Goal: Task Accomplishment & Management: Complete application form

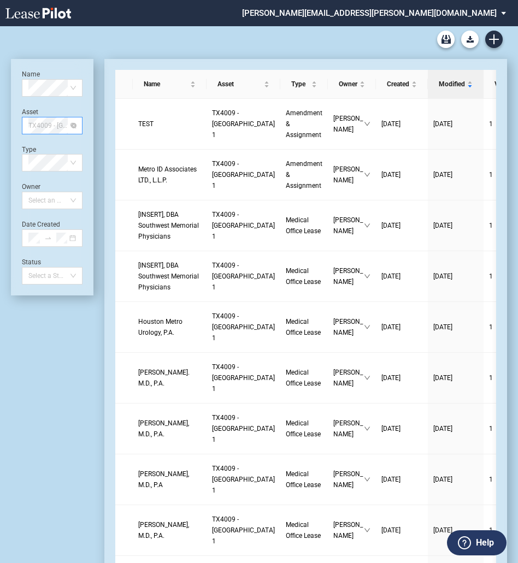
scroll to position [3373, 0]
click at [53, 128] on span "TX4009 - [GEOGRAPHIC_DATA] 1" at bounding box center [52, 125] width 48 height 16
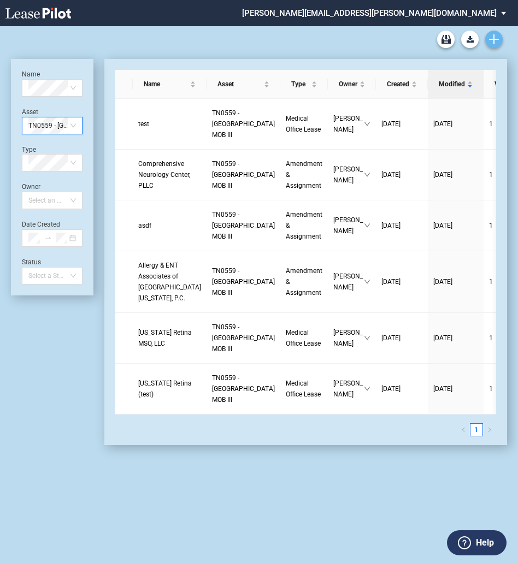
click at [493, 40] on use "Create new document" at bounding box center [494, 39] width 10 height 10
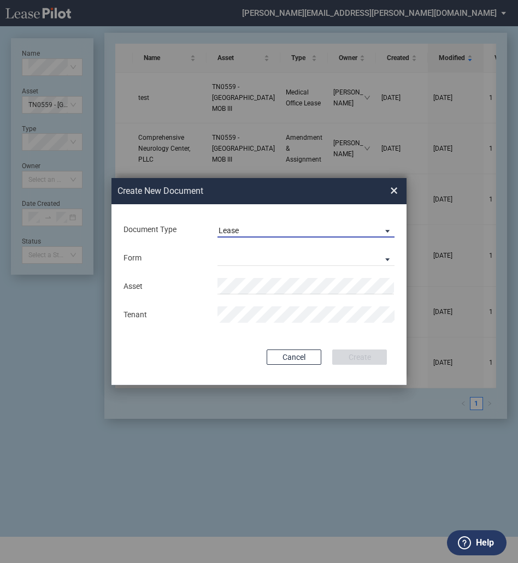
click at [240, 232] on span "Lease" at bounding box center [296, 231] width 157 height 11
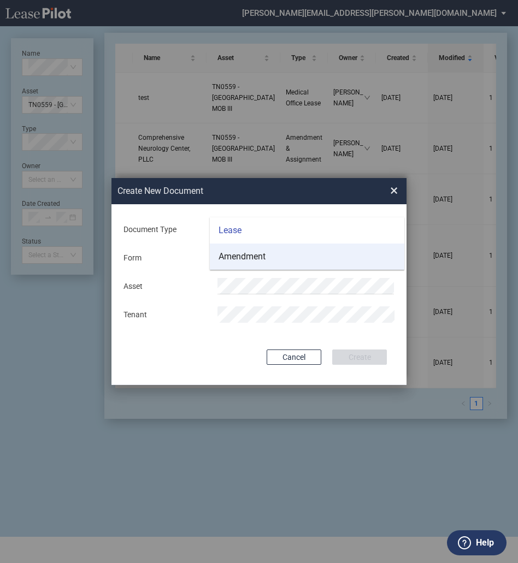
click at [239, 252] on div "Amendment" at bounding box center [241, 257] width 47 height 12
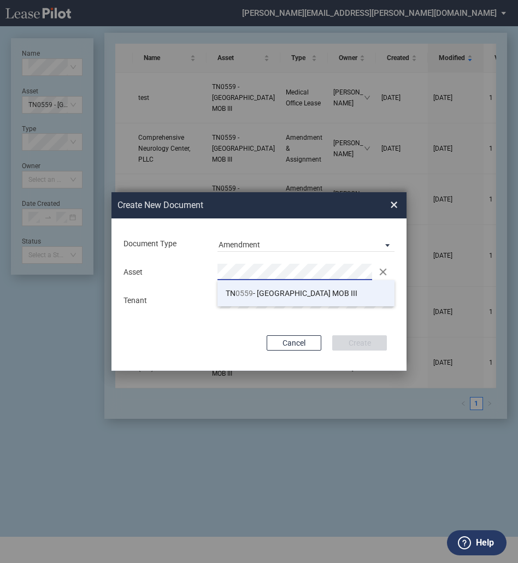
click at [241, 289] on span "0559" at bounding box center [243, 293] width 17 height 9
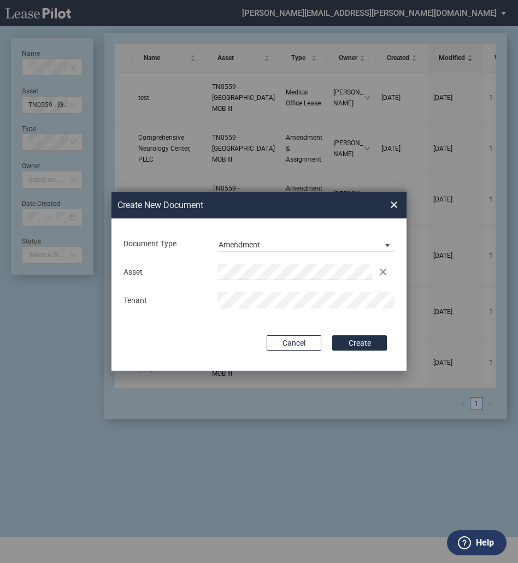
click at [332, 335] on button "Create" at bounding box center [359, 342] width 55 height 15
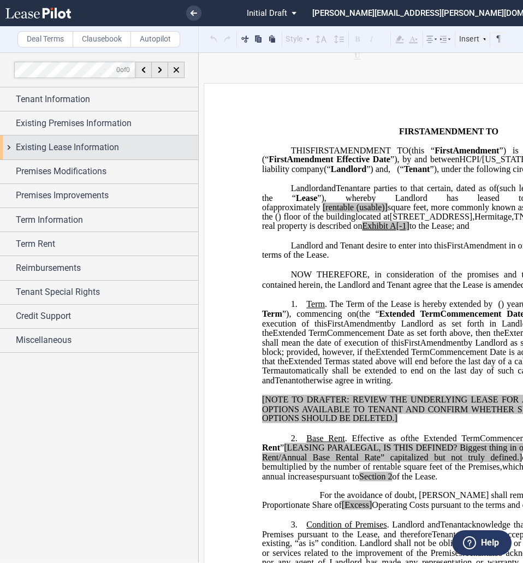
click at [74, 140] on div "Existing Lease Information" at bounding box center [99, 146] width 198 height 23
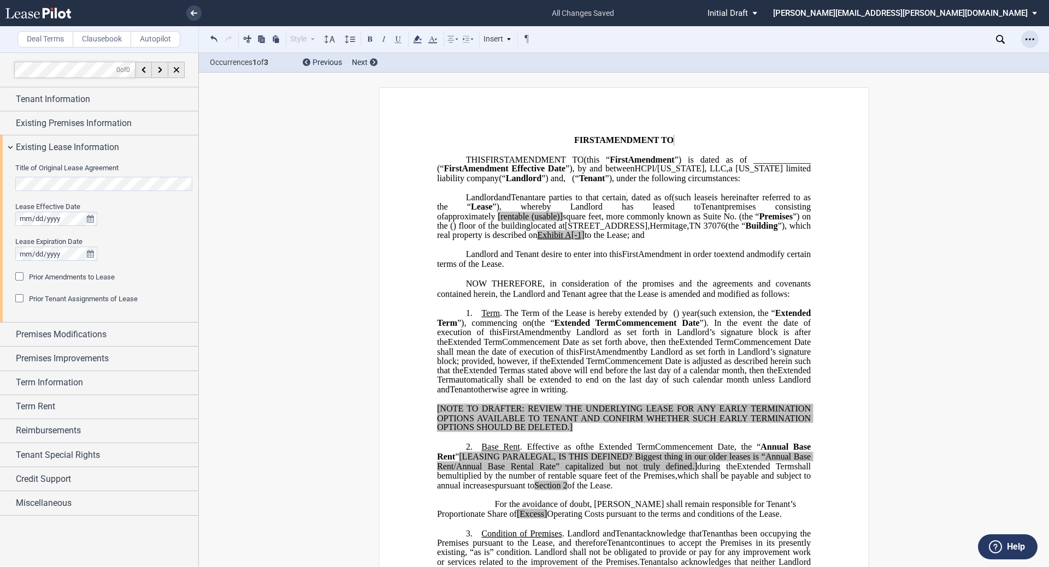
click at [523, 41] on icon "Open Lease options menu" at bounding box center [1029, 39] width 9 height 9
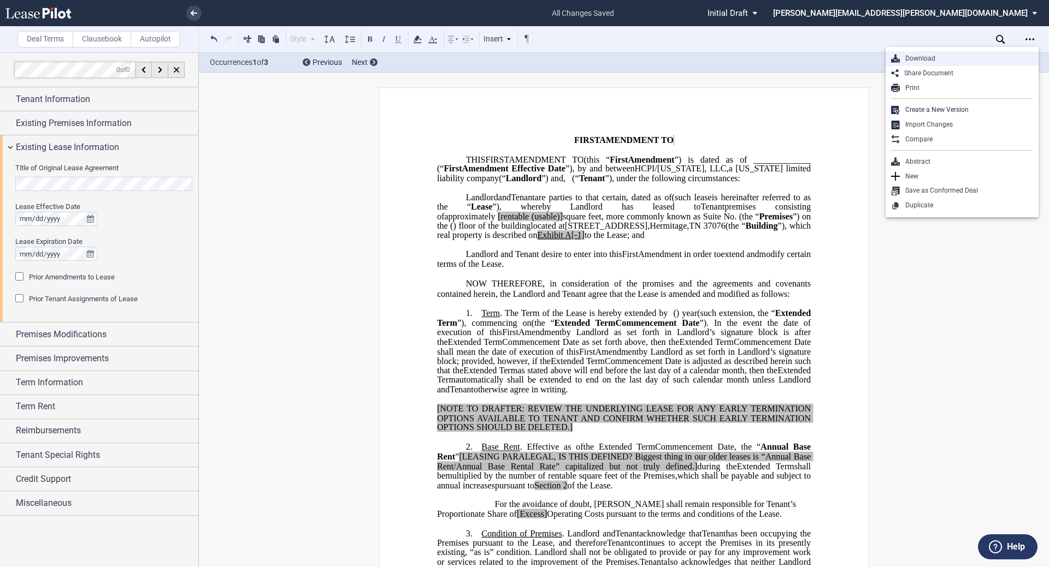
click at [523, 62] on div "Download" at bounding box center [965, 58] width 133 height 9
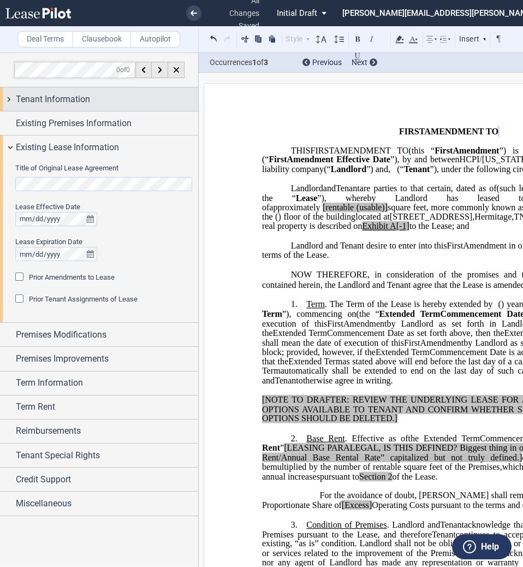
click at [67, 93] on span "Tenant Information" at bounding box center [53, 99] width 74 height 13
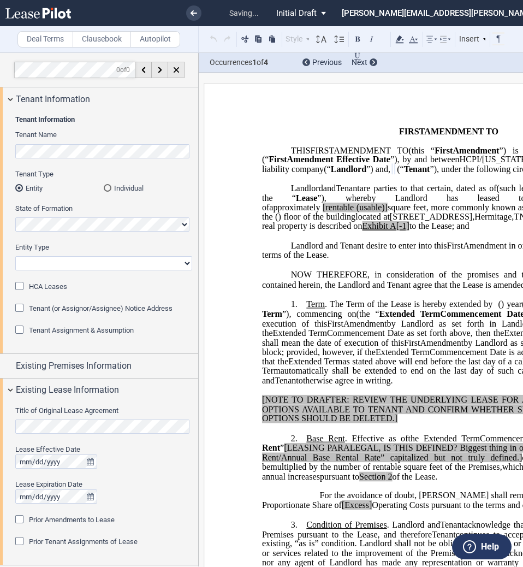
click at [95, 258] on select "Corporation Limited Liability Company General Partnership Limited Partnership O…" at bounding box center [103, 263] width 177 height 14
select select "limited liability company"
click at [15, 256] on select "Corporation Limited Liability Company General Partnership Limited Partnership O…" at bounding box center [103, 263] width 177 height 14
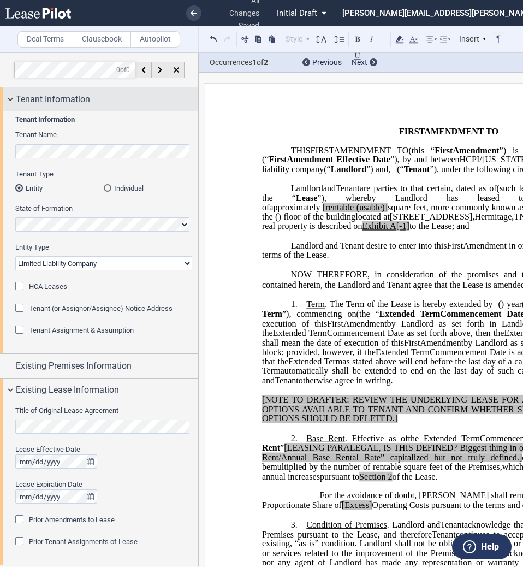
click at [117, 102] on div "Tenant Information" at bounding box center [107, 99] width 182 height 13
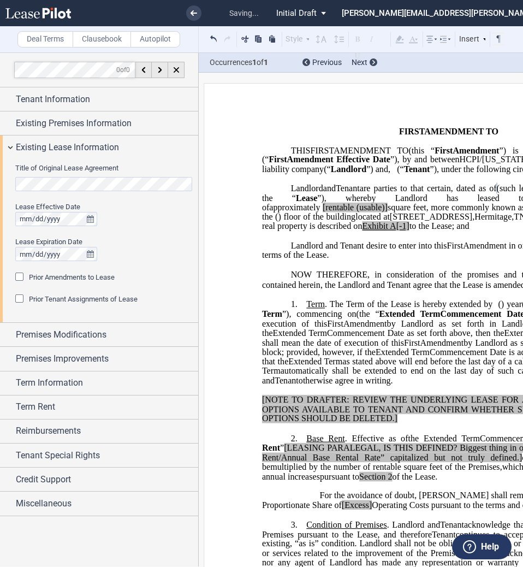
click at [19, 297] on div "Prior Tenant Assignments of Lease" at bounding box center [20, 299] width 11 height 11
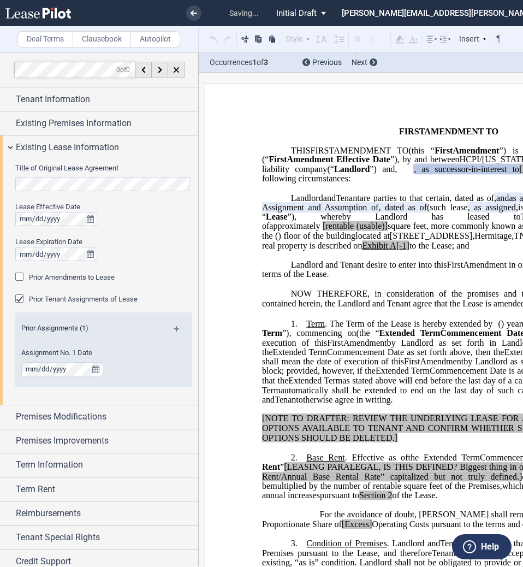
click at [21, 276] on div "Prior Amendments to Lease" at bounding box center [20, 278] width 11 height 11
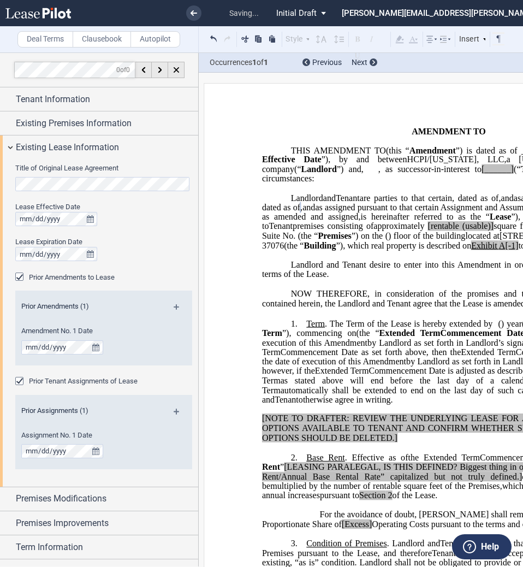
click at [174, 310] on md-icon at bounding box center [181, 310] width 15 height 13
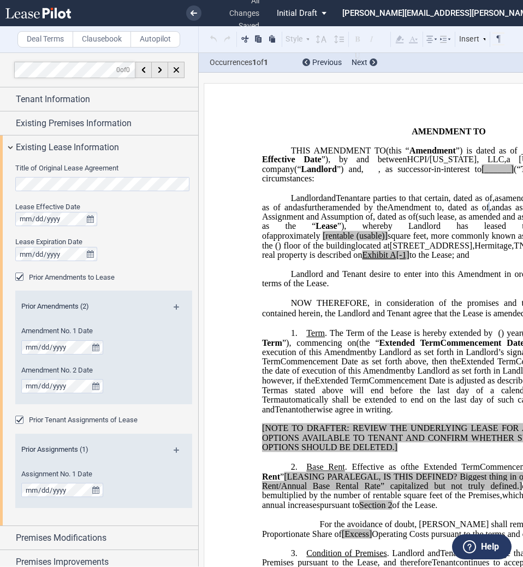
click at [177, 307] on md-icon at bounding box center [181, 310] width 15 height 13
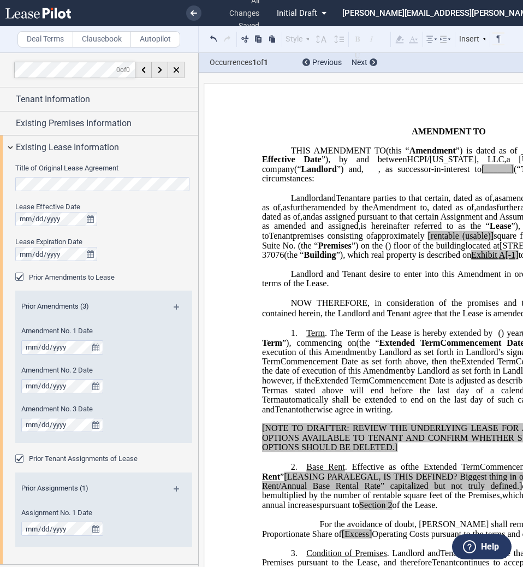
click at [176, 309] on md-icon at bounding box center [181, 310] width 15 height 13
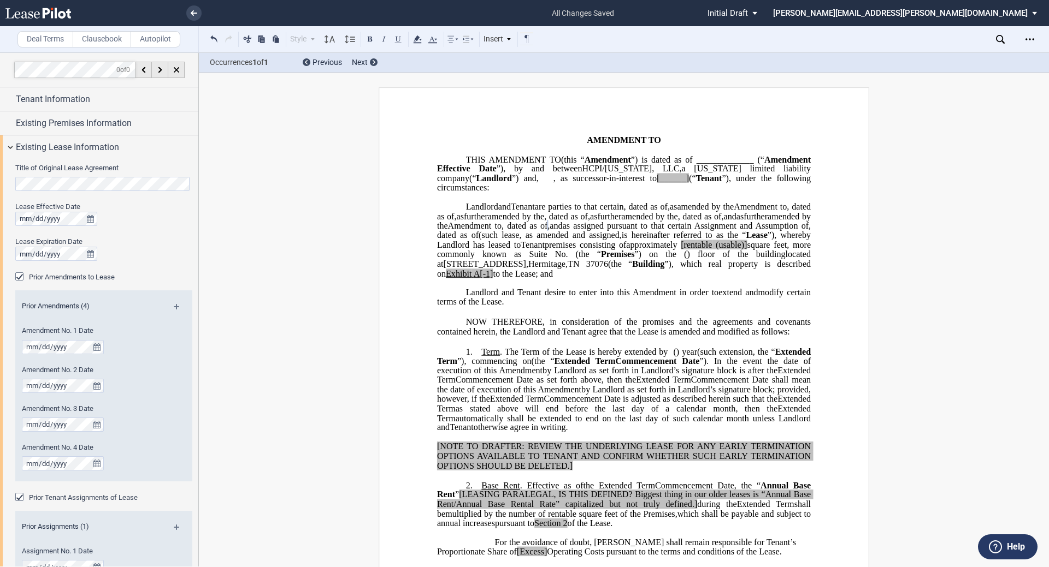
click at [501, 231] on span "Amendment to" at bounding box center [475, 226] width 54 height 10
click at [450, 240] on span "as assigned pursuant to that certain Assignment and Assumption of ﻿ ﻿ , dated a…" at bounding box center [625, 230] width 376 height 19
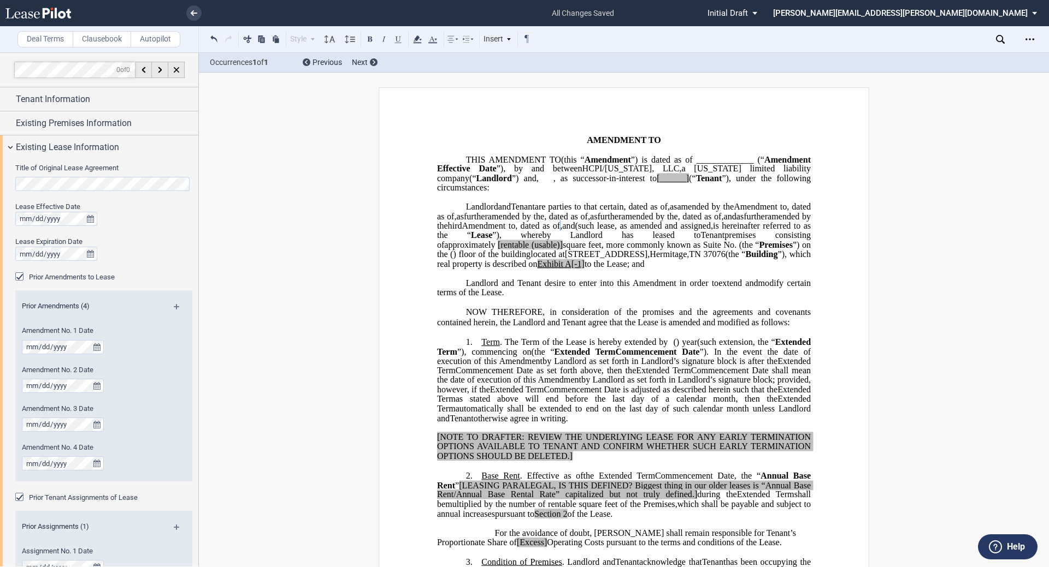
click at [523, 240] on span "”), whereby Landlord has leased to" at bounding box center [596, 235] width 208 height 10
click at [523, 221] on span "," at bounding box center [722, 216] width 2 height 10
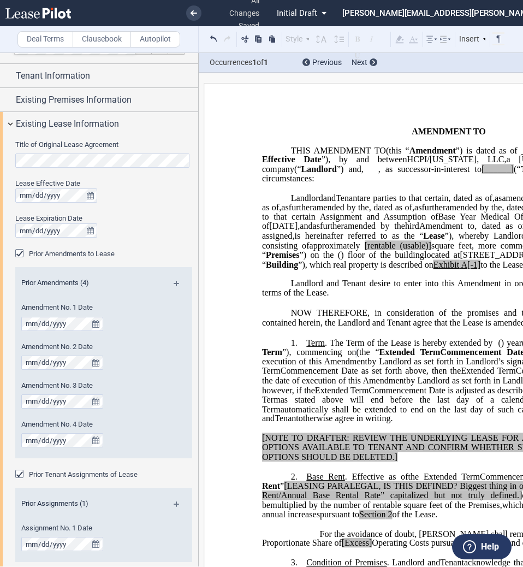
scroll to position [17, 0]
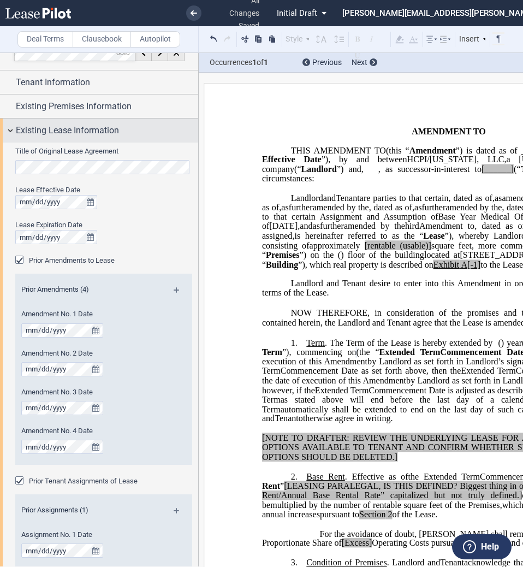
click at [48, 129] on span "Existing Lease Information" at bounding box center [67, 130] width 103 height 13
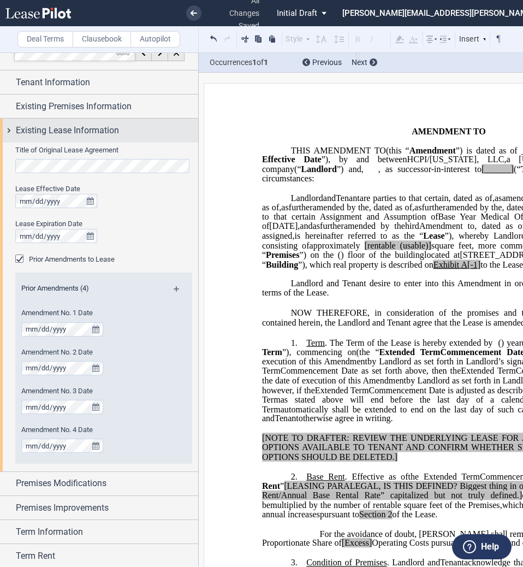
scroll to position [0, 0]
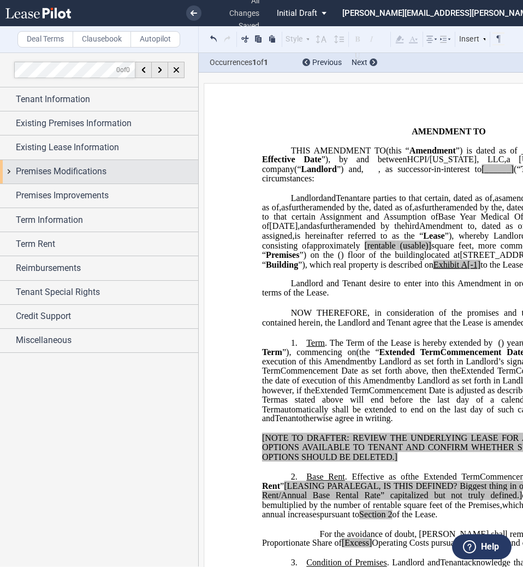
click at [69, 174] on span "Premises Modifications" at bounding box center [61, 171] width 91 height 13
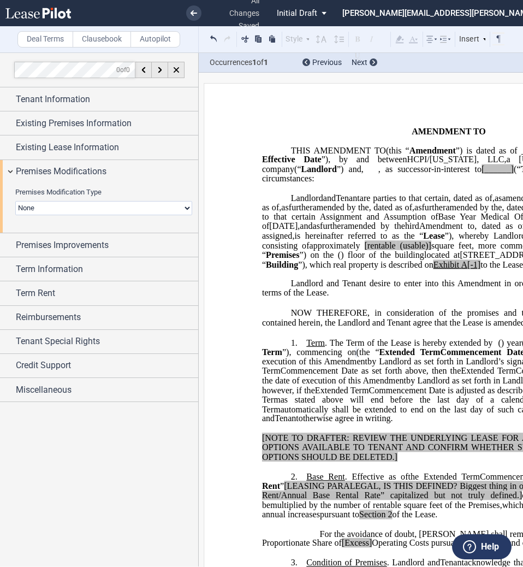
click at [95, 211] on select "None Expansion Relocation" at bounding box center [103, 208] width 177 height 14
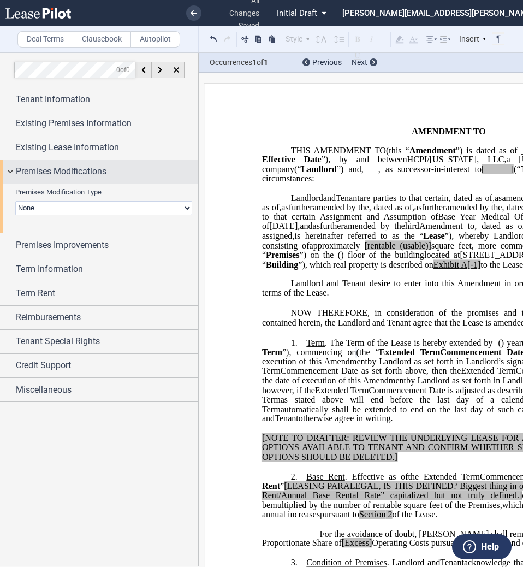
click at [98, 167] on span "Premises Modifications" at bounding box center [61, 171] width 91 height 13
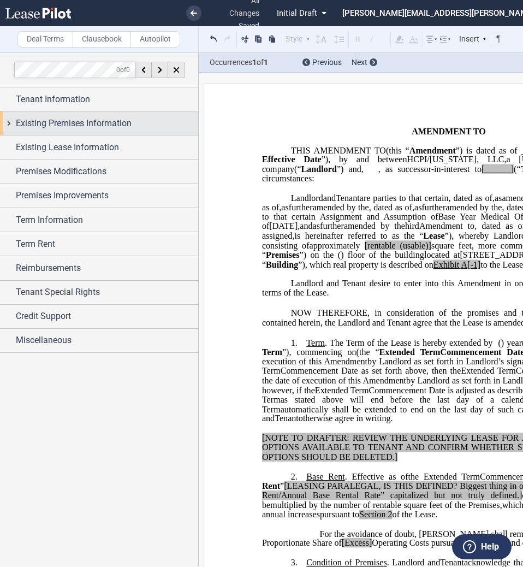
click at [88, 120] on span "Existing Premises Information" at bounding box center [74, 123] width 116 height 13
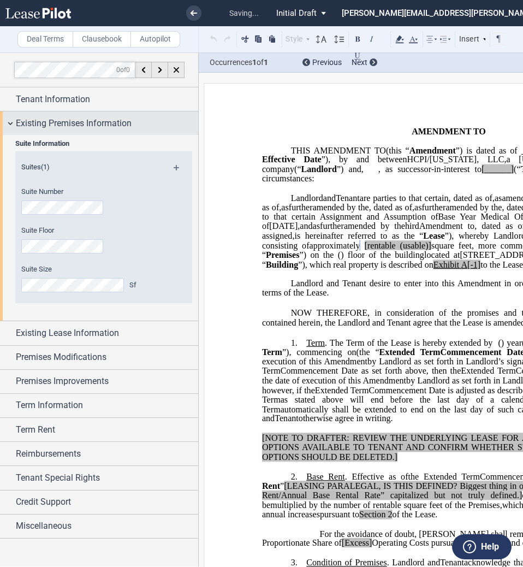
click at [64, 118] on span "Existing Premises Information" at bounding box center [74, 123] width 116 height 13
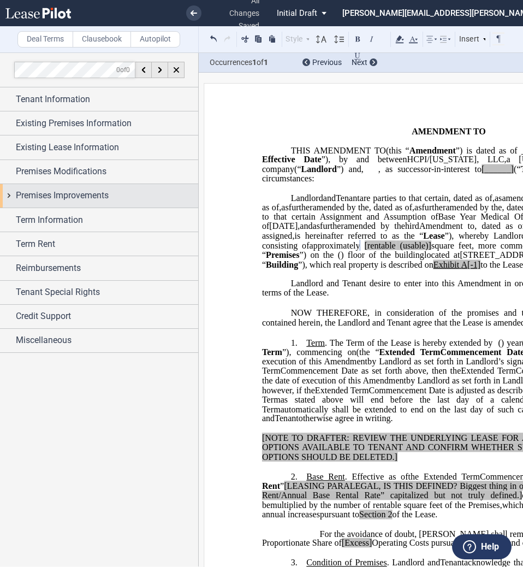
click at [50, 197] on span "Premises Improvements" at bounding box center [62, 195] width 93 height 13
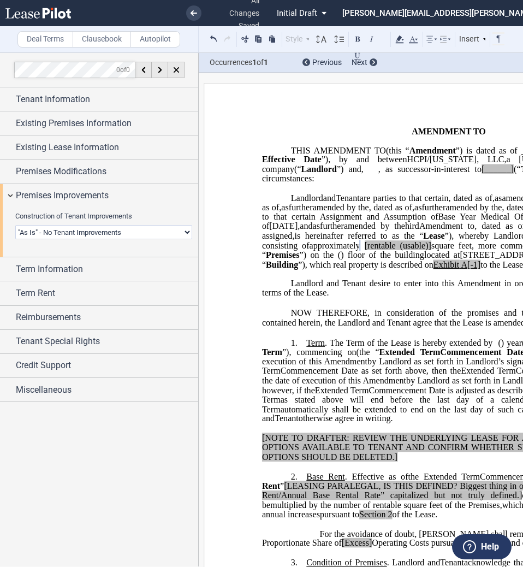
click at [71, 235] on select "Landlord Constructs Tenant Improvements Tenant Constructs Tenant Improvements "…" at bounding box center [103, 232] width 177 height 14
select select "tenant"
click at [15, 225] on select "Landlord Constructs Tenant Improvements Tenant Constructs Tenant Improvements "…" at bounding box center [103, 232] width 177 height 14
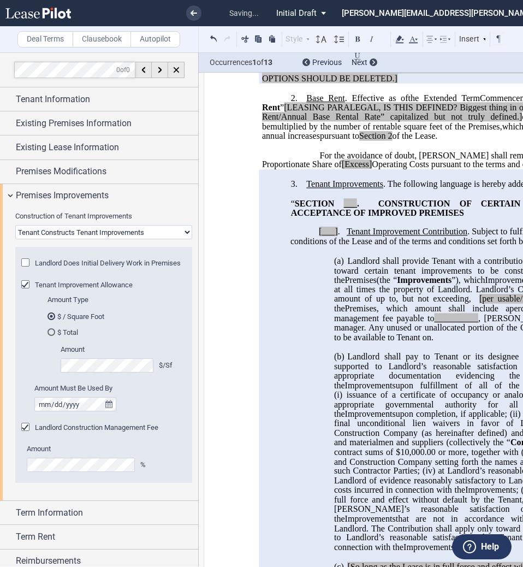
scroll to position [392, 0]
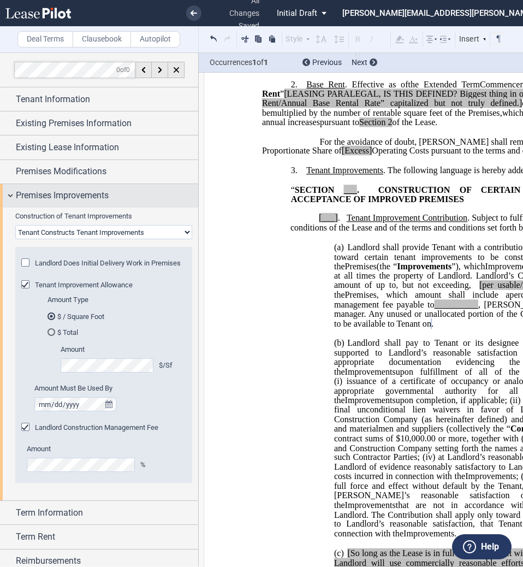
click at [60, 193] on span "Premises Improvements" at bounding box center [62, 195] width 93 height 13
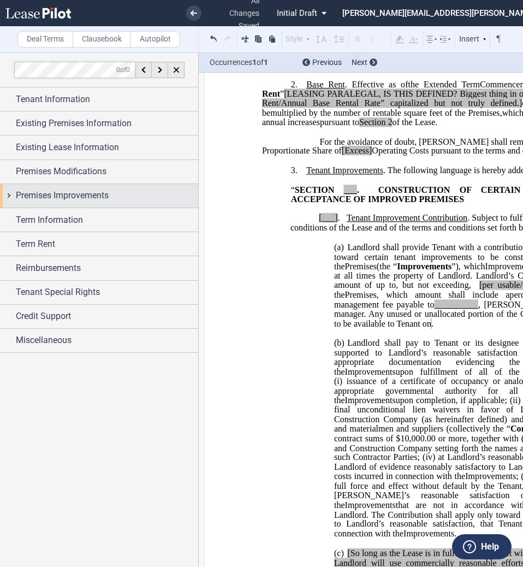
click at [56, 198] on span "Premises Improvements" at bounding box center [62, 195] width 93 height 13
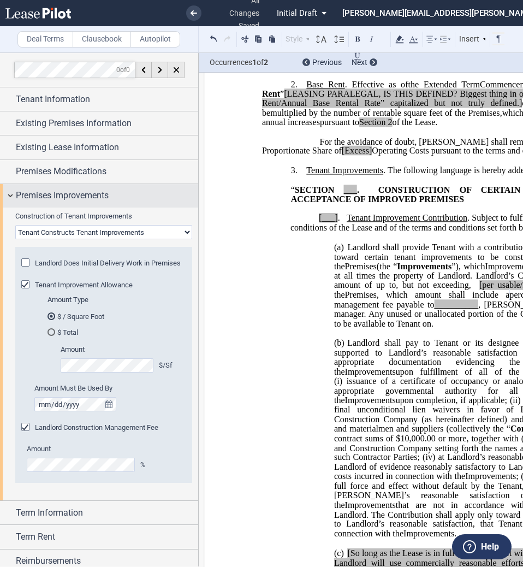
click at [86, 199] on span "Premises Improvements" at bounding box center [62, 195] width 93 height 13
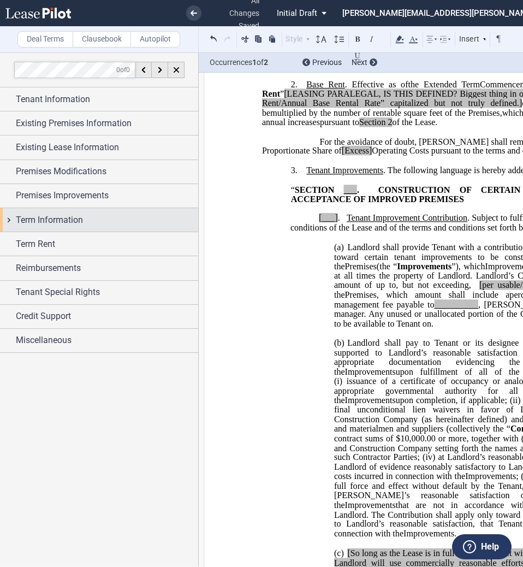
click at [69, 218] on span "Term Information" at bounding box center [49, 220] width 67 height 13
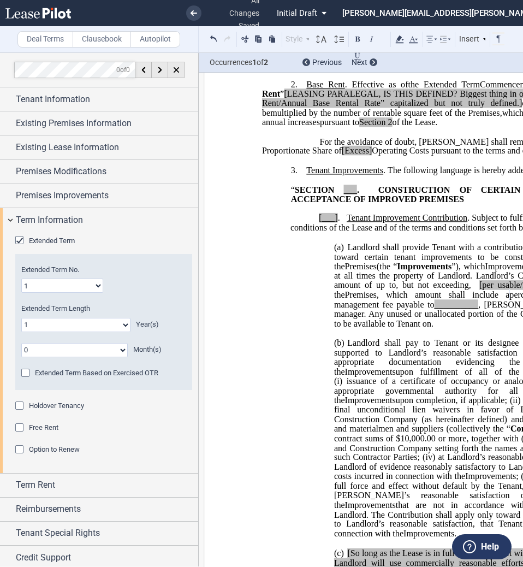
click at [82, 285] on select "1 2 3 4 5 6 7 8 9 10 11 12 13 14 15 16 17 18 19 20" at bounding box center [62, 286] width 82 height 14
select select "number:3"
click at [21, 279] on select "1 2 3 4 5 6 7 8 9 10 11 12 13 14 15 16 17 18 19 20" at bounding box center [62, 286] width 82 height 14
click at [74, 328] on select "0 1 2 3 4 5 6 7 8 9 10 11 12 13 14 15 16 17 18 19 20" at bounding box center [76, 325] width 110 height 14
select select "number:5"
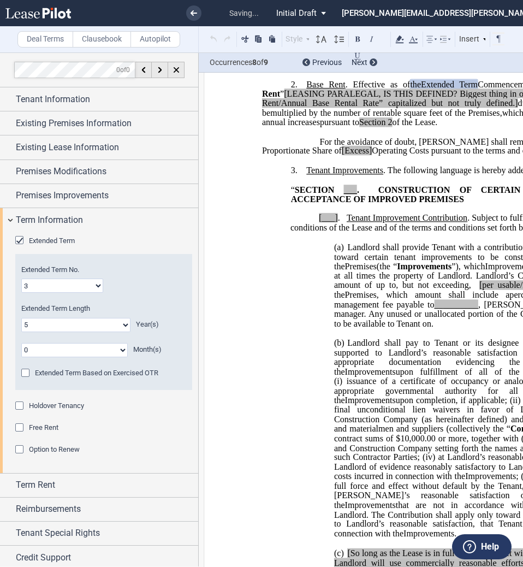
click at [21, 318] on select "0 1 2 3 4 5 6 7 8 9 10 11 12 13 14 15 16 17 18 19 20" at bounding box center [76, 325] width 110 height 14
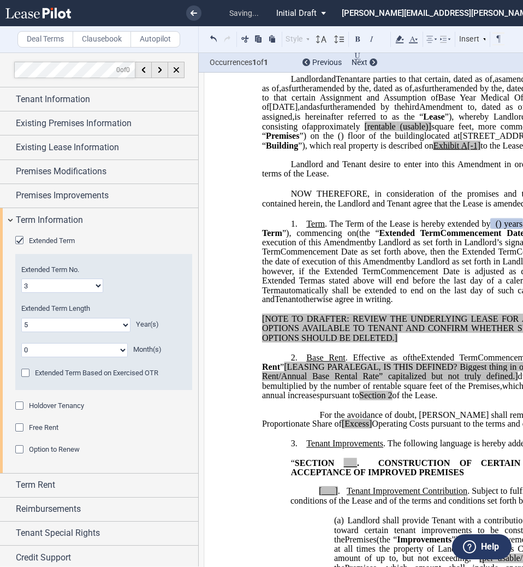
scroll to position [101, 0]
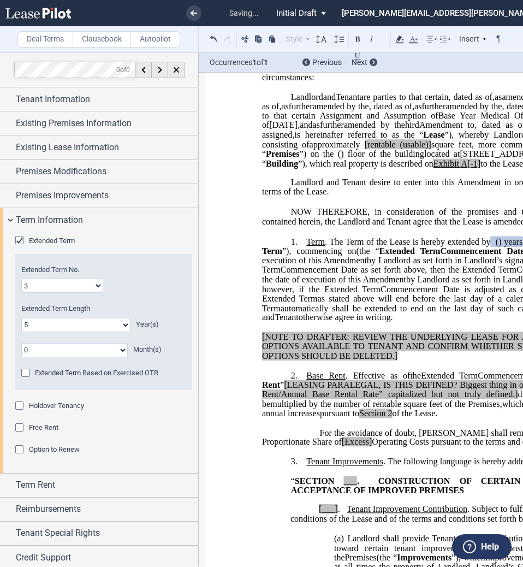
click at [46, 449] on span "Option to Renew" at bounding box center [54, 449] width 51 height 8
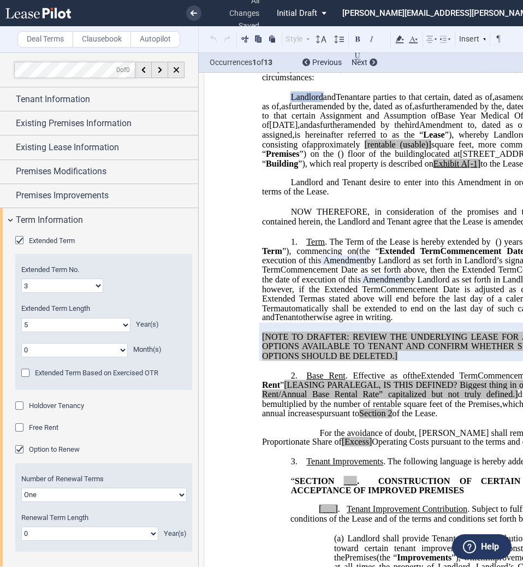
click at [57, 541] on div "Number of Renewal Terms One Two Renewal Term Length 0 1 2 3 4 5 6 7 8 9 10 11 1…" at bounding box center [103, 507] width 177 height 88
click at [57, 537] on select "0 1 2 3 4 5 6 7 8 9 10 11 12 13 14 15 16 17 18 19 20" at bounding box center [89, 533] width 137 height 14
select select "number:3"
click at [21, 526] on select "0 1 2 3 4 5 6 7 8 9 10 11 12 13 14 15 16 17 18 19 20" at bounding box center [89, 533] width 137 height 14
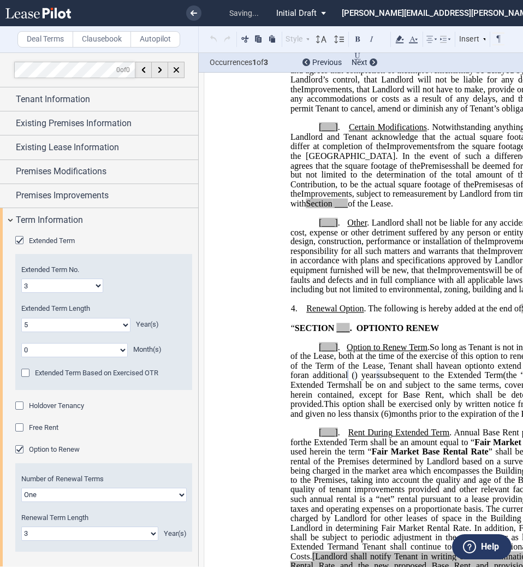
scroll to position [2334, 0]
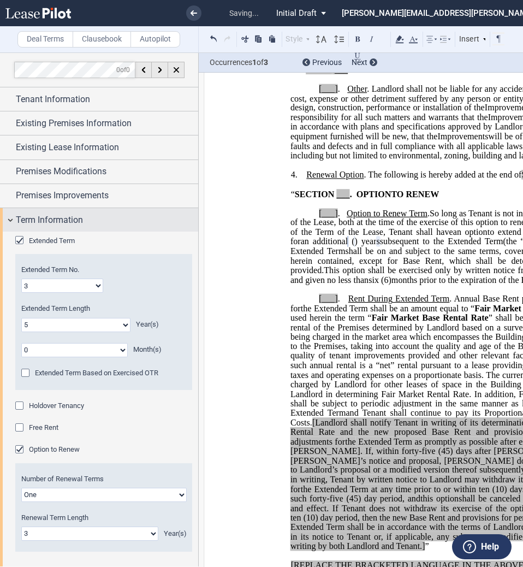
click at [58, 221] on span "Term Information" at bounding box center [49, 220] width 67 height 13
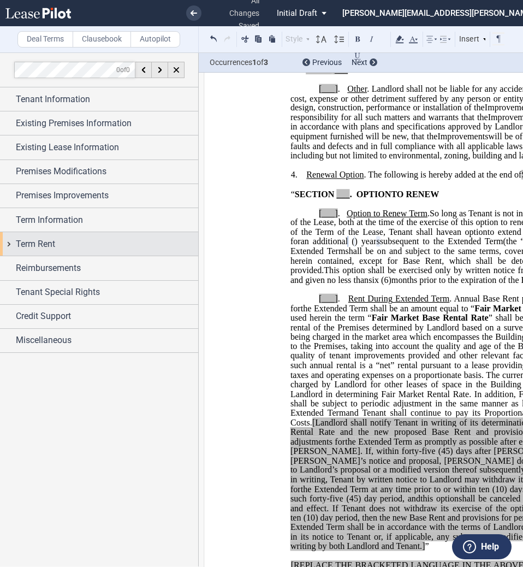
click at [44, 246] on span "Term Rent" at bounding box center [35, 244] width 39 height 13
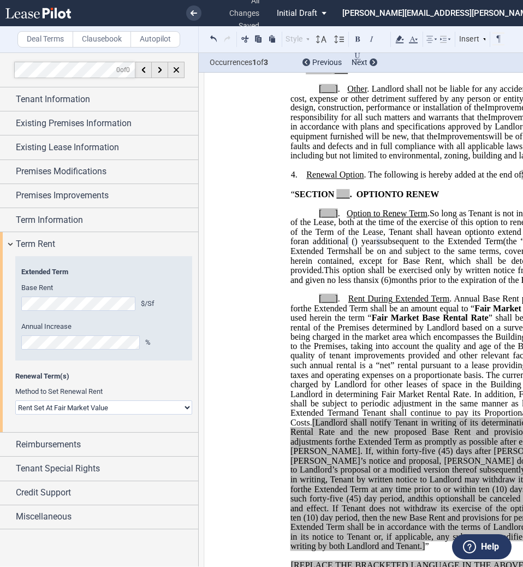
click at [54, 312] on div "Extended Term Base Rent $/Sf Annual Increase %" at bounding box center [103, 308] width 165 height 82
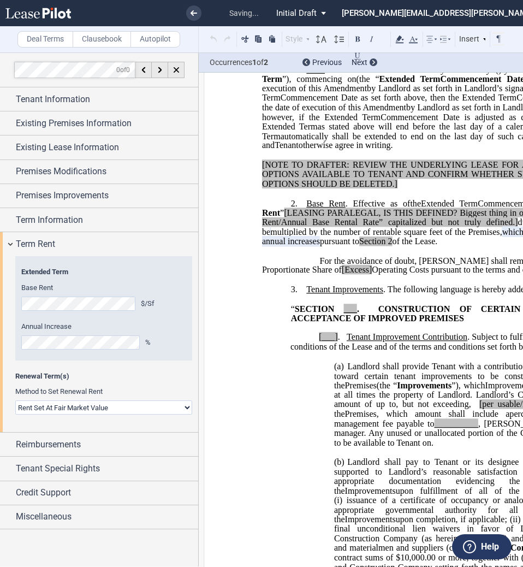
scroll to position [273, 0]
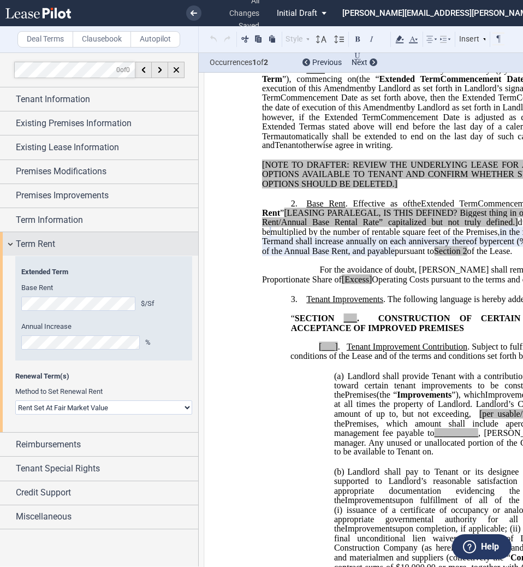
click at [44, 233] on div "Term Rent" at bounding box center [99, 243] width 198 height 23
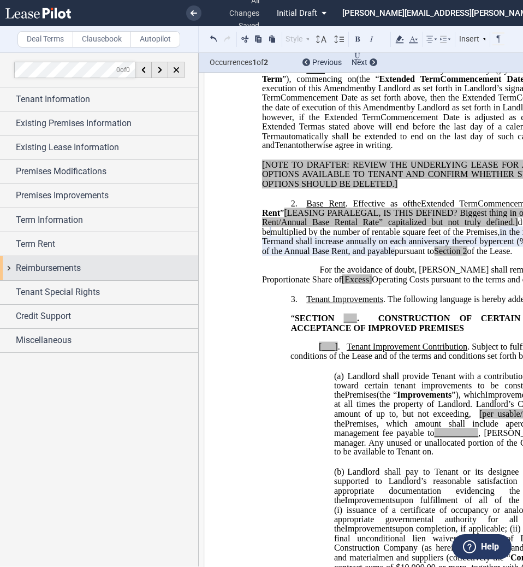
click at [46, 269] on span "Reimbursements" at bounding box center [48, 268] width 65 height 13
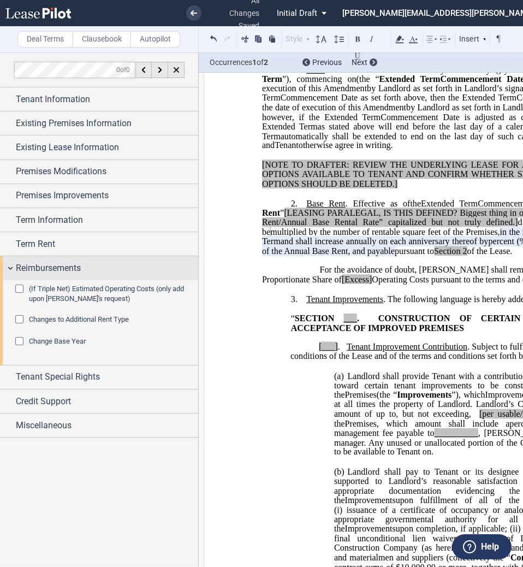
click at [75, 264] on span "Reimbursements" at bounding box center [48, 268] width 65 height 13
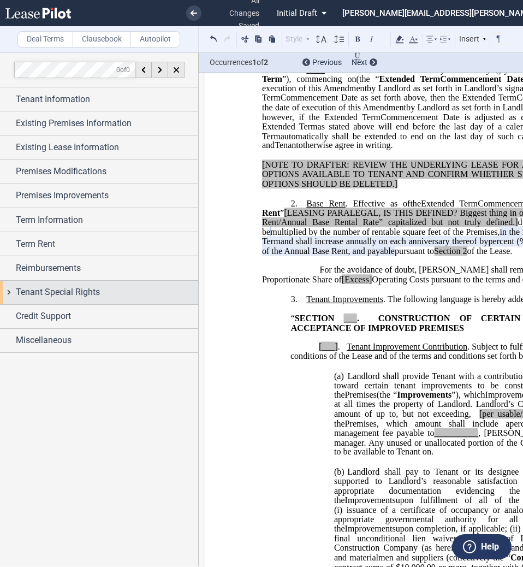
click at [74, 288] on span "Tenant Special Rights" at bounding box center [58, 292] width 84 height 13
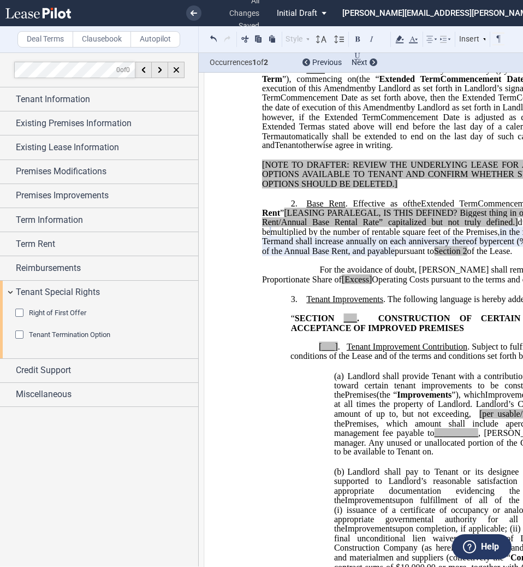
click at [73, 332] on span "Tenant Termination Option" at bounding box center [69, 334] width 81 height 8
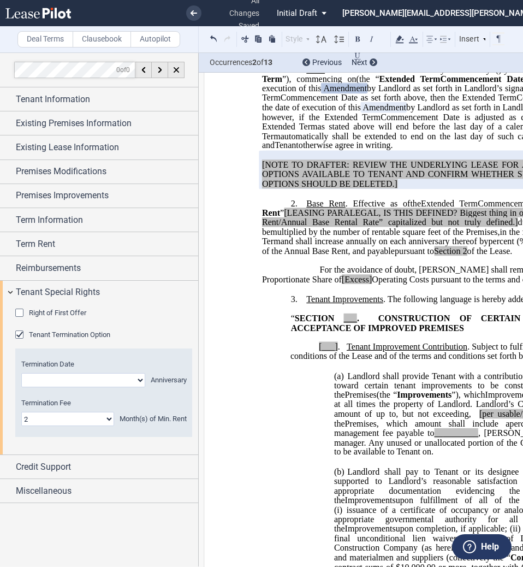
click at [102, 416] on select "0 1 2 3 4 5 6 7 8 9 10 11 12 13 14 15 16 17 18 19 20 21 22 23 24" at bounding box center [67, 419] width 93 height 14
select select "number:3"
click at [21, 412] on select "0 1 2 3 4 5 6 7 8 9 10 11 12 13 14 15 16 17 18 19 20 21 22 23 24" at bounding box center [67, 419] width 93 height 14
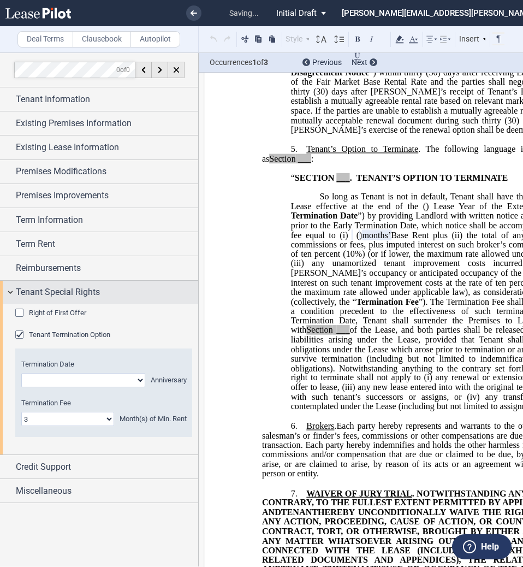
scroll to position [2915, 0]
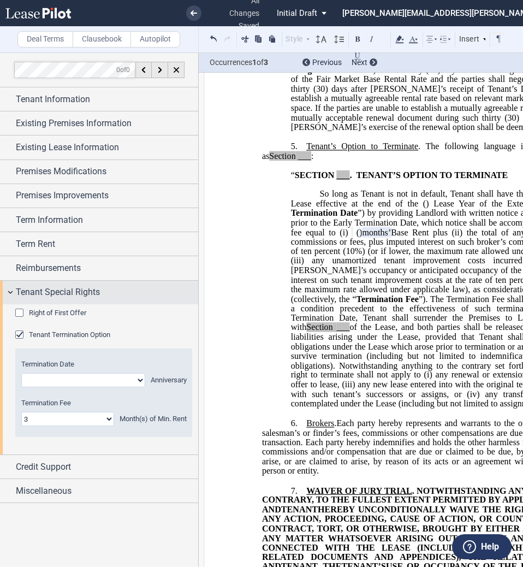
click at [64, 291] on span "Tenant Special Rights" at bounding box center [58, 292] width 84 height 13
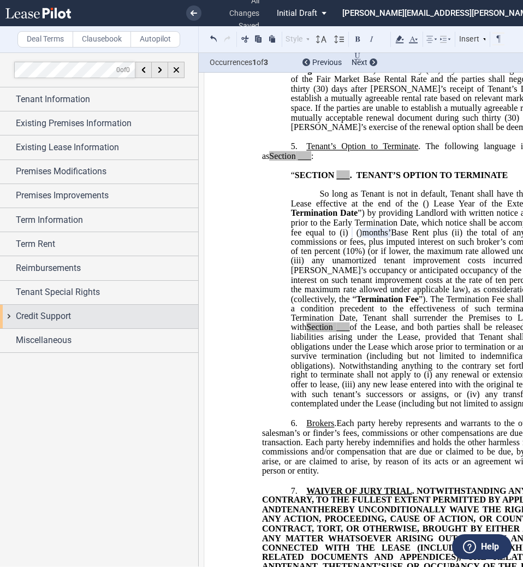
click at [61, 318] on span "Credit Support" at bounding box center [43, 316] width 55 height 13
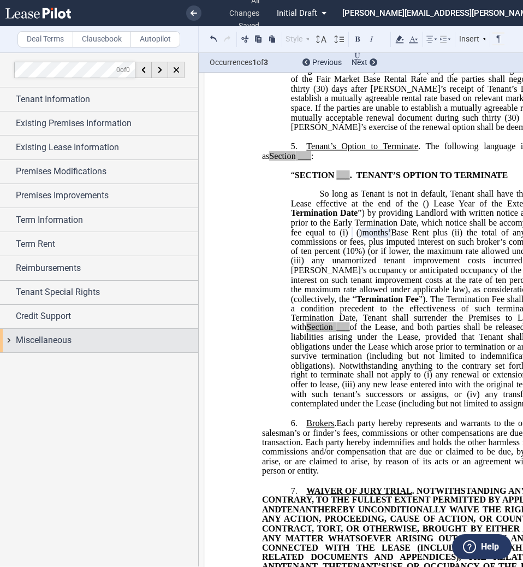
click at [64, 336] on span "Miscellaneous" at bounding box center [44, 340] width 56 height 13
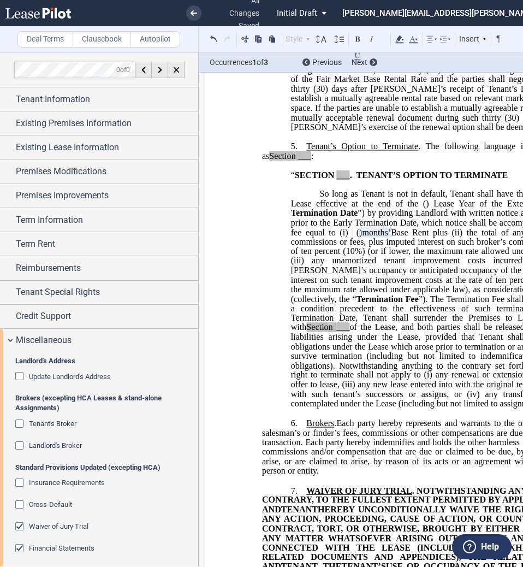
click at [18, 421] on div "Tenant's Broker" at bounding box center [20, 424] width 11 height 11
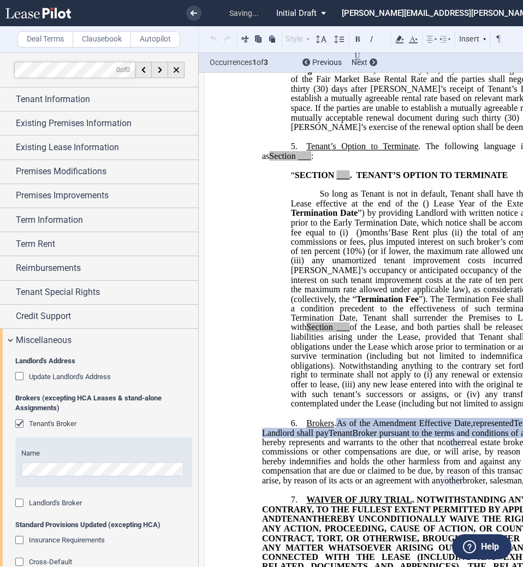
click at [19, 504] on div "Landlord's Broker" at bounding box center [20, 504] width 11 height 11
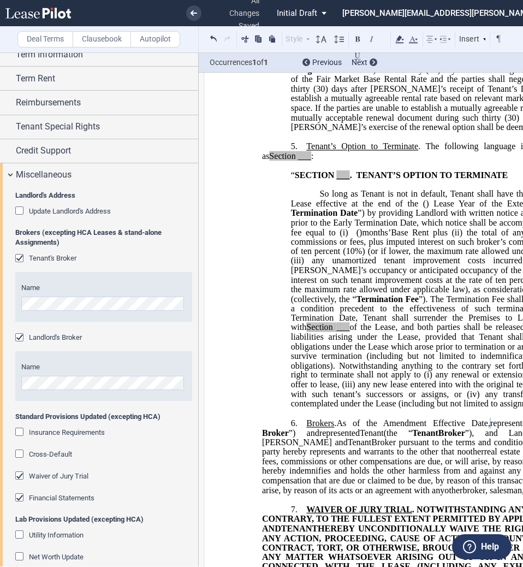
scroll to position [166, 0]
click at [52, 476] on span "Waiver of Jury Trial" at bounding box center [59, 475] width 60 height 8
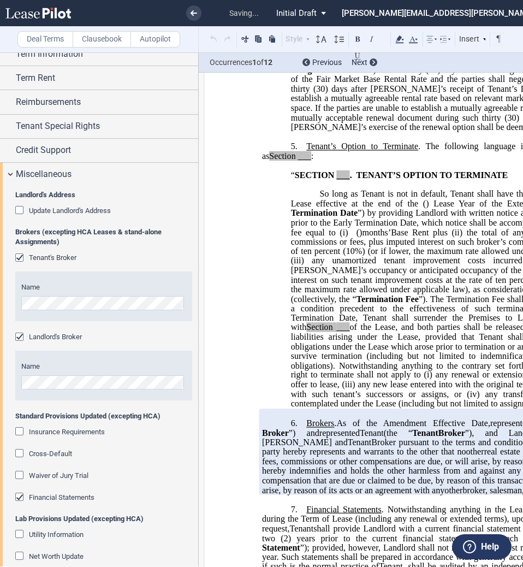
scroll to position [0, 0]
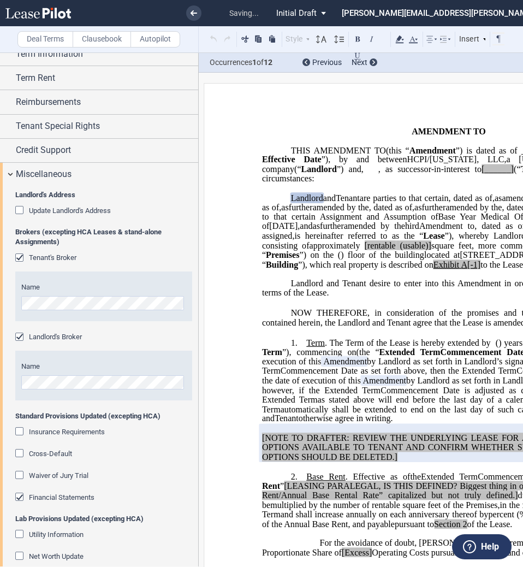
click at [51, 499] on span "Financial Statements" at bounding box center [62, 497] width 66 height 8
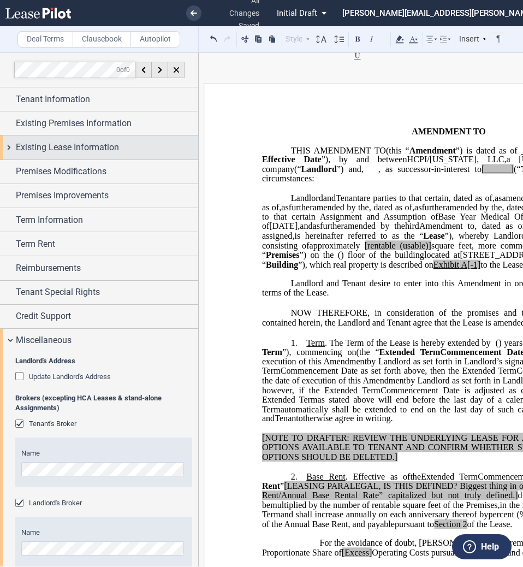
click at [76, 147] on span "Existing Lease Information" at bounding box center [67, 147] width 103 height 13
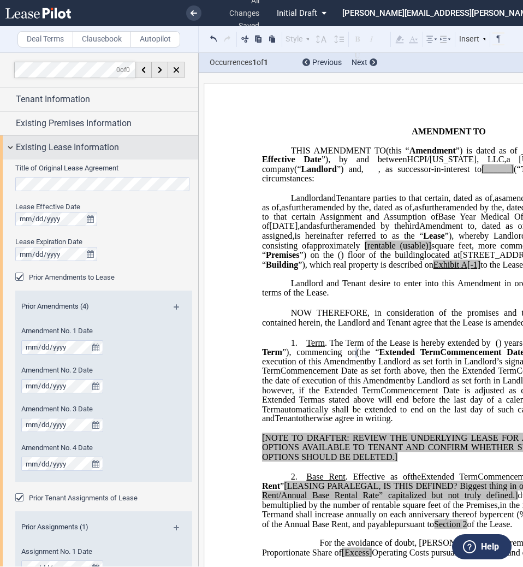
click at [38, 148] on span "Existing Lease Information" at bounding box center [67, 147] width 103 height 13
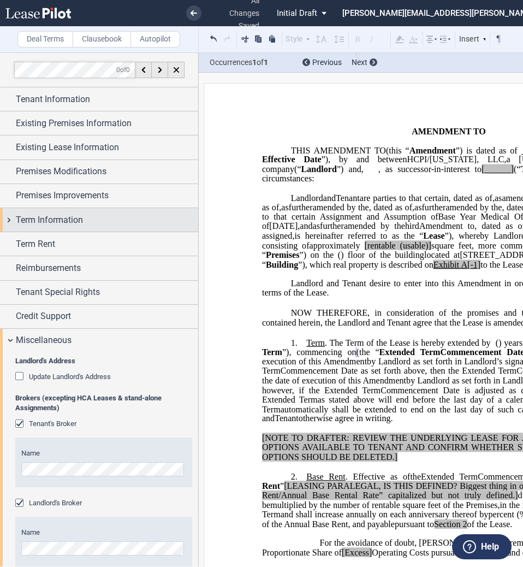
click at [62, 219] on span "Term Information" at bounding box center [49, 220] width 67 height 13
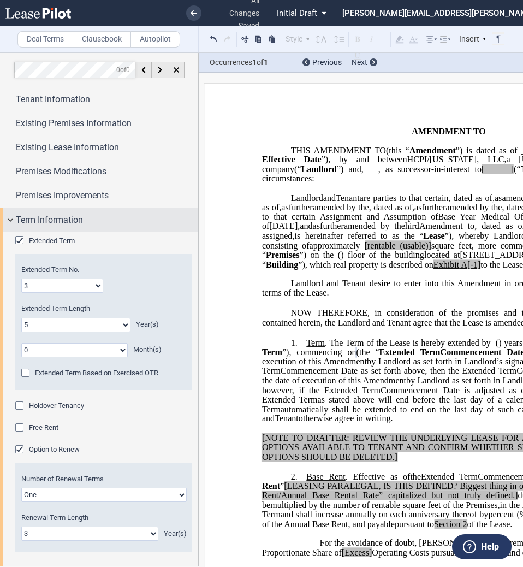
click at [61, 220] on span "Term Information" at bounding box center [49, 220] width 67 height 13
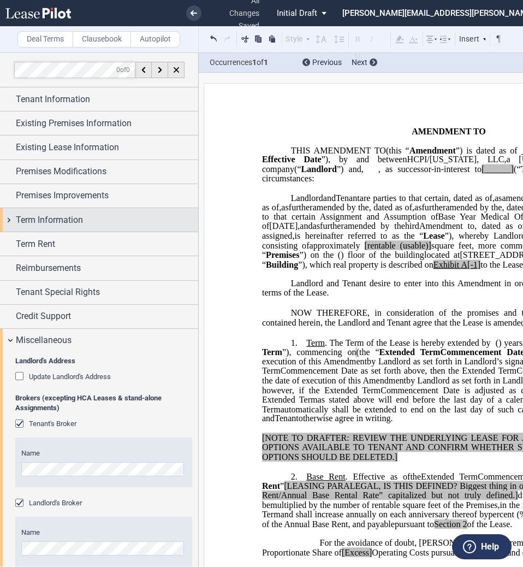
click at [61, 220] on span "Term Information" at bounding box center [49, 220] width 67 height 13
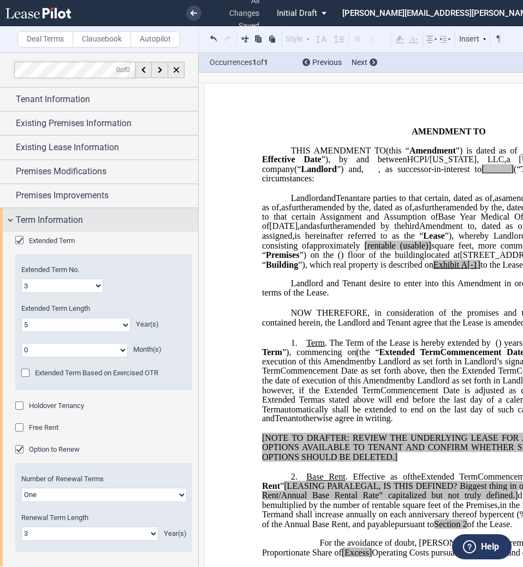
click at [38, 212] on div "Term Information" at bounding box center [99, 219] width 198 height 23
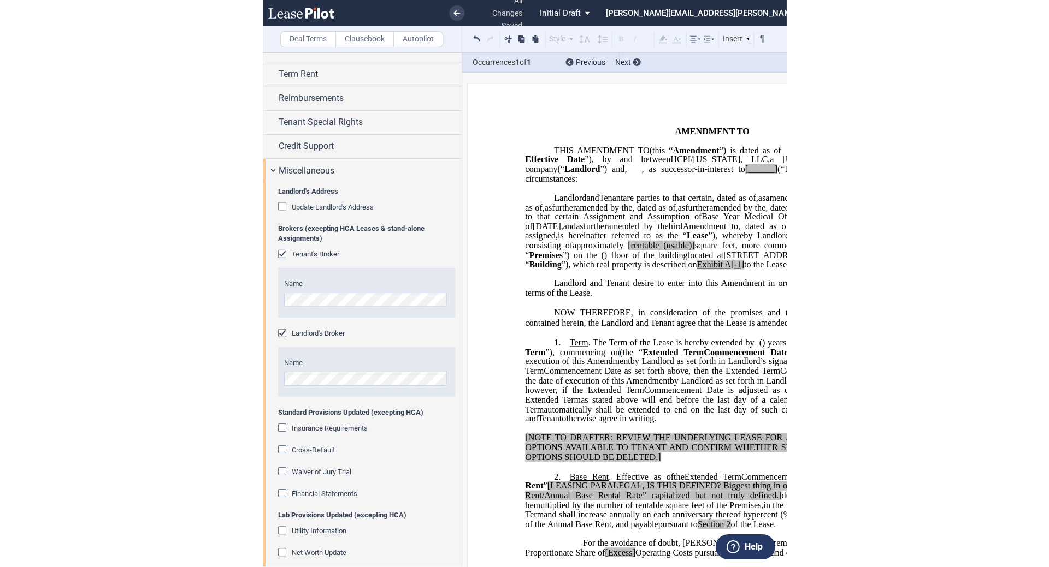
scroll to position [169, 0]
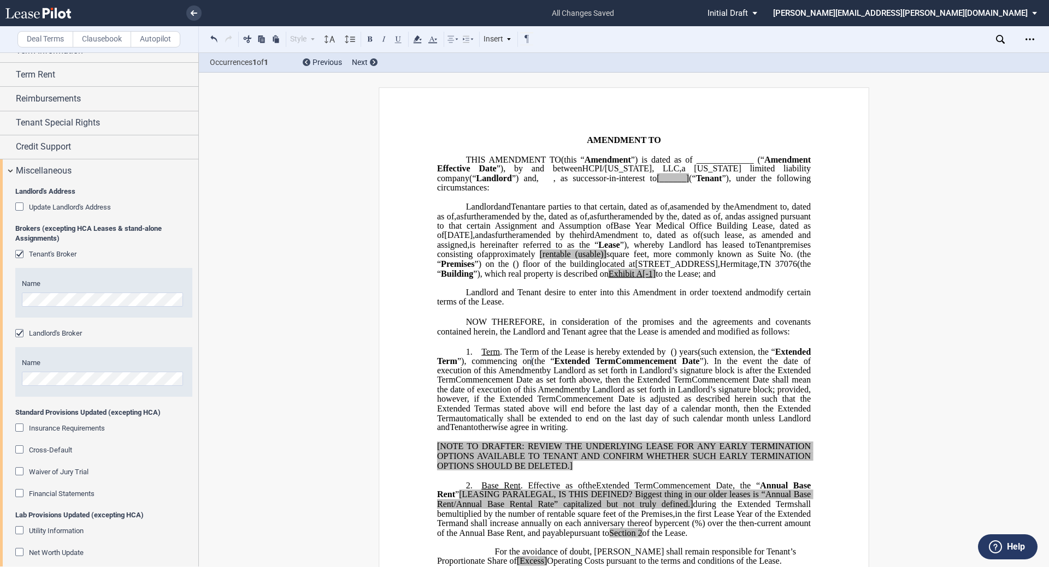
click at [523, 193] on p "THIS ﻿ ﻿ FIRST AMENDMENT TO ﻿ ﻿ (this “ ﻿ ﻿ First Amendment ”) is dated as of _…" at bounding box center [624, 174] width 374 height 38
drag, startPoint x: 764, startPoint y: 188, endPoint x: 729, endPoint y: 189, distance: 35.0
click at [523, 189] on p "THIS ﻿ ﻿ FIRST AMENDMENT TO ﻿ ﻿ (this “ ﻿ ﻿ First Amendment ”) is dated as of _…" at bounding box center [624, 174] width 374 height 38
click at [523, 250] on span "is hereinafter referred to as the “" at bounding box center [533, 245] width 129 height 10
drag, startPoint x: 763, startPoint y: 284, endPoint x: 733, endPoint y: 282, distance: 30.1
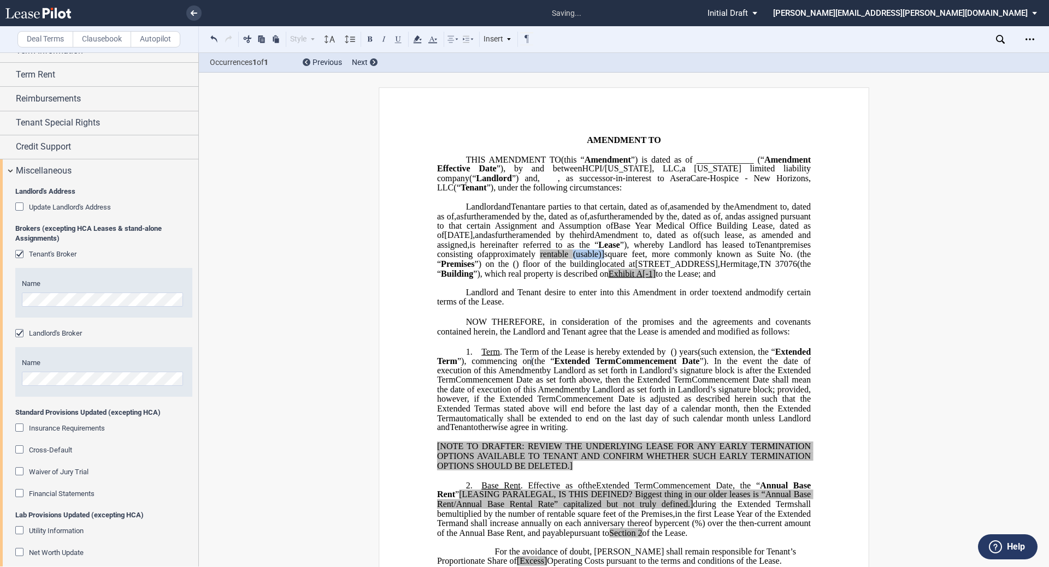
click at [523, 259] on span "(usable)]" at bounding box center [588, 255] width 31 height 10
click at [523, 259] on span "rentable" at bounding box center [549, 255] width 28 height 10
click at [415, 35] on icon at bounding box center [417, 39] width 13 height 13
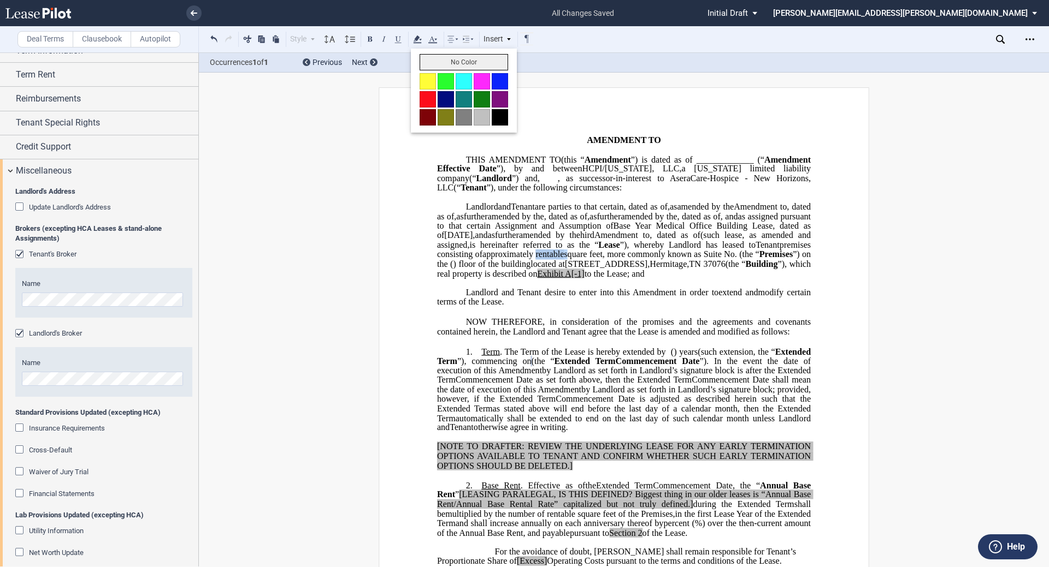
click at [447, 67] on button "No Color" at bounding box center [463, 62] width 88 height 16
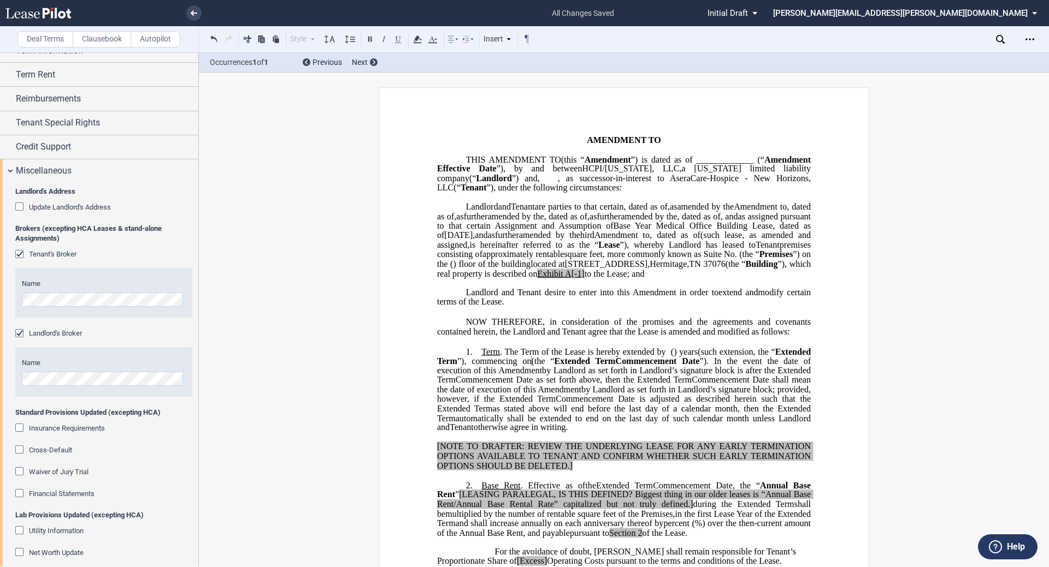
click at [523, 279] on span "A[-1]" at bounding box center [575, 274] width 20 height 10
drag, startPoint x: 810, startPoint y: 304, endPoint x: 774, endPoint y: 301, distance: 36.7
click at [418, 35] on icon at bounding box center [417, 39] width 13 height 13
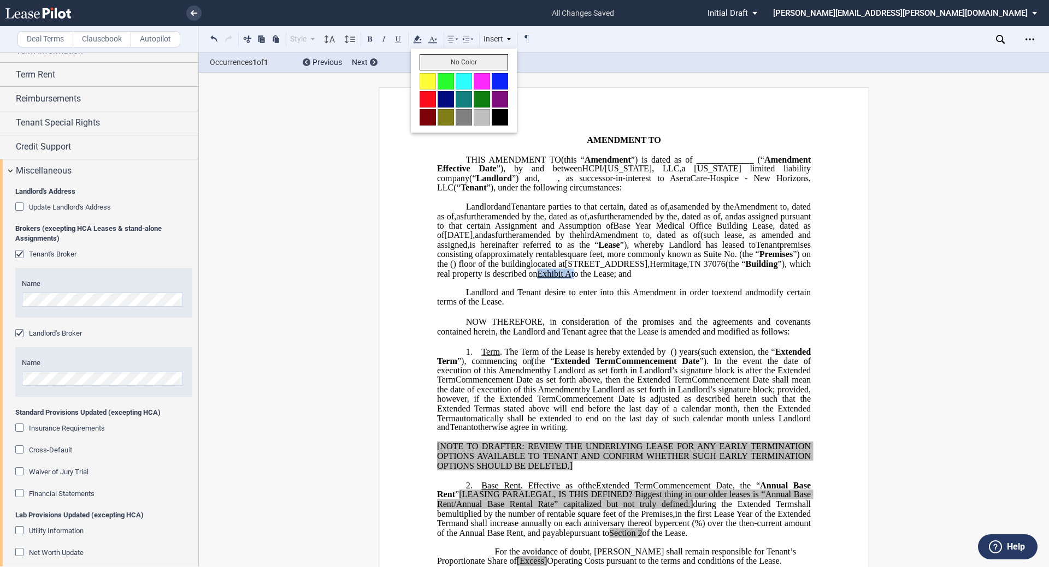
click at [440, 69] on button "No Color" at bounding box center [463, 62] width 88 height 16
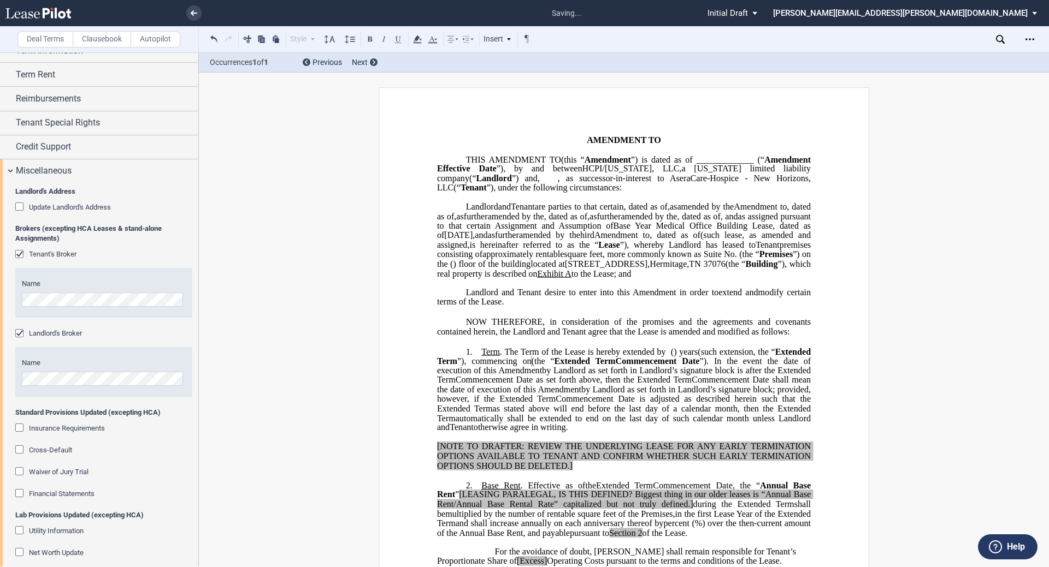
click at [519, 240] on span "amended by the" at bounding box center [549, 235] width 61 height 10
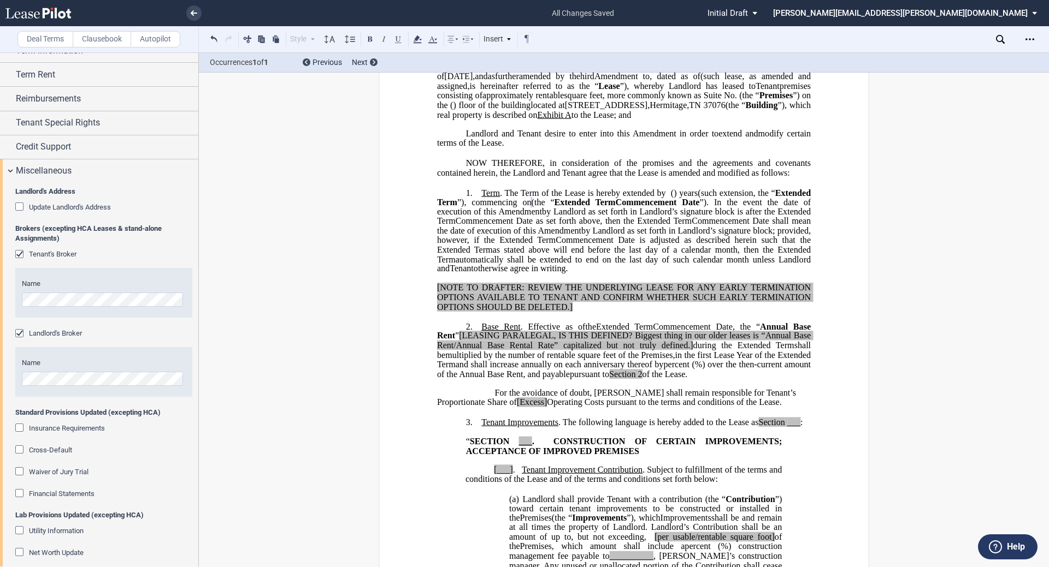
scroll to position [159, 0]
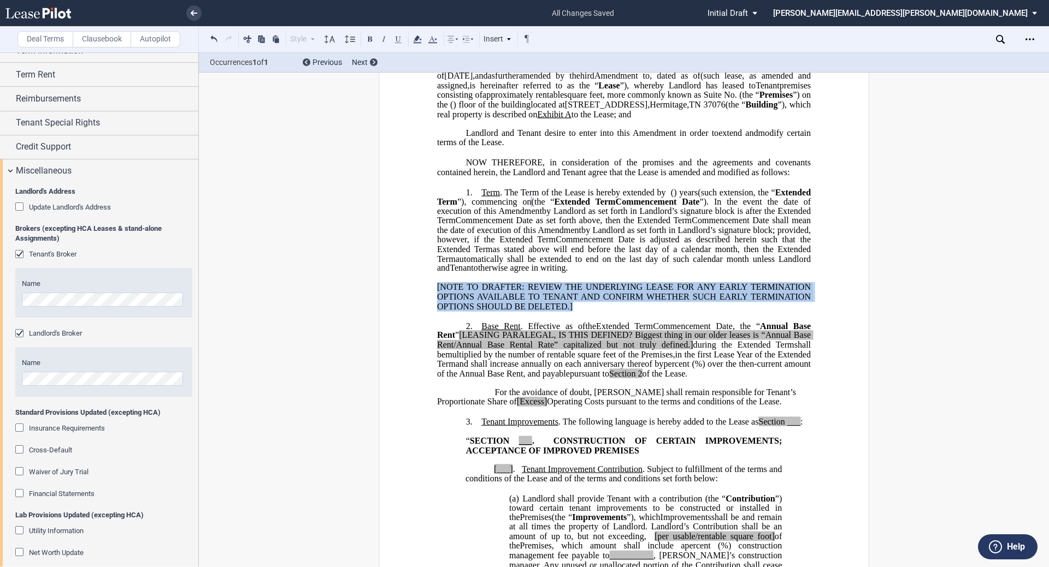
drag, startPoint x: 575, startPoint y: 356, endPoint x: 427, endPoint y: 334, distance: 149.5
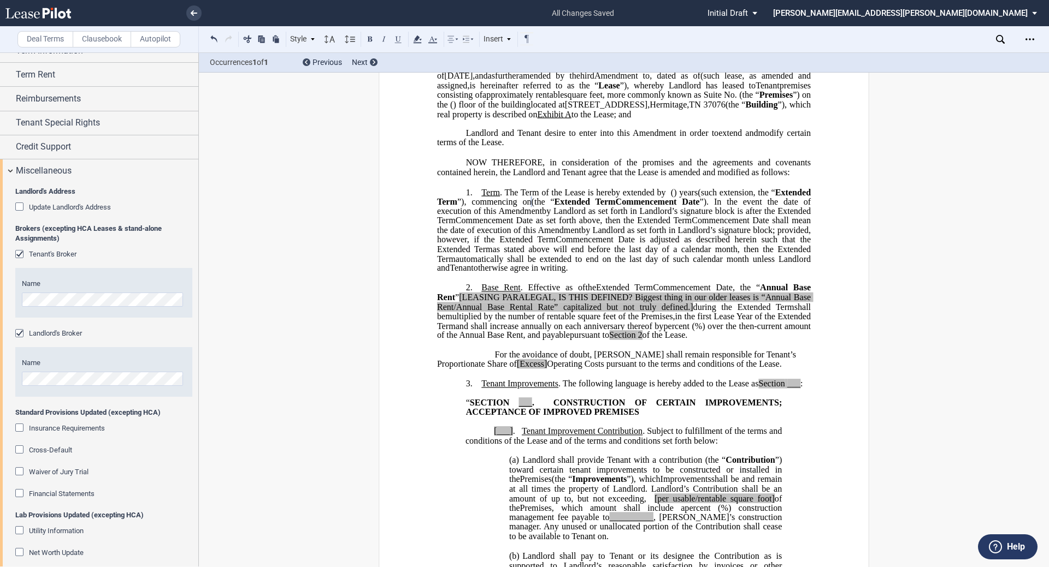
click at [523, 302] on span "Annual Base Rent" at bounding box center [625, 292] width 376 height 19
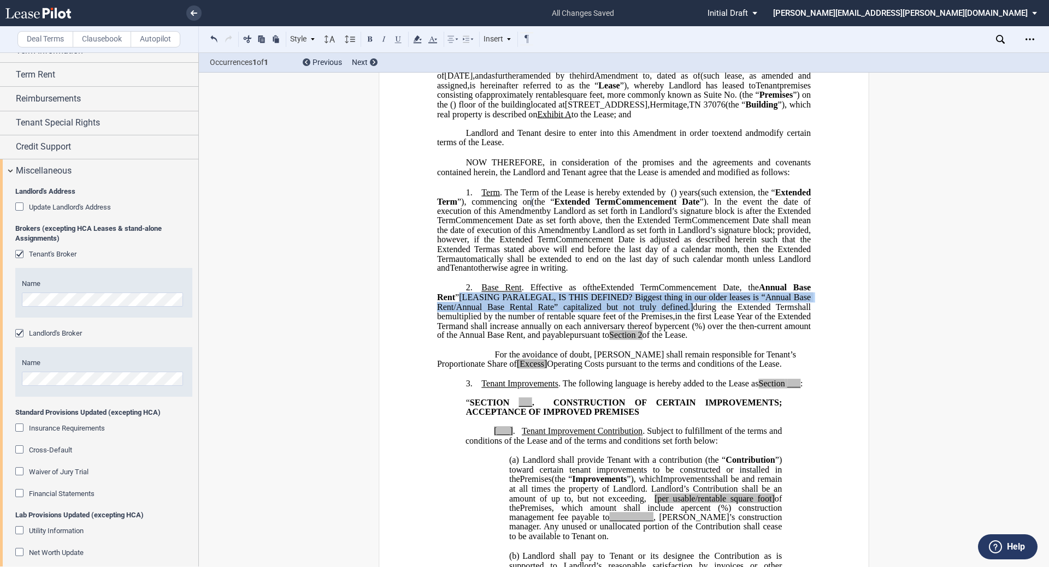
drag, startPoint x: 670, startPoint y: 354, endPoint x: 458, endPoint y: 347, distance: 212.0
click at [458, 311] on span ", the Annual Base Rent ” [LEASING PARALEGAL, IS THIS DEFINED? Biggest thing in …" at bounding box center [625, 297] width 376 height 28
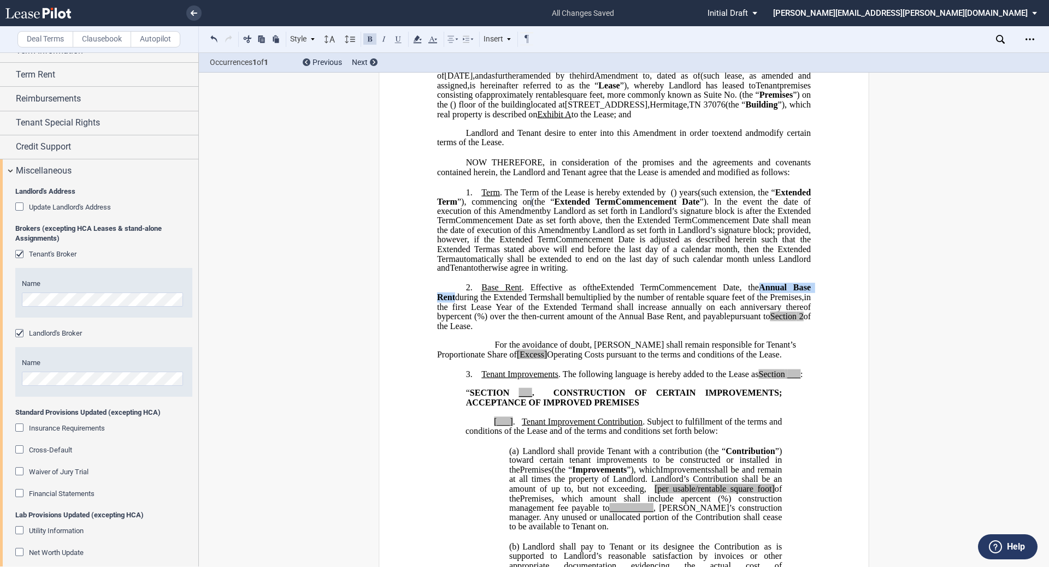
drag, startPoint x: 761, startPoint y: 335, endPoint x: 452, endPoint y: 346, distance: 308.7
click at [452, 302] on span ", the Annual Base Rent during the" at bounding box center [625, 292] width 376 height 19
click at [371, 40] on button at bounding box center [369, 38] width 13 height 13
click at [523, 331] on span "of the Lease." at bounding box center [625, 321] width 376 height 19
drag, startPoint x: 537, startPoint y: 374, endPoint x: 506, endPoint y: 371, distance: 31.8
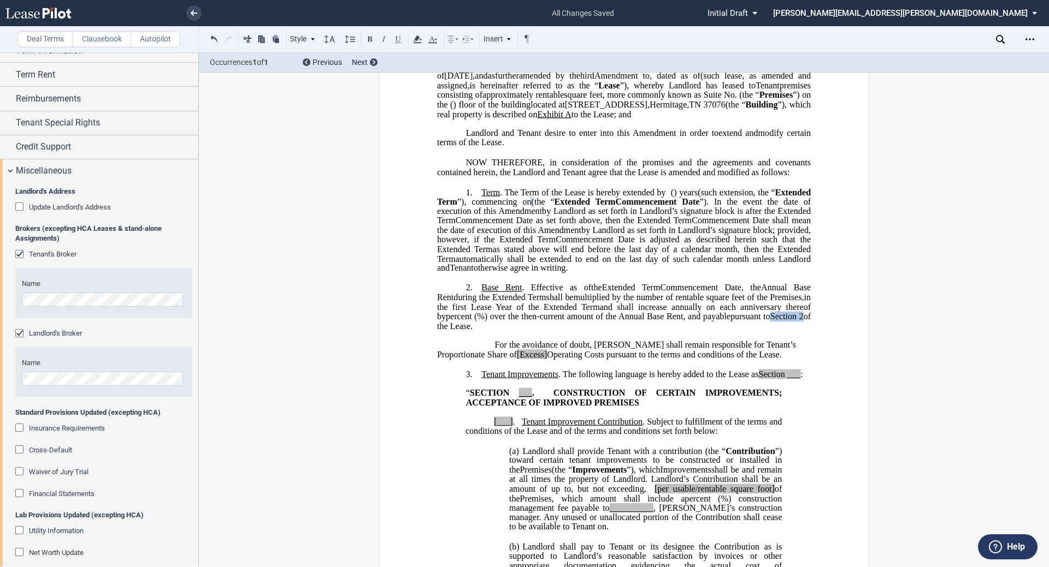
click at [506, 331] on span "pursuant to Section 2 of the Lease." at bounding box center [625, 321] width 376 height 19
click at [416, 38] on use at bounding box center [417, 39] width 8 height 8
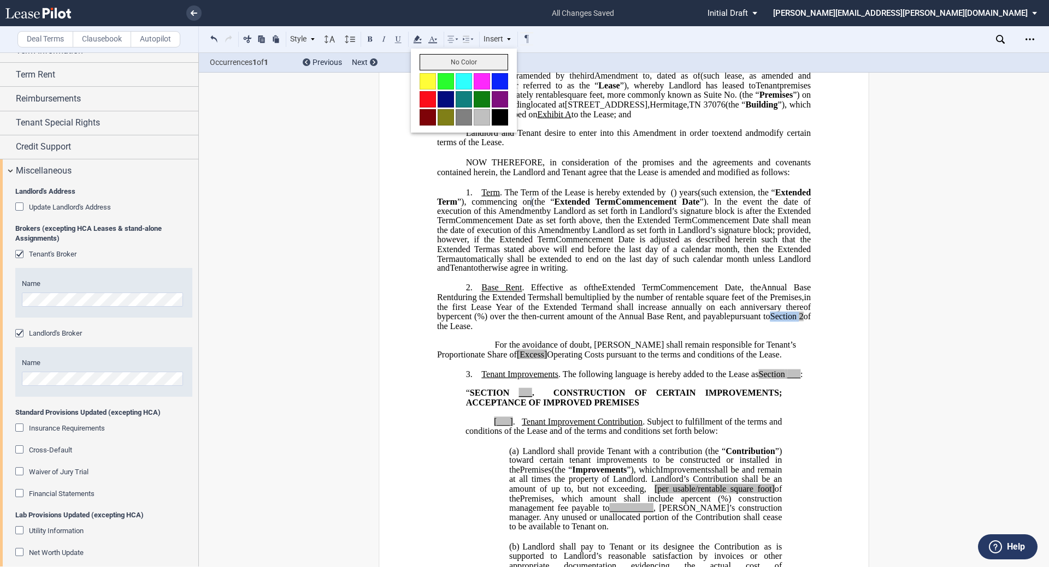
click at [447, 68] on button "No Color" at bounding box center [463, 62] width 88 height 16
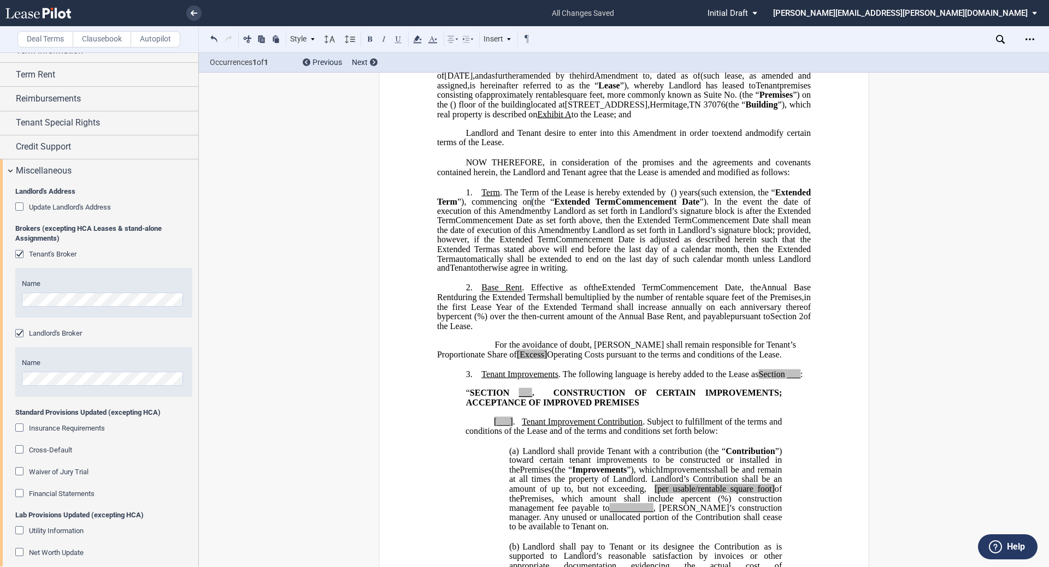
click at [523, 359] on span "Operating Costs pursuant to the terms and conditions of the Lease." at bounding box center [664, 355] width 234 height 10
click at [517, 359] on span "Excess" at bounding box center [529, 355] width 25 height 10
click at [418, 43] on use at bounding box center [417, 39] width 8 height 8
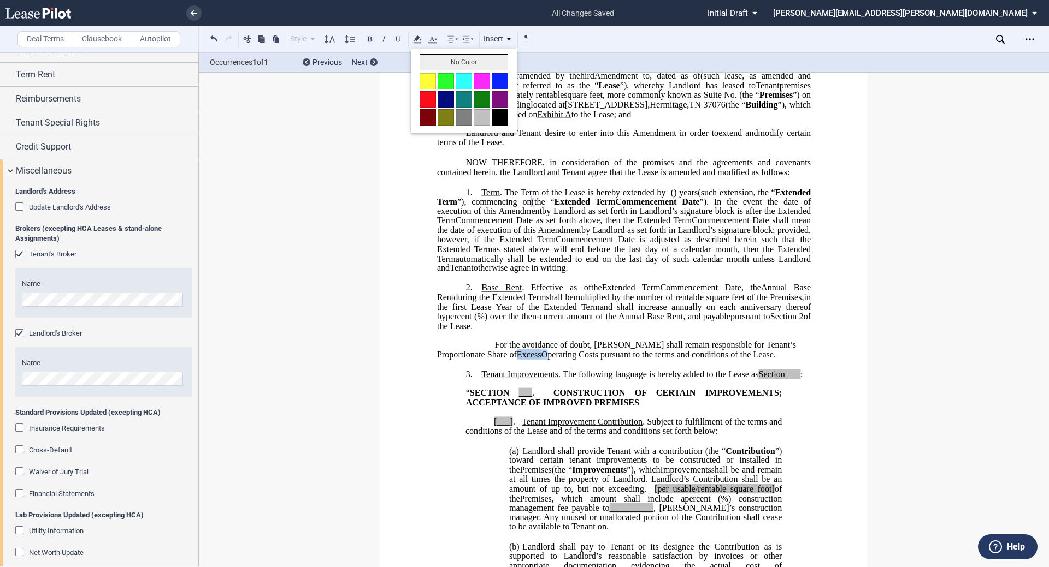
click at [432, 62] on button "No Color" at bounding box center [463, 62] width 88 height 16
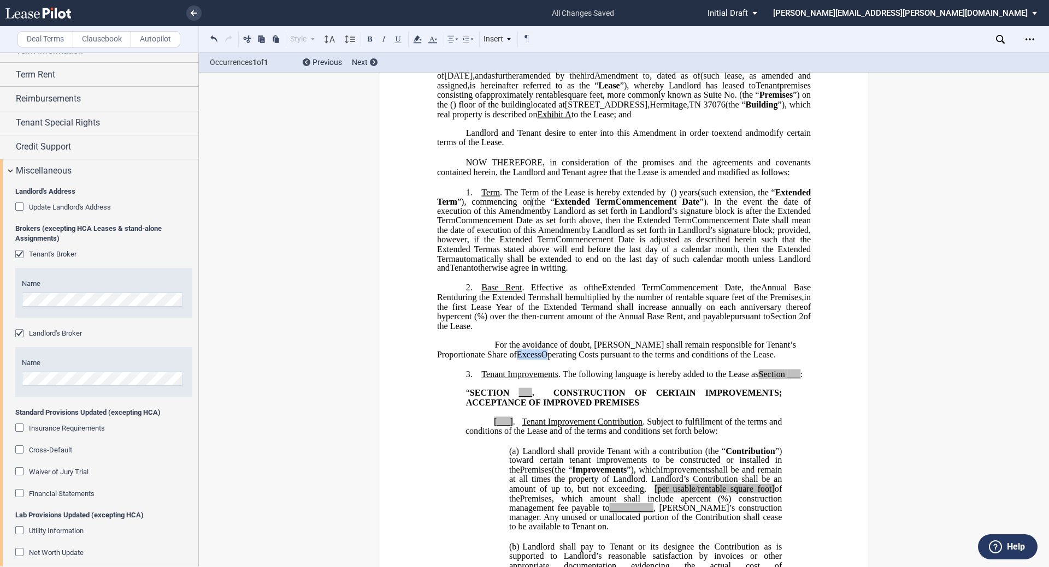
click at [459, 341] on p "﻿" at bounding box center [624, 336] width 374 height 9
click at [523, 398] on span "___" at bounding box center [525, 393] width 13 height 10
click at [523, 379] on span "___" at bounding box center [793, 374] width 13 height 10
drag, startPoint x: 757, startPoint y: 421, endPoint x: 796, endPoint y: 423, distance: 38.3
click at [523, 379] on span "Tenant Improvements . The following language is hereby added to the Lease as Se…" at bounding box center [638, 374] width 315 height 10
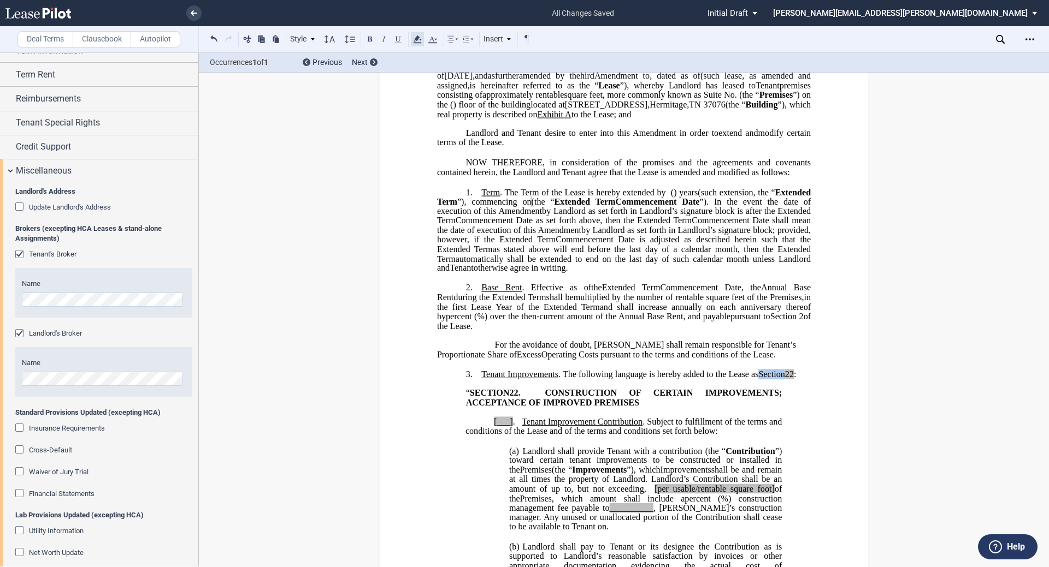
click at [418, 43] on use at bounding box center [417, 39] width 8 height 8
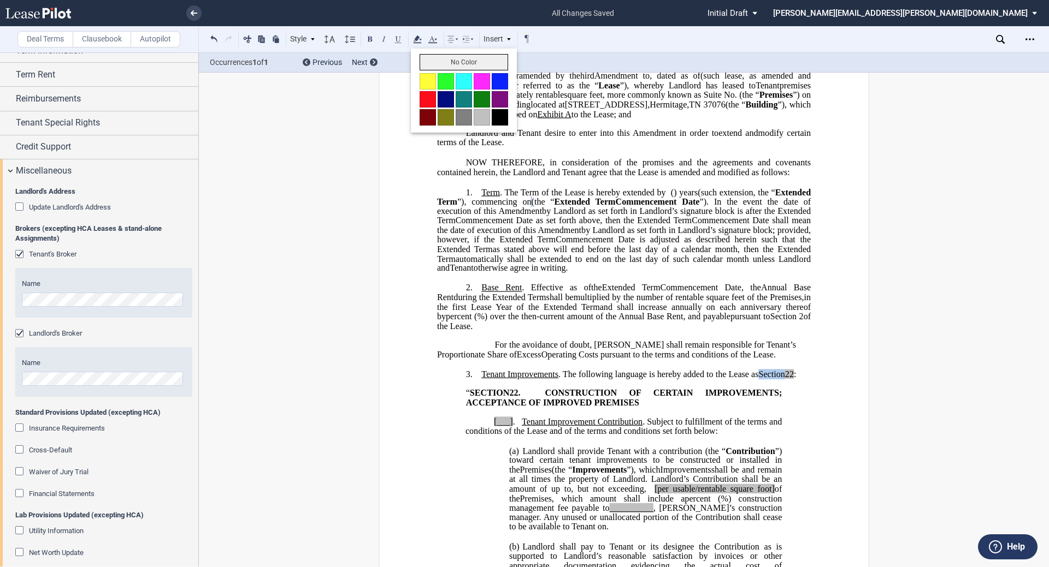
click at [428, 60] on button "No Color" at bounding box center [463, 62] width 88 height 16
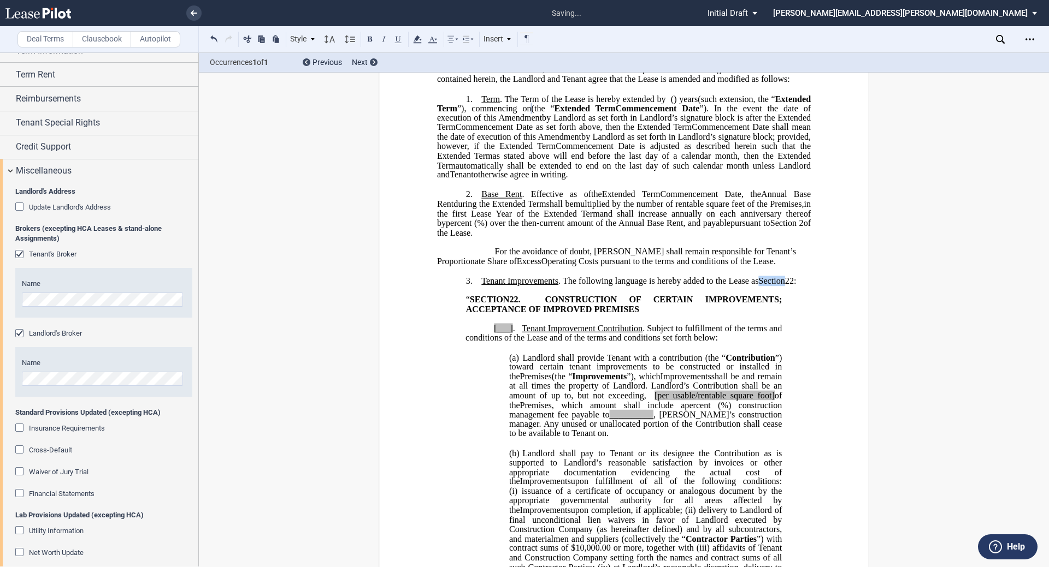
scroll to position [253, 0]
click at [513, 333] on span "." at bounding box center [514, 328] width 2 height 10
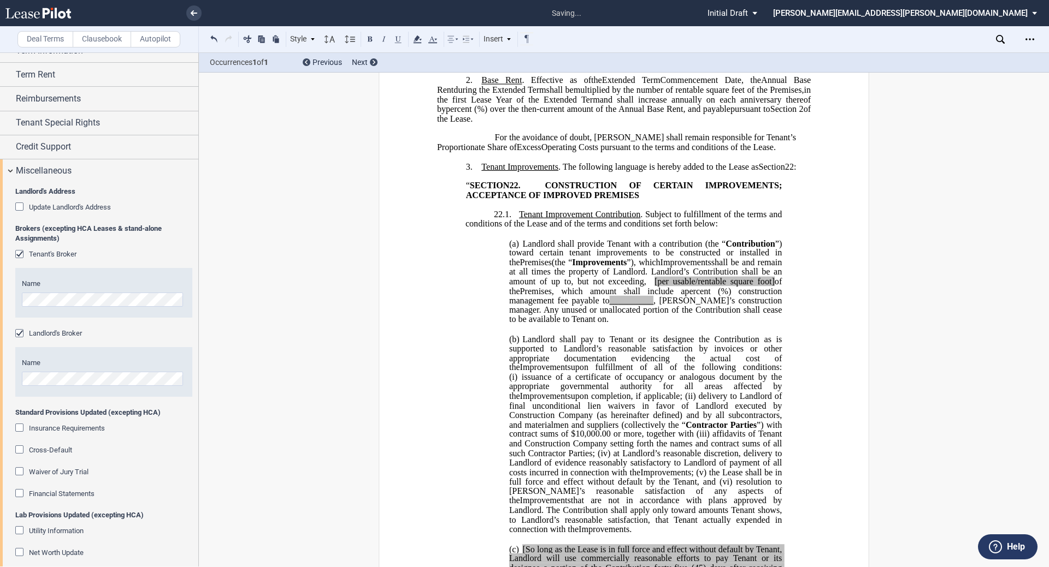
click at [523, 286] on span "[per usable/rentable square foot]" at bounding box center [714, 281] width 120 height 10
click at [523, 295] on span "of the" at bounding box center [646, 285] width 275 height 19
click at [523, 286] on span "[per rentable square foot" at bounding box center [683, 281] width 87 height 10
drag, startPoint x: 666, startPoint y: 329, endPoint x: 754, endPoint y: 328, distance: 87.9
click at [523, 286] on span "﻿ ﻿ per rentable square foot of the" at bounding box center [692, 281] width 111 height 10
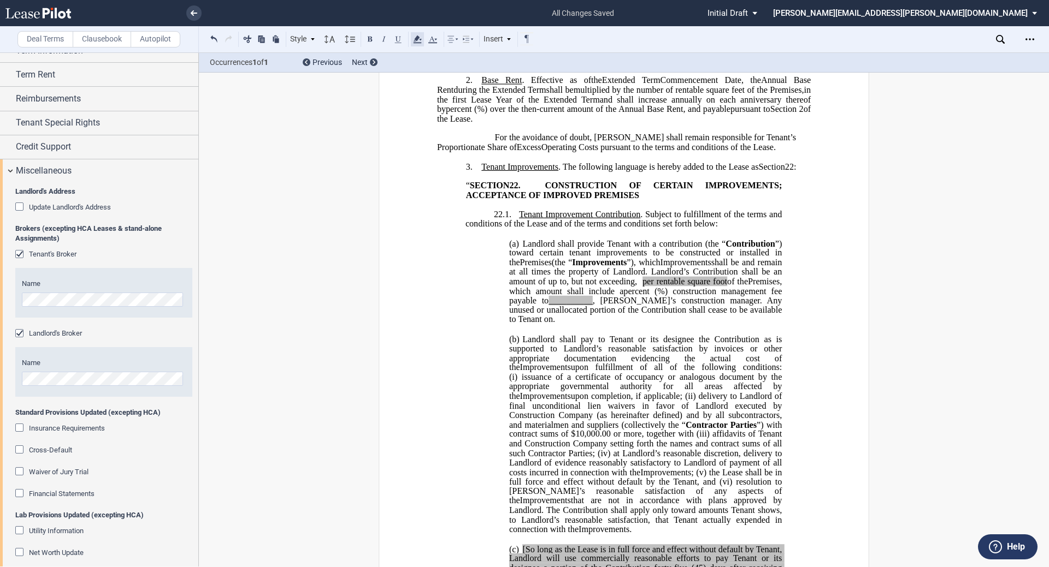
click at [418, 43] on use at bounding box center [417, 39] width 8 height 8
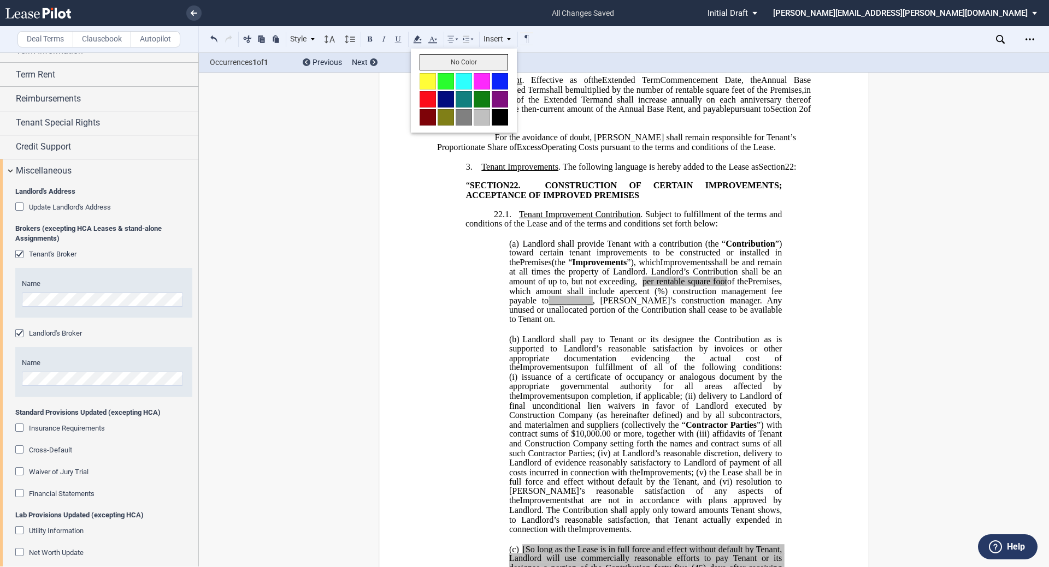
click at [436, 67] on button "No Color" at bounding box center [463, 62] width 88 height 16
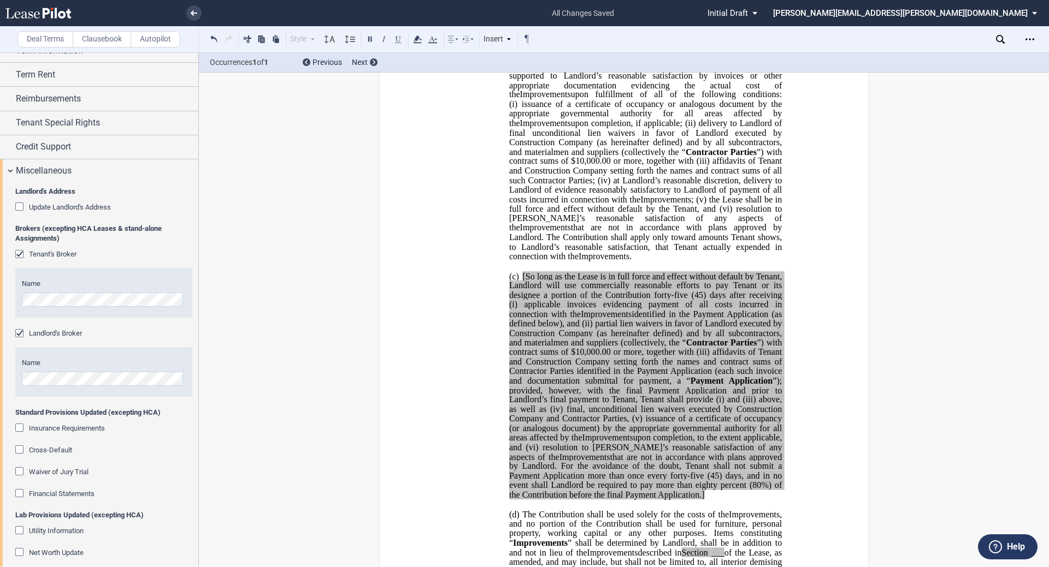
scroll to position [641, 0]
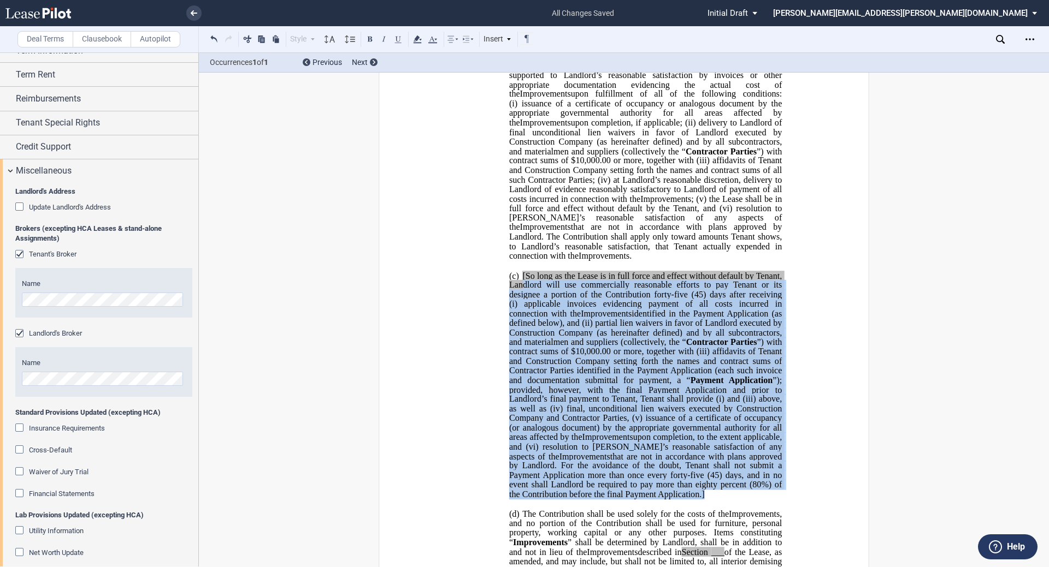
drag, startPoint x: 703, startPoint y: 534, endPoint x: 516, endPoint y: 320, distance: 284.1
click at [516, 321] on p "(c) [So long as the Lease is in full force and effect without default by Tenant…" at bounding box center [645, 385] width 273 height 229
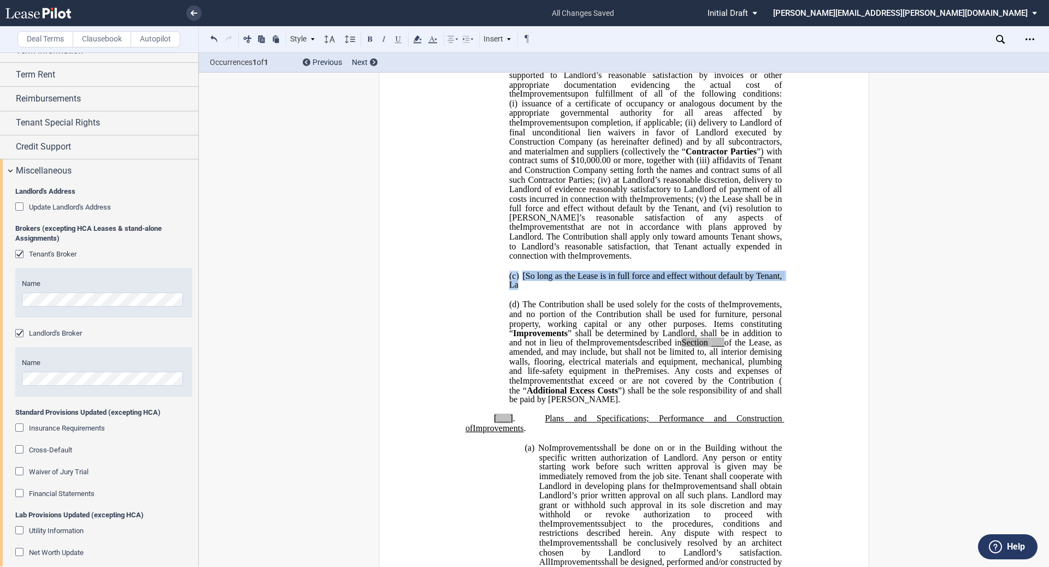
drag, startPoint x: 519, startPoint y: 323, endPoint x: 502, endPoint y: 313, distance: 19.8
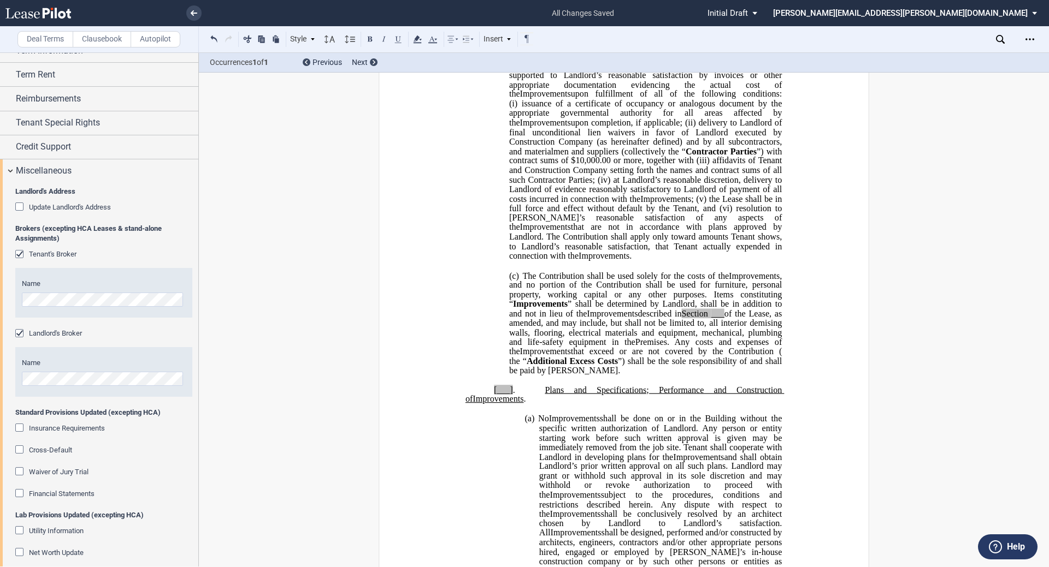
click at [523, 318] on span "___" at bounding box center [717, 314] width 13 height 10
click at [523, 347] on span "of the Lease, as amended, and may include, but shall not be limited to, all int…" at bounding box center [646, 328] width 275 height 38
drag, startPoint x: 719, startPoint y: 350, endPoint x: 683, endPoint y: 348, distance: 36.6
click at [523, 347] on span "described in Section 11 of the Lease, as amended, and may include, but shall no…" at bounding box center [646, 328] width 275 height 38
click at [413, 44] on icon at bounding box center [417, 39] width 13 height 13
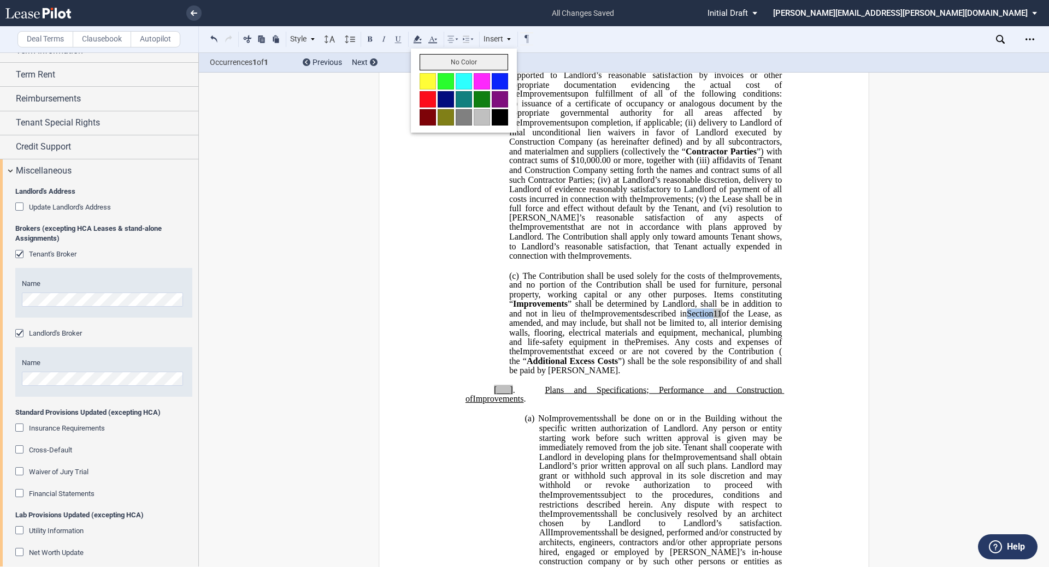
click at [440, 63] on button "No Color" at bounding box center [463, 62] width 88 height 16
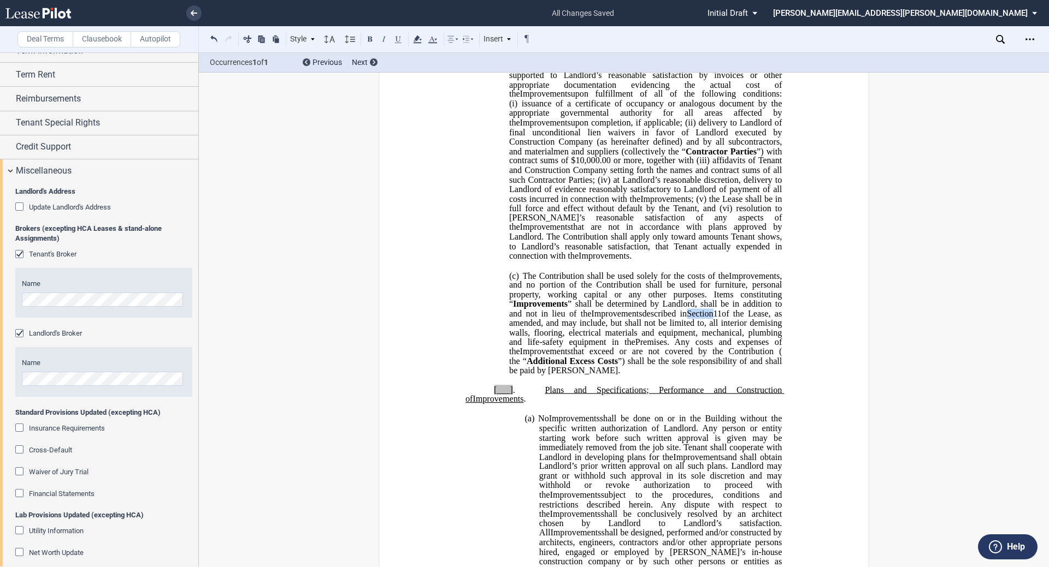
scroll to position [888, 0]
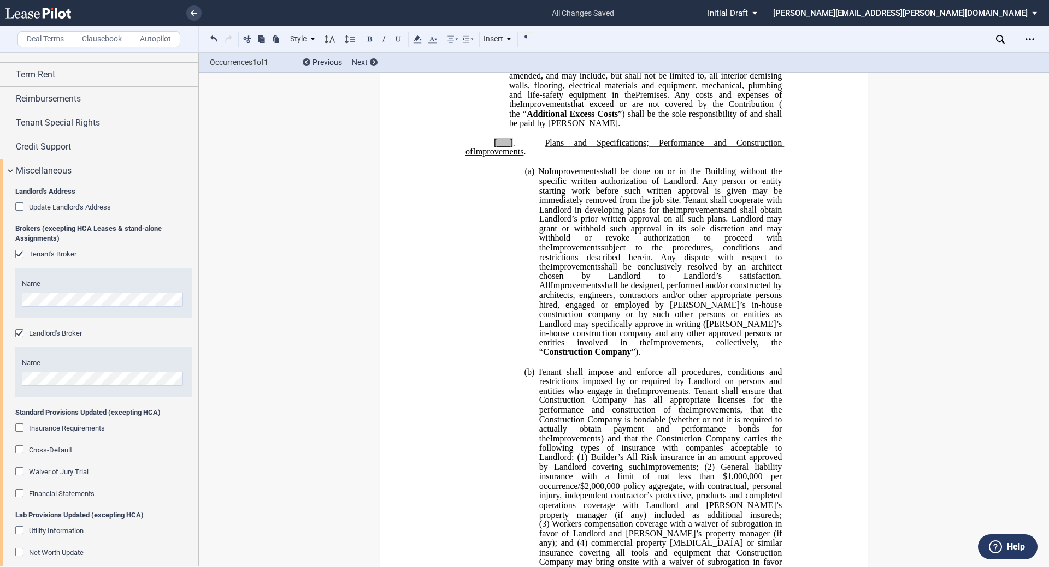
click at [506, 147] on span "[___]" at bounding box center [503, 143] width 19 height 10
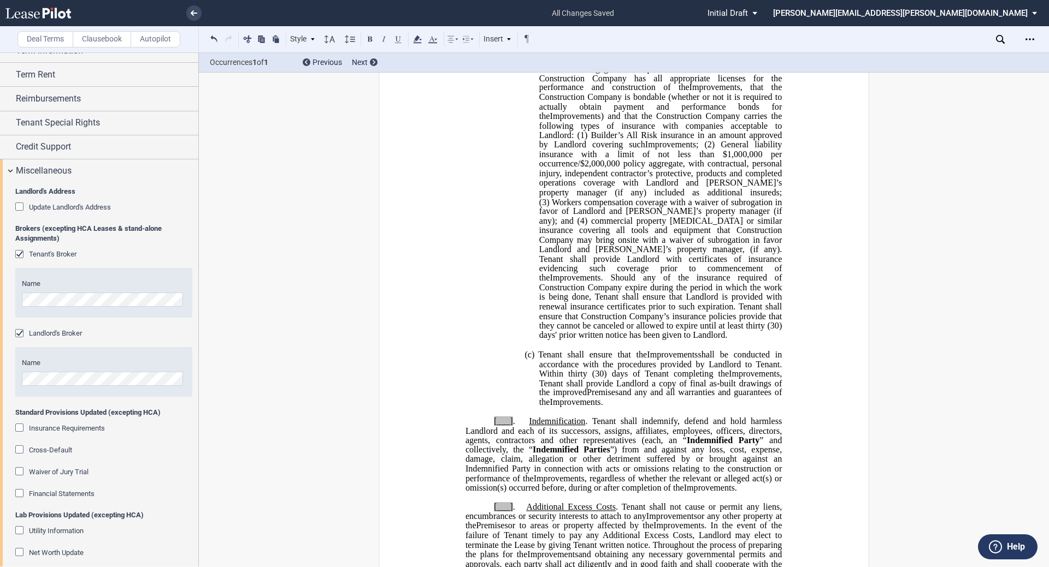
scroll to position [1202, 0]
click at [507, 426] on span "[___]" at bounding box center [503, 421] width 19 height 10
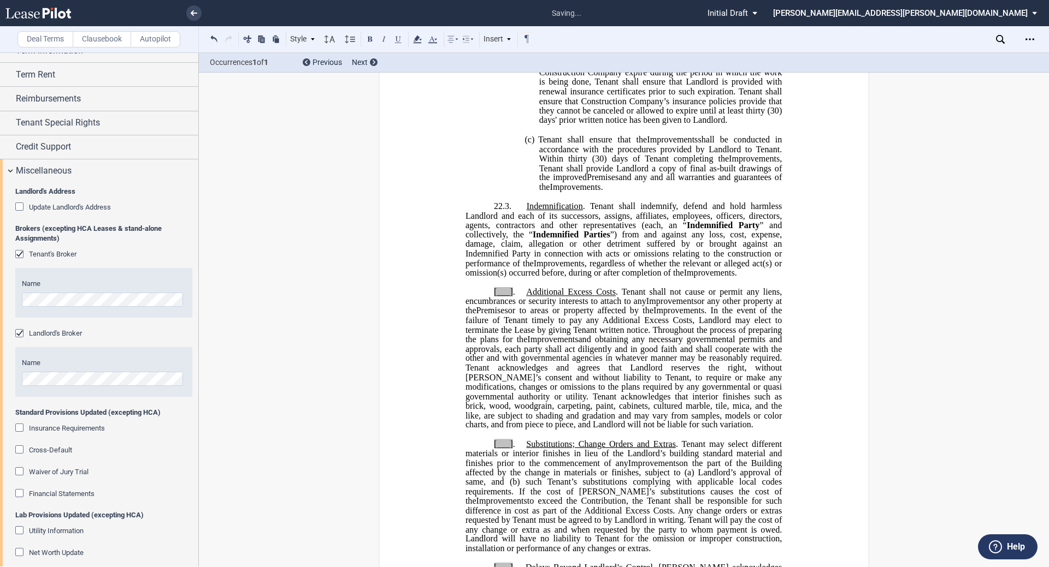
scroll to position [1417, 0]
click at [513, 296] on span "." at bounding box center [514, 291] width 2 height 10
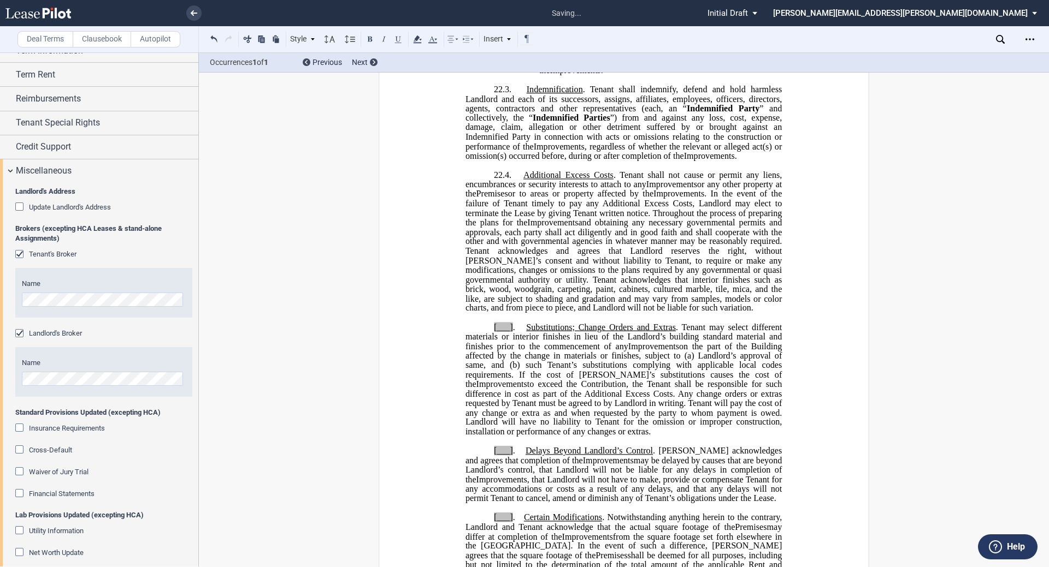
scroll to position [1534, 0]
click at [506, 332] on span "[___]" at bounding box center [503, 327] width 19 height 10
click at [508, 455] on span "[___]" at bounding box center [503, 451] width 19 height 10
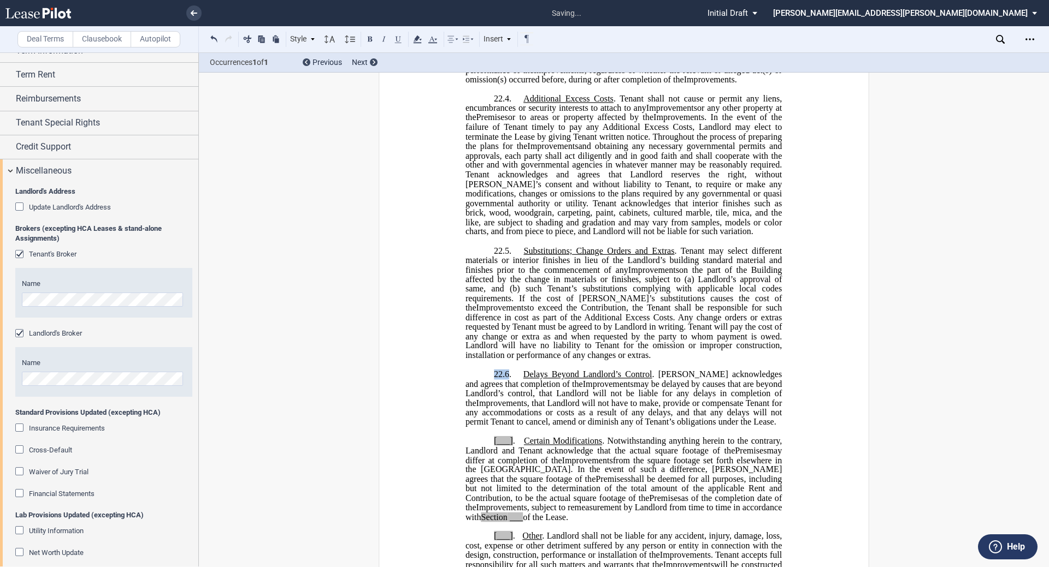
drag, startPoint x: 492, startPoint y: 404, endPoint x: 506, endPoint y: 402, distance: 14.3
click at [506, 380] on span "22.6 ." at bounding box center [502, 375] width 17 height 10
click at [419, 34] on icon at bounding box center [417, 39] width 13 height 13
click at [432, 65] on button "No Color" at bounding box center [463, 62] width 88 height 16
click at [509, 465] on span "may differ at completion of the" at bounding box center [624, 455] width 318 height 19
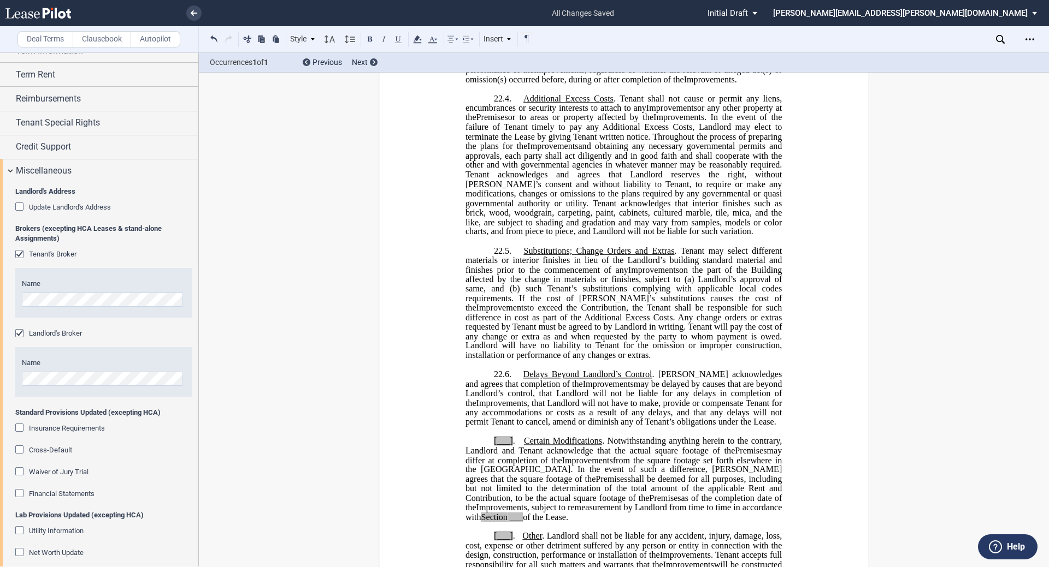
click at [509, 446] on span "[___]" at bounding box center [503, 441] width 19 height 10
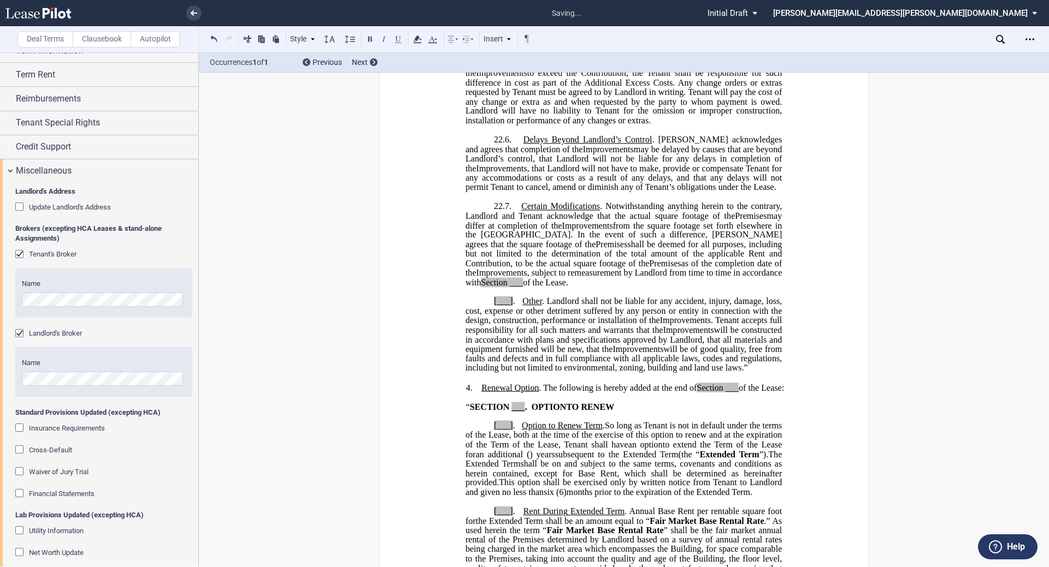
scroll to position [1845, 0]
click at [523, 287] on span "___" at bounding box center [516, 282] width 13 height 10
drag, startPoint x: 733, startPoint y: 301, endPoint x: 697, endPoint y: 302, distance: 36.6
click at [523, 287] on span ", subject to remeasurement by Landlord from time to time in accordance with Sec…" at bounding box center [624, 277] width 318 height 19
click at [513, 306] on span "." at bounding box center [514, 301] width 2 height 10
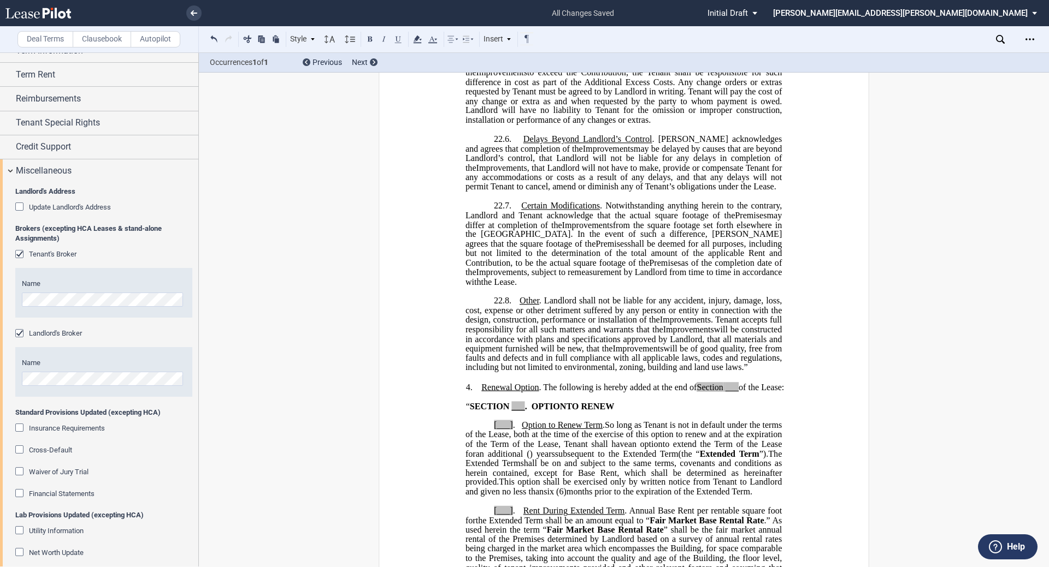
click at [523, 392] on span "___" at bounding box center [731, 387] width 13 height 10
drag, startPoint x: 732, startPoint y: 413, endPoint x: 698, endPoint y: 413, distance: 33.9
click at [523, 392] on span "Renewal Option . The following is hereby added at the end of Section 23 of the …" at bounding box center [629, 387] width 296 height 10
click at [421, 37] on icon at bounding box center [417, 39] width 13 height 13
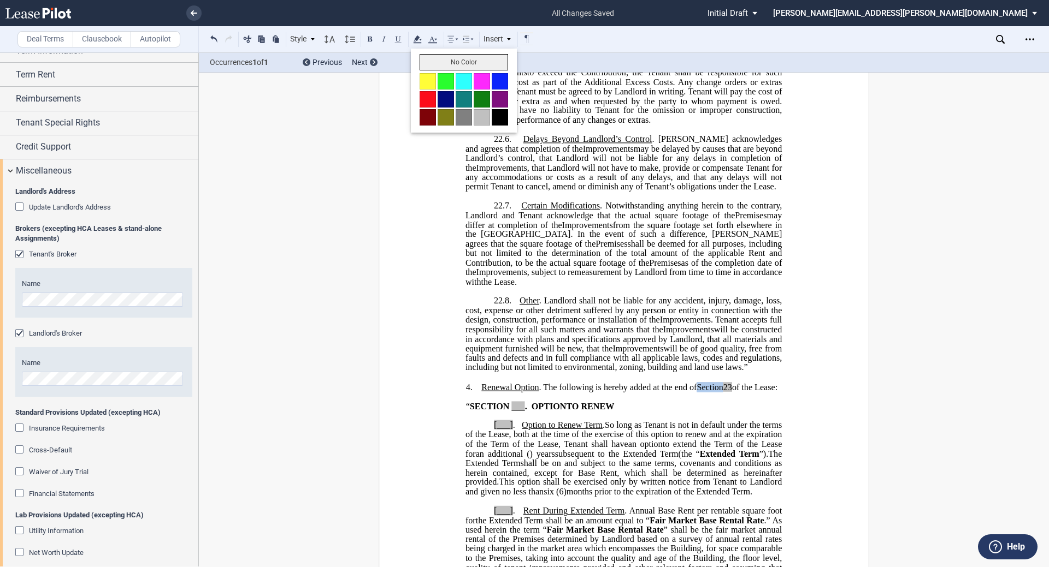
click at [437, 59] on button "No Color" at bounding box center [463, 62] width 88 height 16
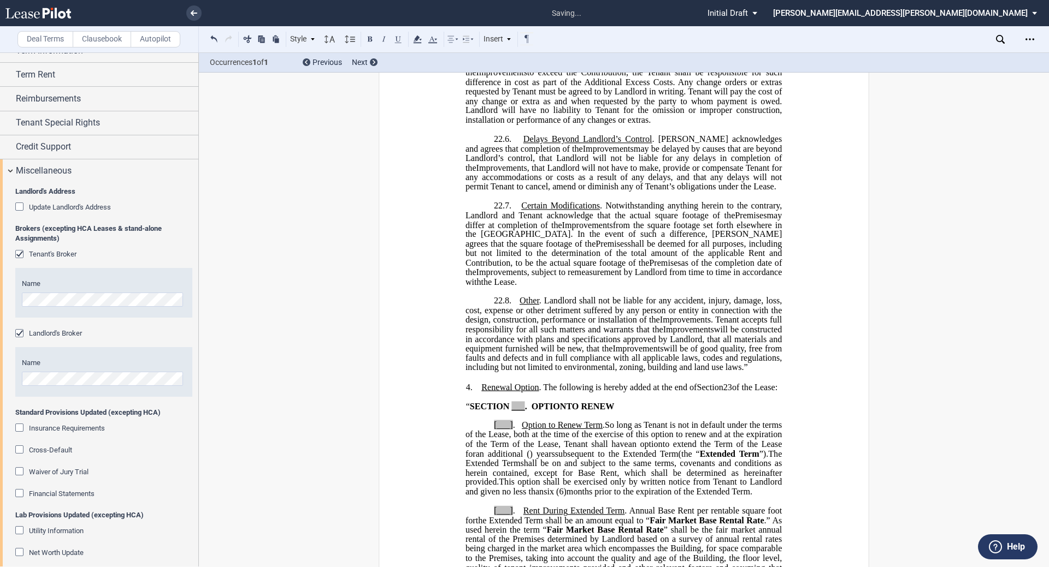
click at [523, 411] on span "." at bounding box center [526, 406] width 2 height 10
click at [508, 430] on span "[___]" at bounding box center [503, 426] width 19 height 10
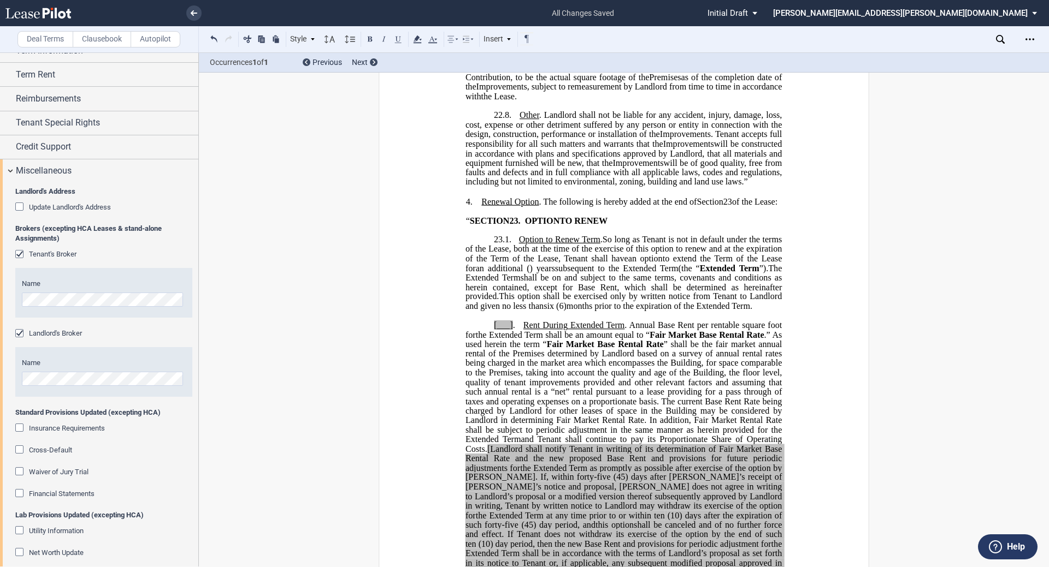
scroll to position [2031, 0]
click at [508, 330] on span "[___]" at bounding box center [503, 325] width 19 height 10
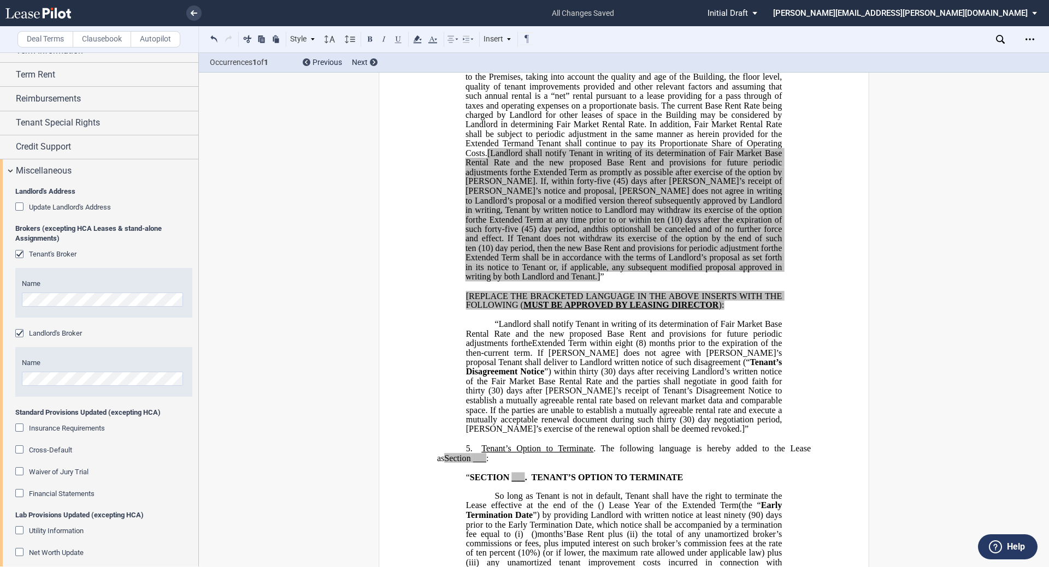
scroll to position [2327, 0]
drag, startPoint x: 617, startPoint y: 467, endPoint x: 623, endPoint y: 194, distance: 272.6
drag, startPoint x: 623, startPoint y: 194, endPoint x: 575, endPoint y: 461, distance: 271.4
click at [523, 433] on span "(30) day negotiation period, Tenant’s exercise of the renewal option shall be d…" at bounding box center [625, 423] width 318 height 19
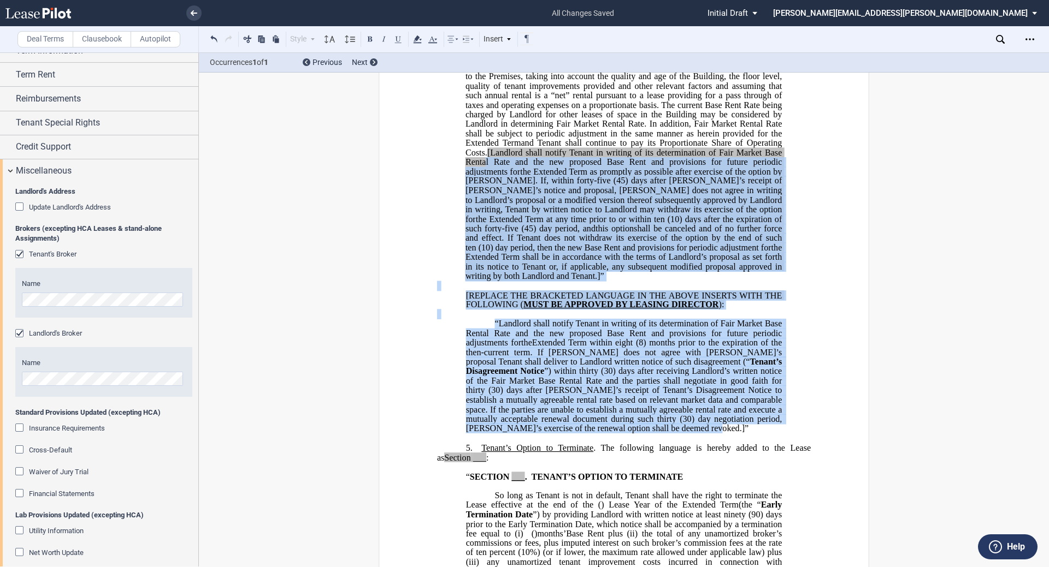
drag, startPoint x: 617, startPoint y: 467, endPoint x: 615, endPoint y: 197, distance: 270.3
click at [523, 197] on div "23.2. Rent During Second ﻿ ﻿ Extended Term Second Extended Term and Third Exten…" at bounding box center [624, 224] width 374 height 419
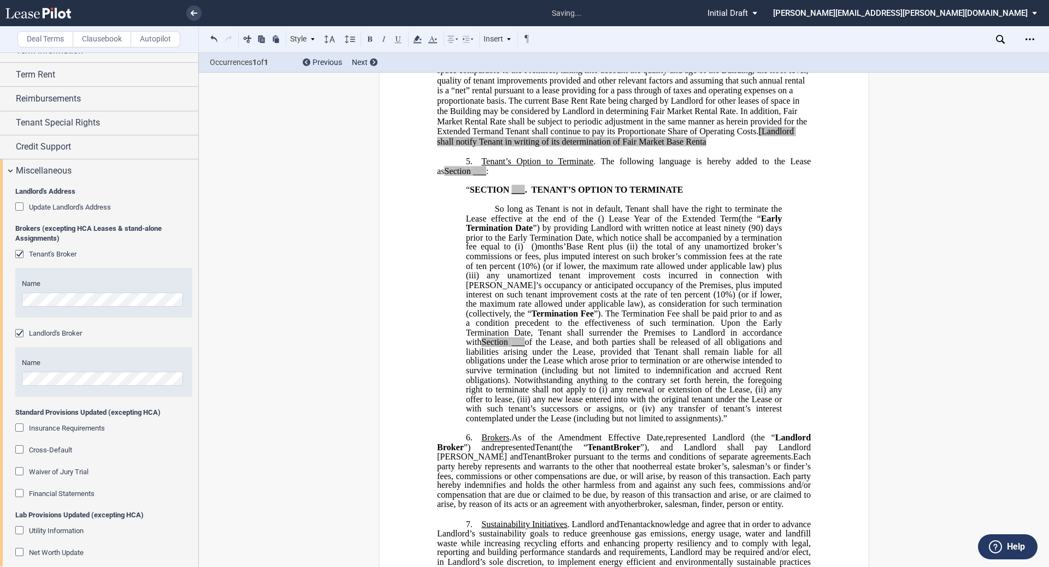
drag, startPoint x: 480, startPoint y: 192, endPoint x: 527, endPoint y: 177, distance: 49.1
click at [523, 147] on p "23.2. Rent During Second ﻿ ﻿ Extended Term Second Extended Term and Third Exten…" at bounding box center [624, 86] width 374 height 122
drag, startPoint x: 514, startPoint y: 188, endPoint x: 526, endPoint y: 181, distance: 13.7
click at [523, 147] on p "23.2. Rent During Second ﻿ ﻿ Extended Term Second Extended Term and Third Exten…" at bounding box center [624, 86] width 374 height 122
drag, startPoint x: 469, startPoint y: 190, endPoint x: 526, endPoint y: 183, distance: 58.3
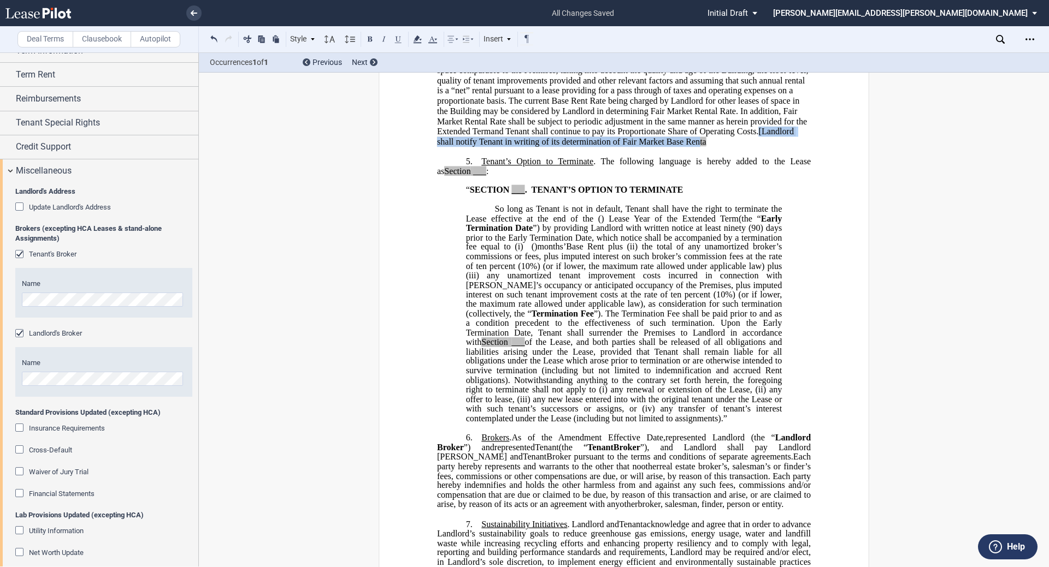
click at [523, 146] on span "and Tenant shall continue to pay its Proportionate Share of Operating Costs. [L…" at bounding box center [616, 137] width 359 height 20
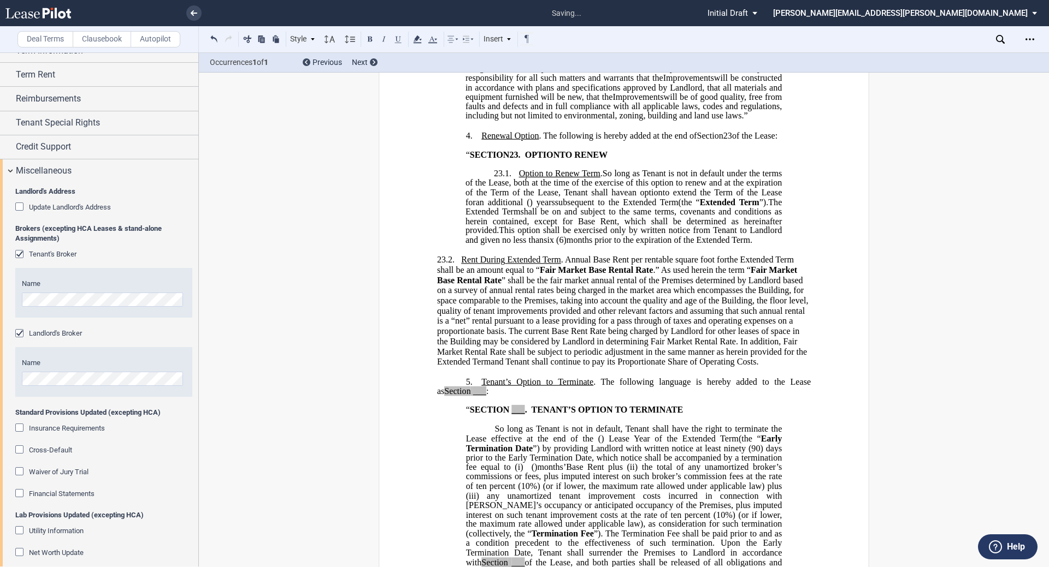
scroll to position [2093, 0]
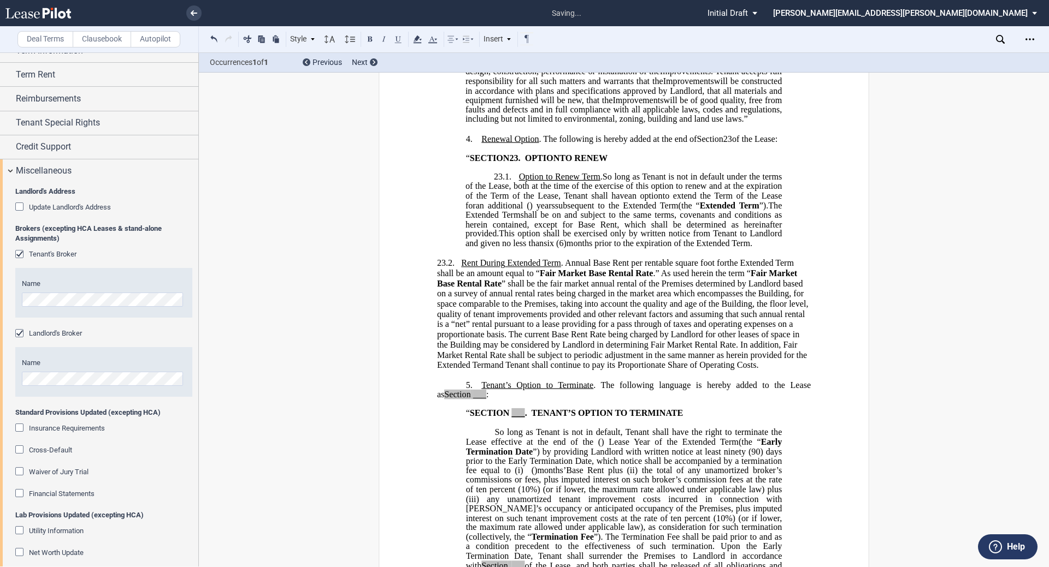
click at [523, 360] on span "” shall be the fair market annual rental of the Premises determined by Landlord…" at bounding box center [624, 319] width 374 height 81
click at [469, 44] on icon at bounding box center [467, 39] width 13 height 13
click at [490, 63] on icon at bounding box center [492, 60] width 9 height 9
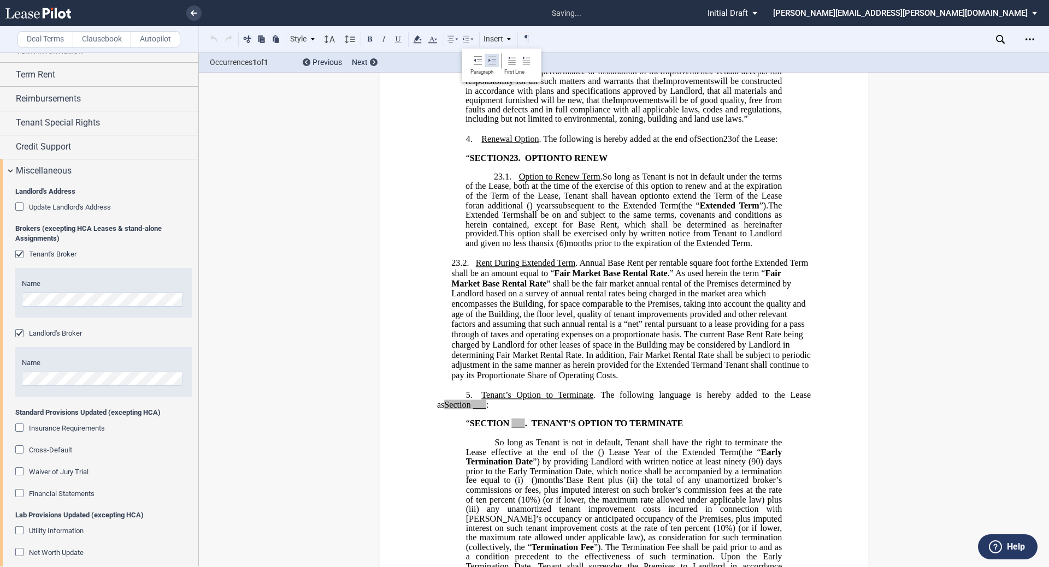
click at [490, 63] on icon at bounding box center [492, 60] width 9 height 9
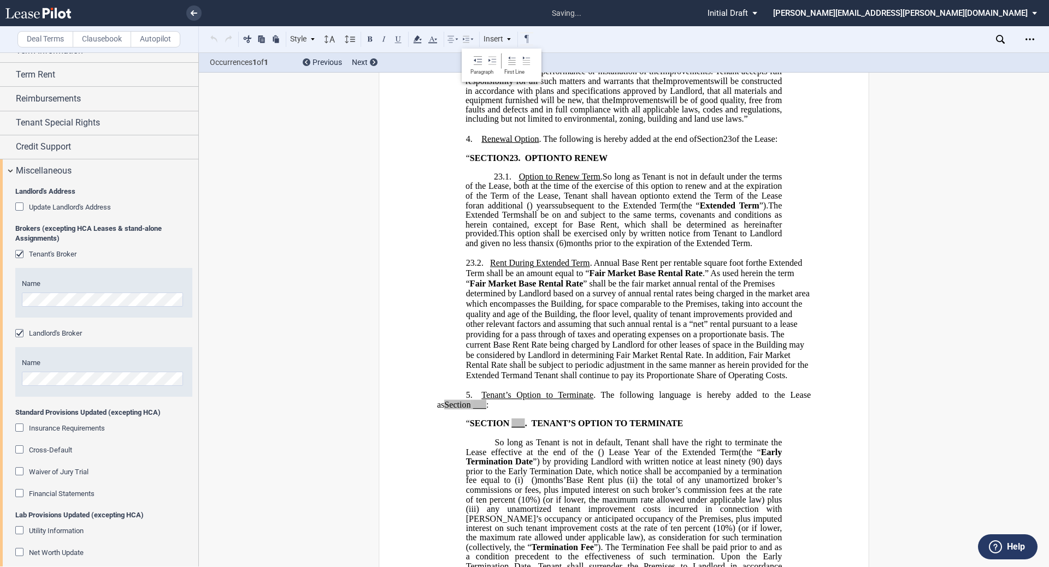
click at [460, 303] on ins "23.2. Rent During Second ﻿ ﻿ Extended Term Second Extended Term and Third Exten…" at bounding box center [624, 319] width 374 height 122
click at [471, 42] on icon at bounding box center [467, 39] width 13 height 13
click at [523, 61] on icon at bounding box center [526, 60] width 9 height 9
click at [523, 350] on span "” shall be the fair market annual rental of the Premises determined by Landlord…" at bounding box center [639, 324] width 346 height 91
click at [453, 43] on icon at bounding box center [452, 39] width 13 height 13
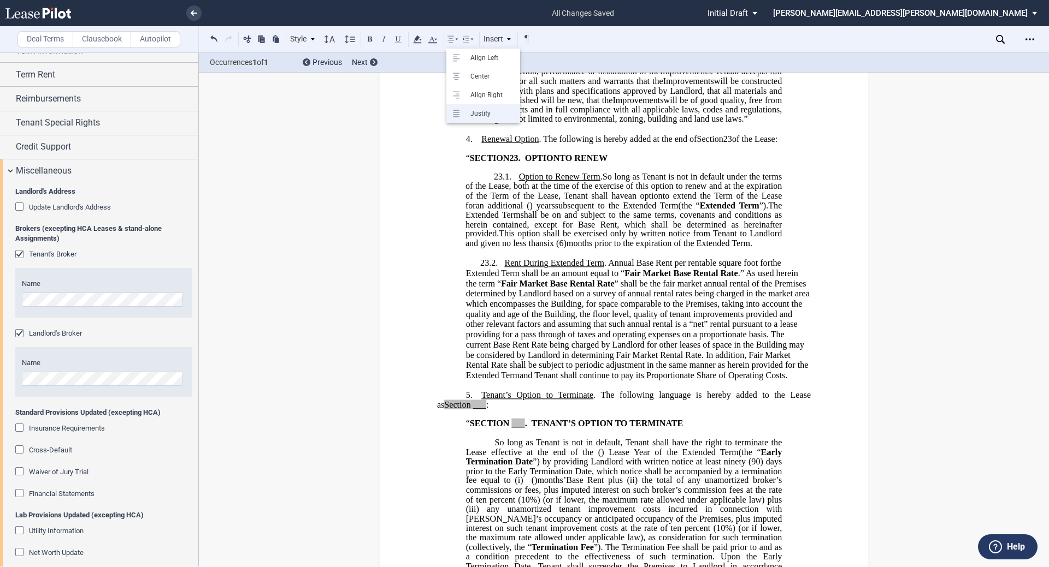
click at [470, 113] on div "Justify" at bounding box center [490, 113] width 50 height 9
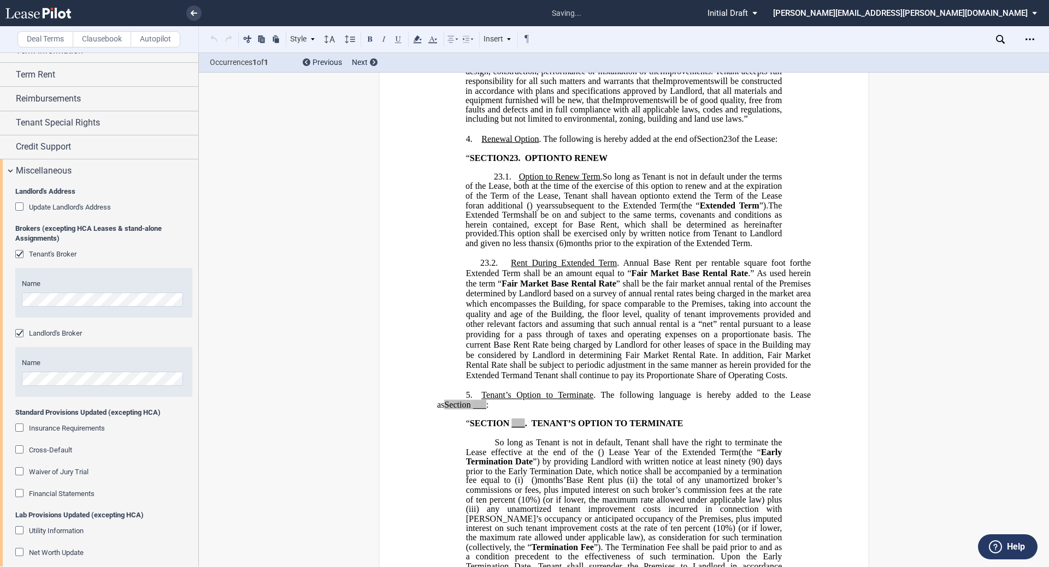
click at [523, 350] on span "” shall be the fair market annual rental of the Premises determined by Landlord…" at bounding box center [639, 324] width 347 height 91
click at [500, 268] on span at bounding box center [504, 263] width 13 height 10
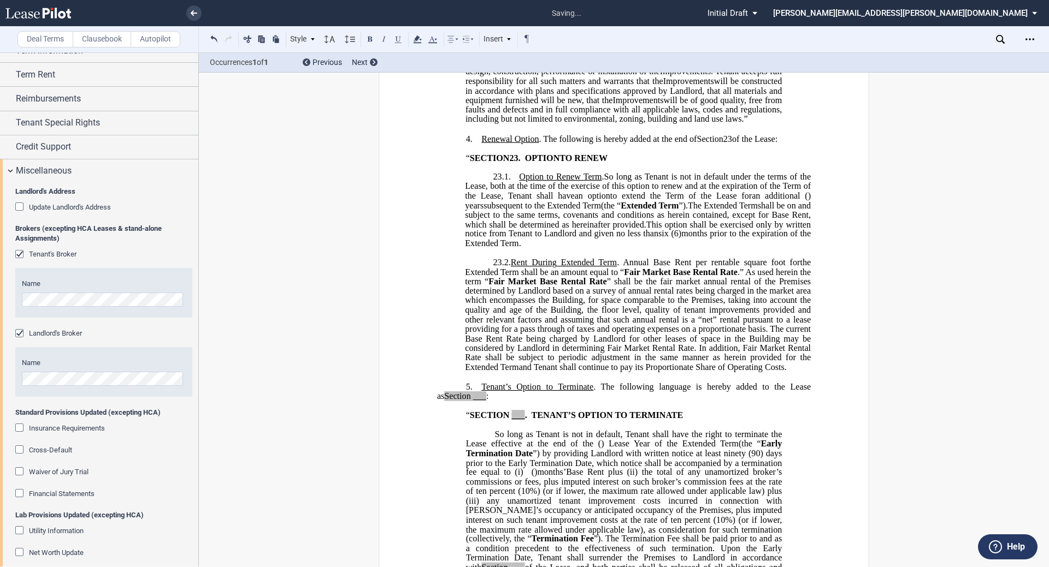
click at [523, 362] on span "” shall be the fair market annual rental of the Premises determined by Landlord…" at bounding box center [639, 320] width 348 height 86
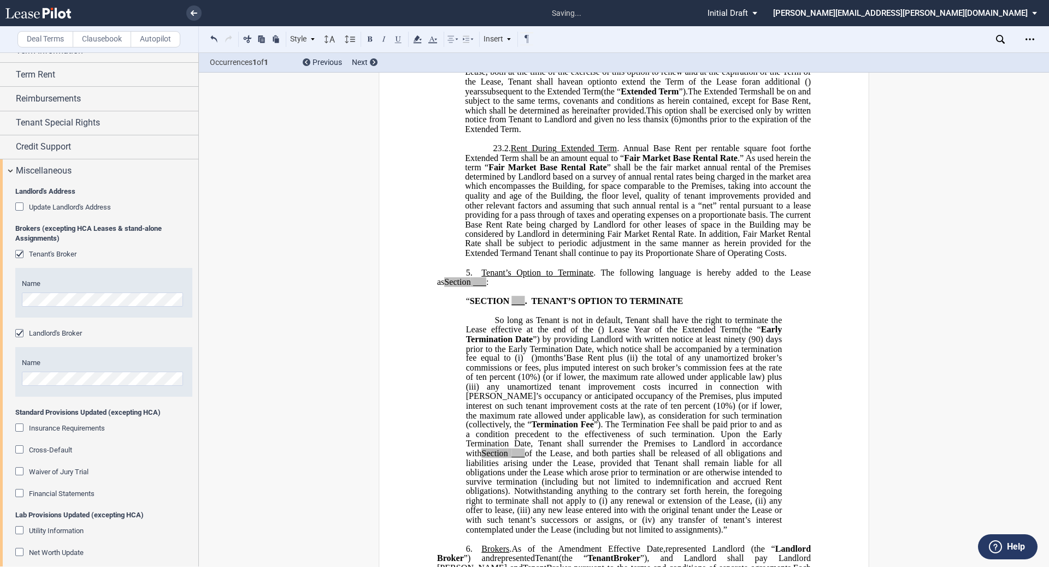
scroll to position [2212, 0]
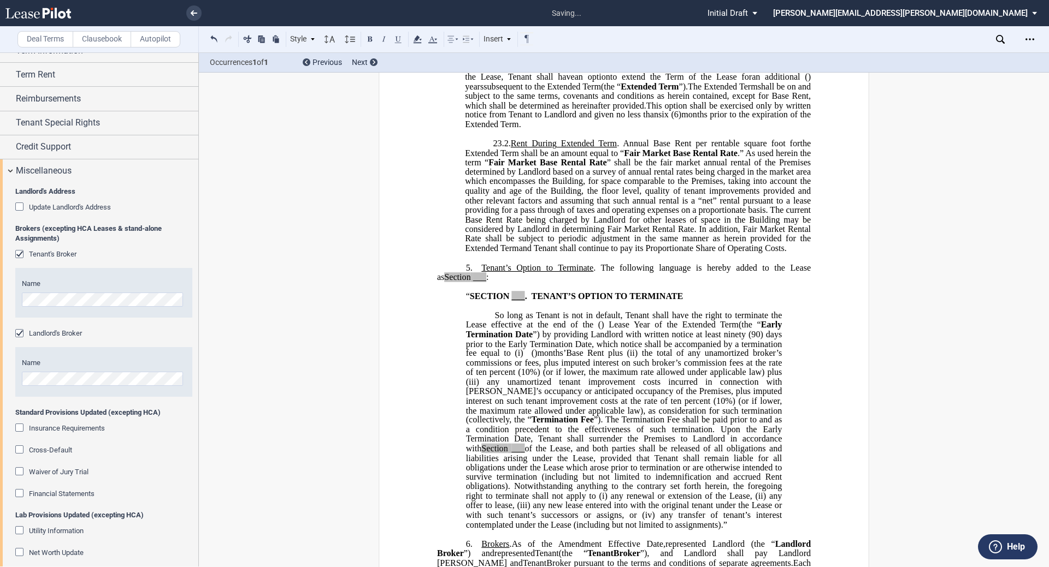
click at [475, 282] on span "___" at bounding box center [479, 278] width 13 height 10
click at [523, 301] on span "." at bounding box center [526, 297] width 2 height 10
drag, startPoint x: 433, startPoint y: 304, endPoint x: 470, endPoint y: 310, distance: 37.6
click at [412, 37] on icon at bounding box center [417, 39] width 13 height 13
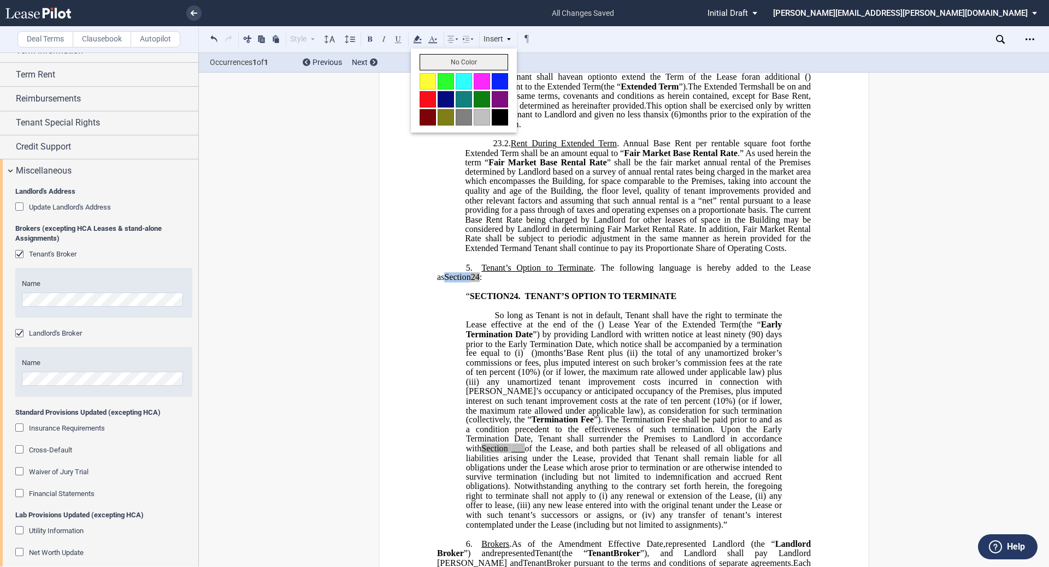
click at [423, 55] on button "No Color" at bounding box center [463, 62] width 88 height 16
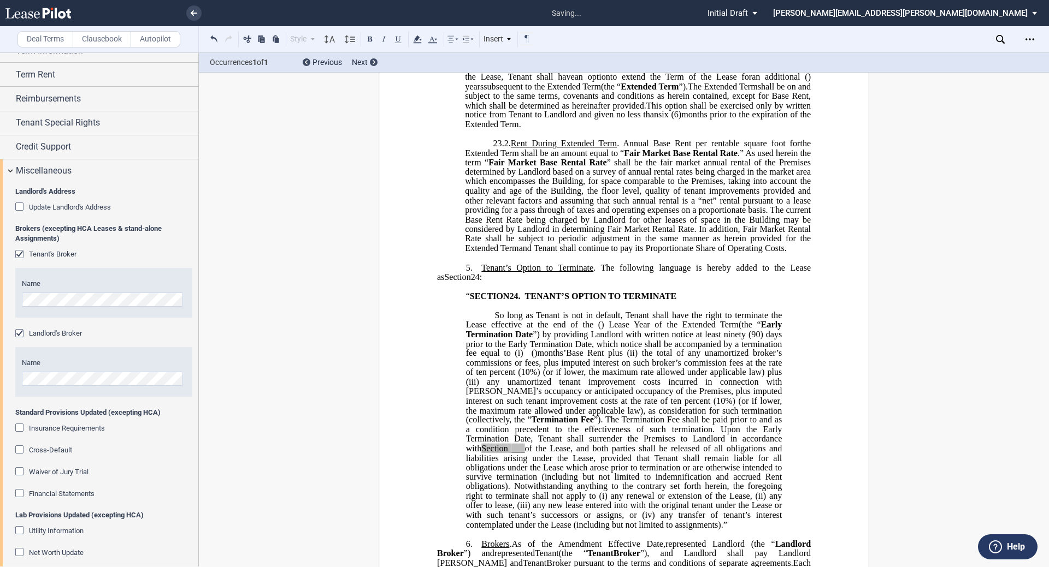
click at [523, 483] on span "of the Lease, and both parties shall be released of all obligations and liabili…" at bounding box center [625, 471] width 318 height 57
drag, startPoint x: 487, startPoint y: 352, endPoint x: 843, endPoint y: 345, distance: 356.2
drag, startPoint x: 587, startPoint y: 364, endPoint x: 484, endPoint y: 352, distance: 102.8
click at [484, 352] on p "So long as Tenant is not in default, Tenant shall have the right to terminate t…" at bounding box center [624, 420] width 316 height 219
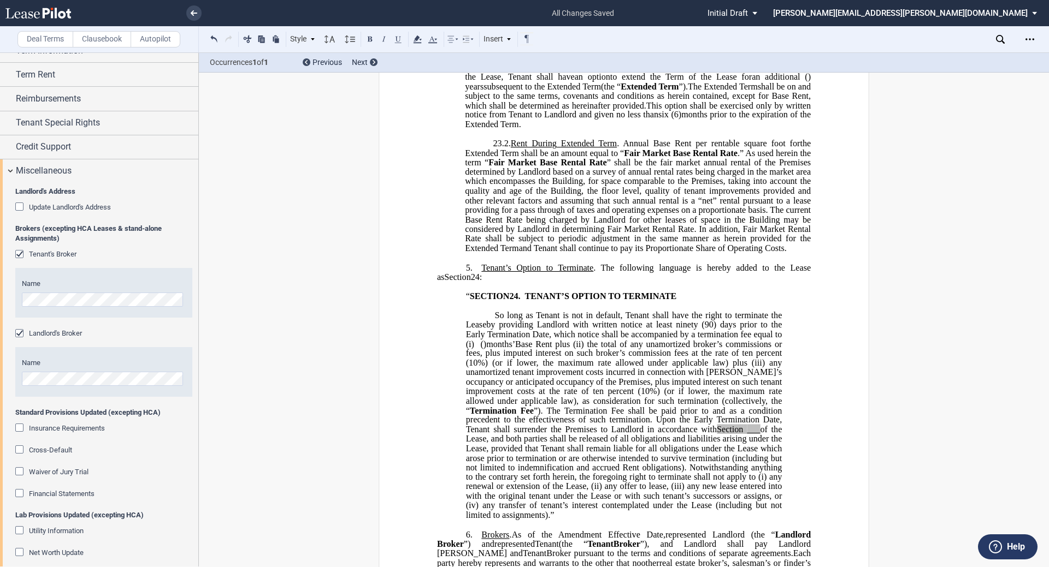
click at [523, 330] on span "by providing Landlord with written notice at least ninety" at bounding box center [591, 325] width 211 height 10
click at [523, 348] on span ") days prior to the Early Termination Date, which notice shall be accompanied b…" at bounding box center [625, 334] width 318 height 28
drag, startPoint x: 541, startPoint y: 366, endPoint x: 463, endPoint y: 362, distance: 78.8
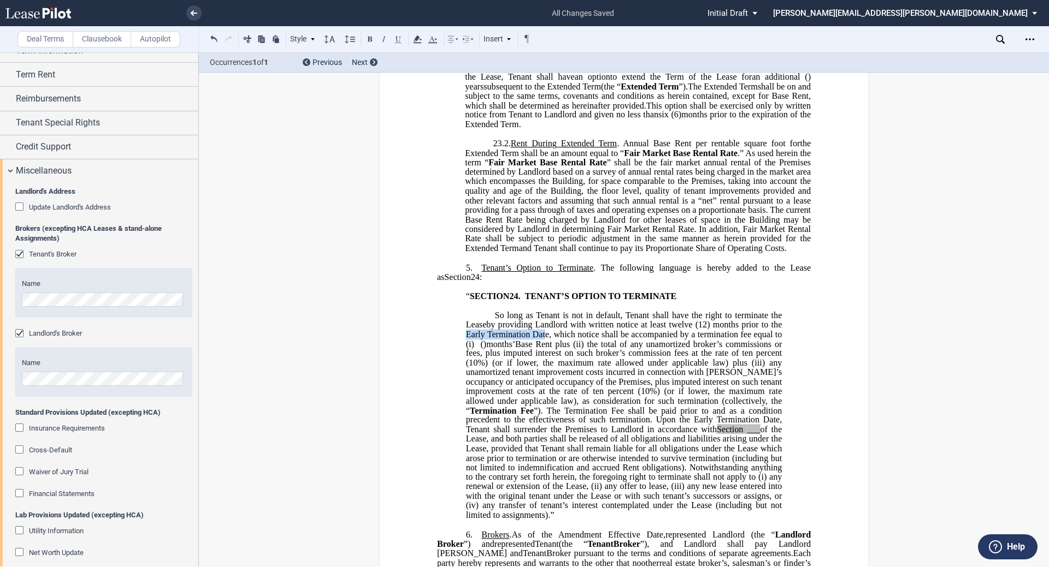
click at [466, 348] on span ") months prior to the Early Termination Date, which notice shall be accompanied…" at bounding box center [625, 334] width 318 height 28
drag, startPoint x: 588, startPoint y: 350, endPoint x: 631, endPoint y: 354, distance: 43.9
click at [523, 330] on span "by providing Landlord with written notice at least twelve (12" at bounding box center [594, 325] width 217 height 10
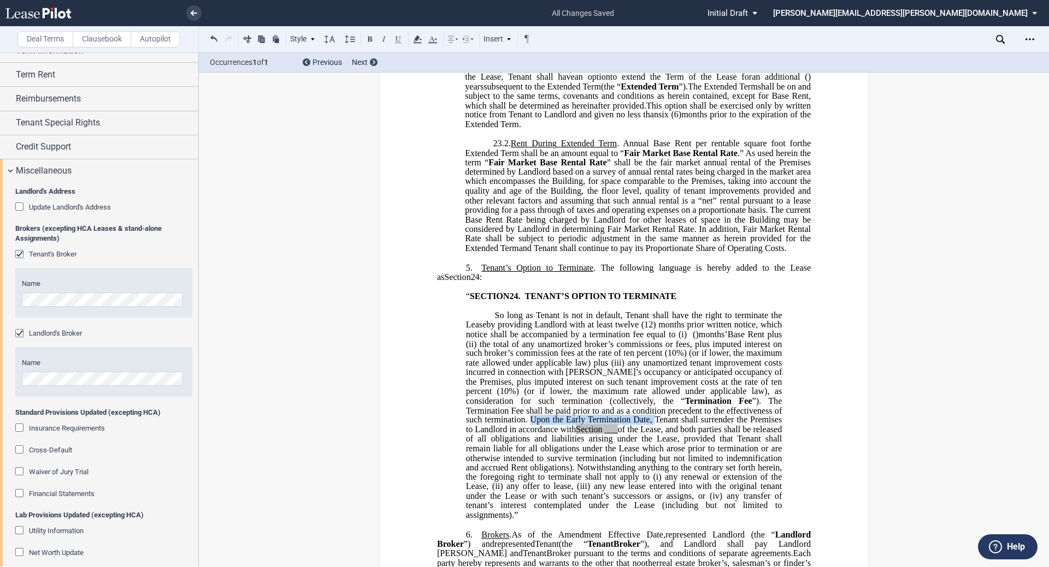
drag, startPoint x: 651, startPoint y: 449, endPoint x: 527, endPoint y: 452, distance: 124.0
click at [523, 434] on span "”). The Termination Fee shall be paid prior to and as a condition precedent to …" at bounding box center [625, 415] width 318 height 38
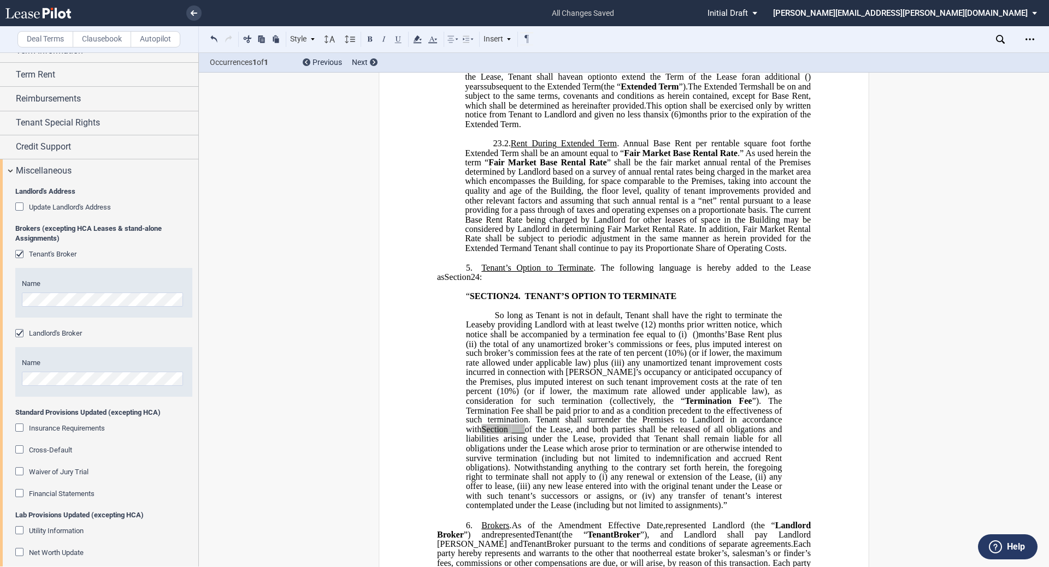
click at [505, 463] on span "of the Lease, and both parties shall be released of all obligations and liabili…" at bounding box center [625, 453] width 318 height 57
click at [511, 435] on span "___" at bounding box center [517, 430] width 13 height 10
click at [475, 339] on span ") months prior written notice, which notice shall be accompanied by a terminati…" at bounding box center [625, 329] width 318 height 19
click at [492, 435] on span "Section" at bounding box center [494, 430] width 26 height 10
drag, startPoint x: 461, startPoint y: 455, endPoint x: 505, endPoint y: 458, distance: 43.8
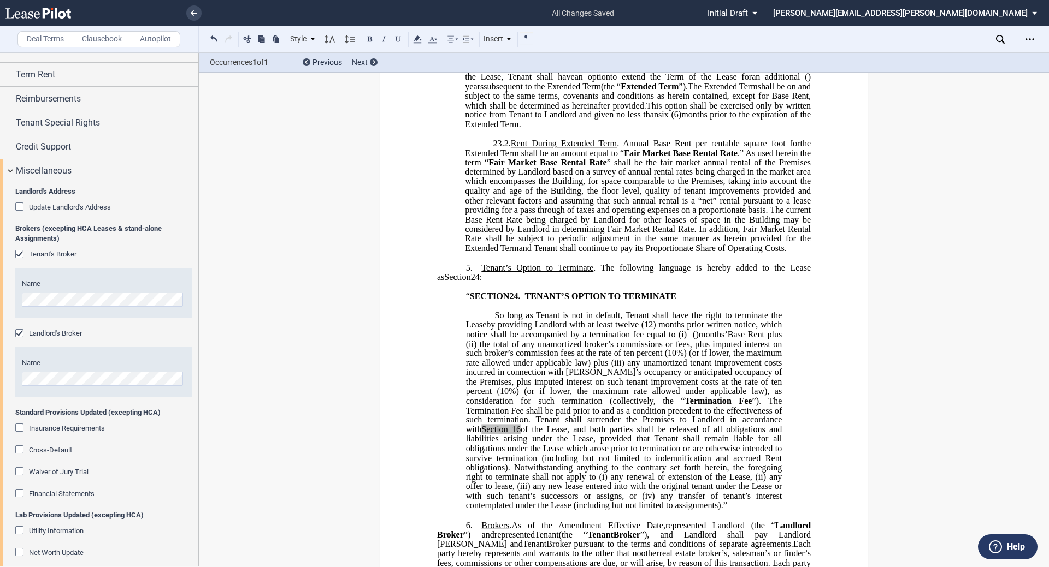
click at [505, 458] on div "!!SET_LEVEL_0!! !!LEASE_LEVEL_1!! 5. Tenant’s Option to Terminate . The followi…" at bounding box center [624, 382] width 374 height 258
click at [418, 43] on use at bounding box center [417, 39] width 8 height 8
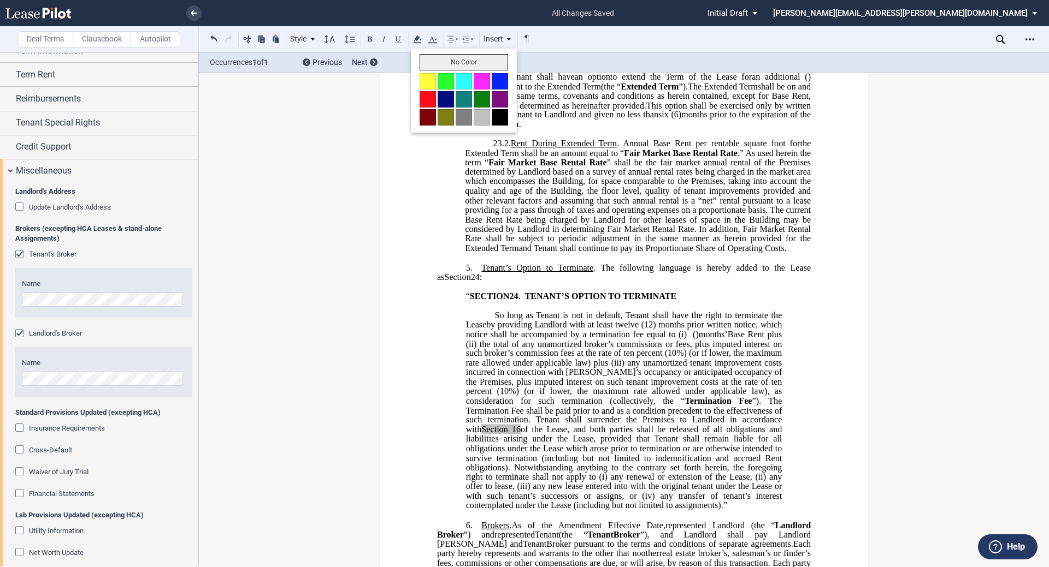
click at [430, 62] on button "No Color" at bounding box center [463, 62] width 88 height 16
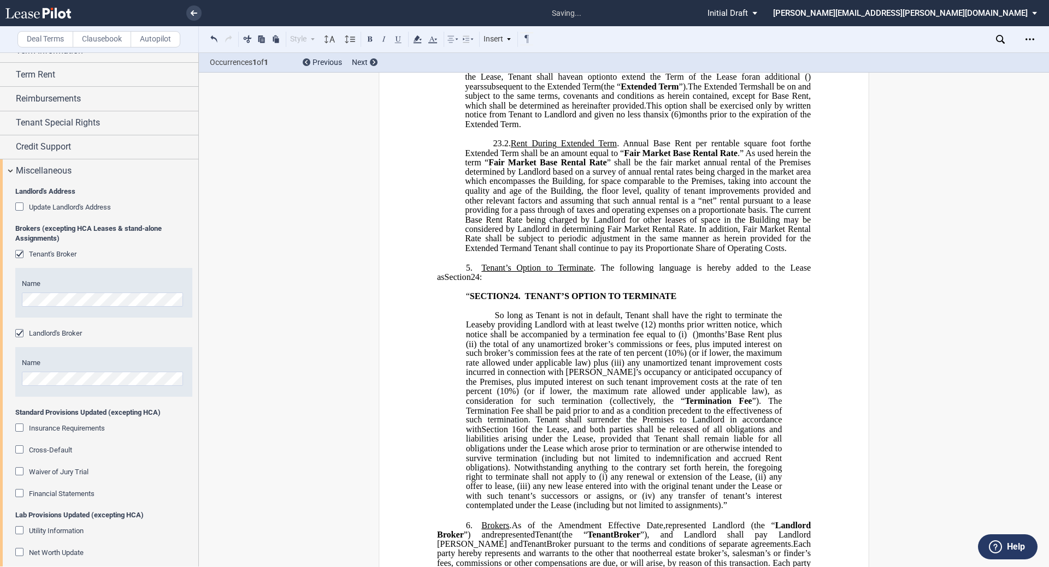
click at [523, 330] on span "by providing Landlord with at least twelve (12" at bounding box center [569, 325] width 167 height 10
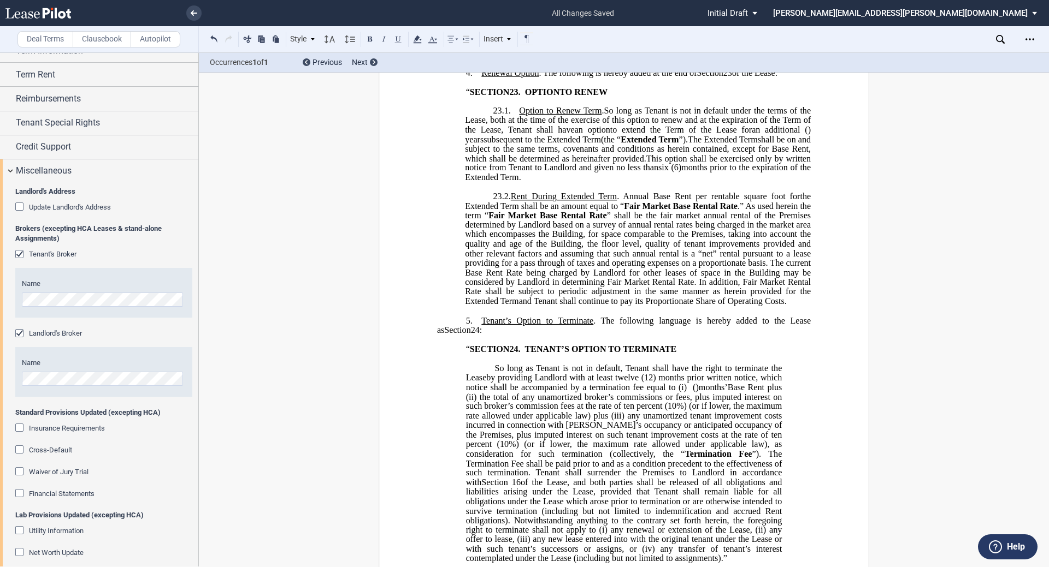
scroll to position [2159, 0]
click at [95, 37] on label "Clausebook" at bounding box center [102, 39] width 58 height 16
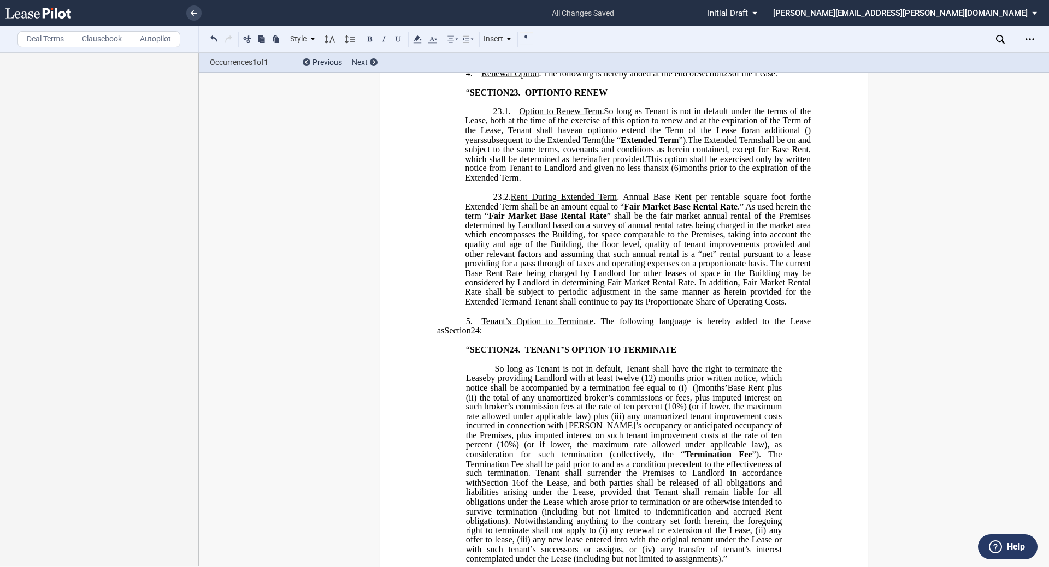
click at [43, 38] on label "Deal Terms" at bounding box center [45, 39] width 56 height 16
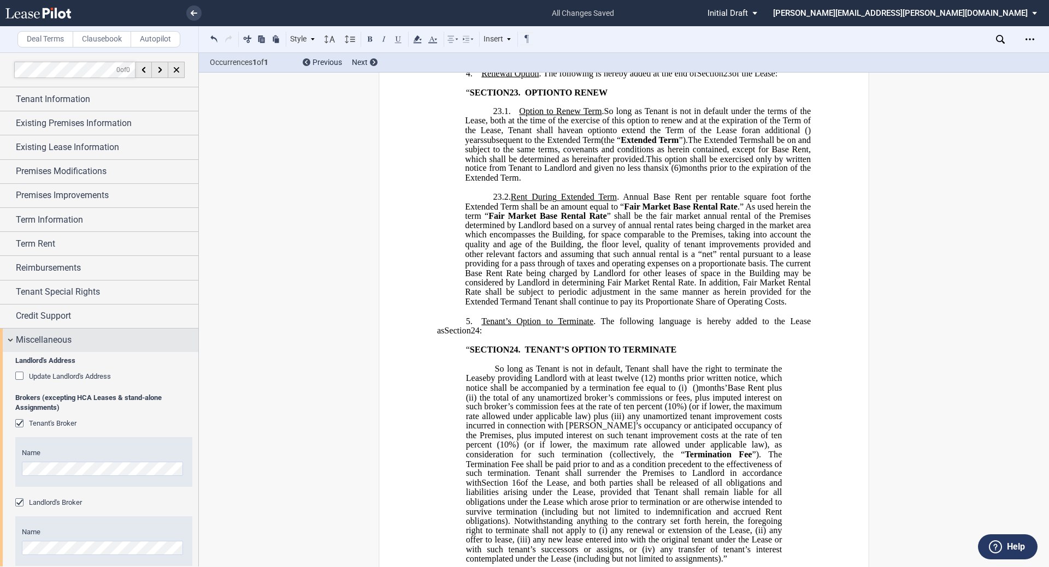
click at [64, 340] on span "Miscellaneous" at bounding box center [44, 340] width 56 height 13
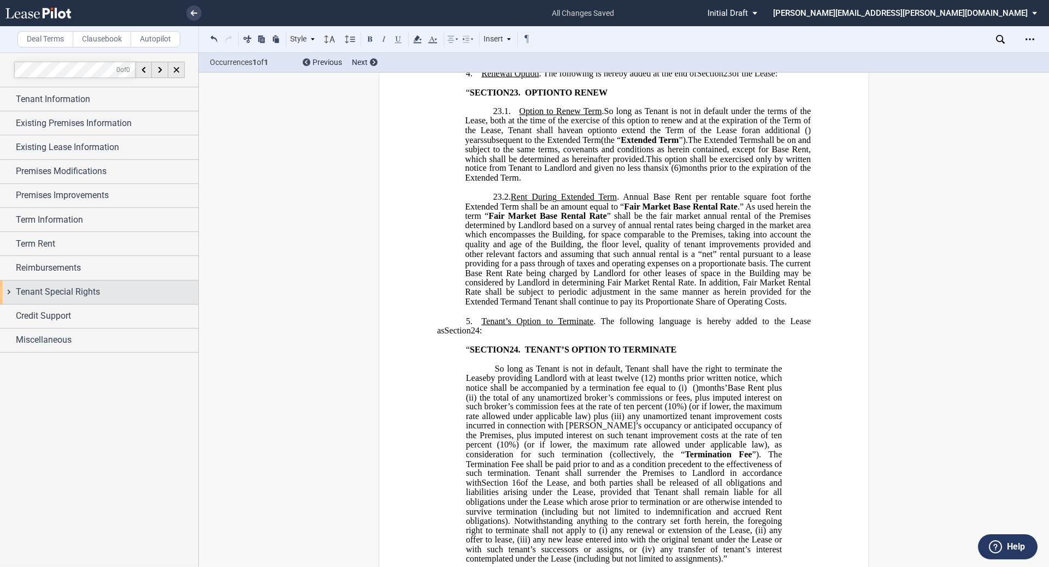
click at [62, 293] on span "Tenant Special Rights" at bounding box center [58, 292] width 84 height 13
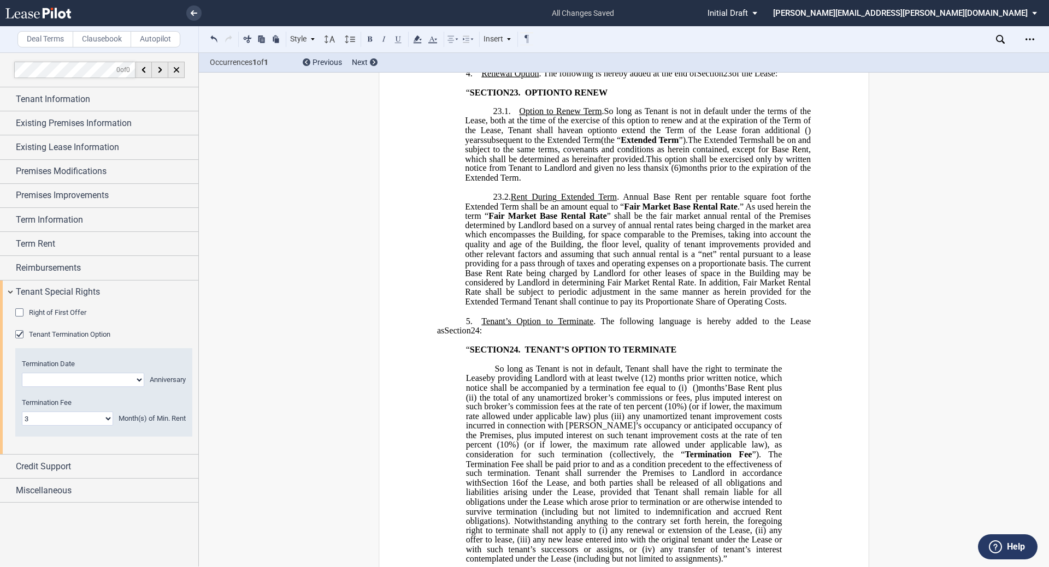
click at [90, 384] on select "Year 1 Year 2 Year 3 Year 4 Year 5 Year 6 Year 7 Year 8 Year 9 Year 10 Year 11 …" at bounding box center [83, 380] width 122 height 14
select select "string:3"
click at [22, 373] on select "Year 1 Year 2 Year 3 Year 4 Year 5 Year 6 Year 7 Year 8 Year 9 Year 10 Year 11 …" at bounding box center [83, 380] width 122 height 14
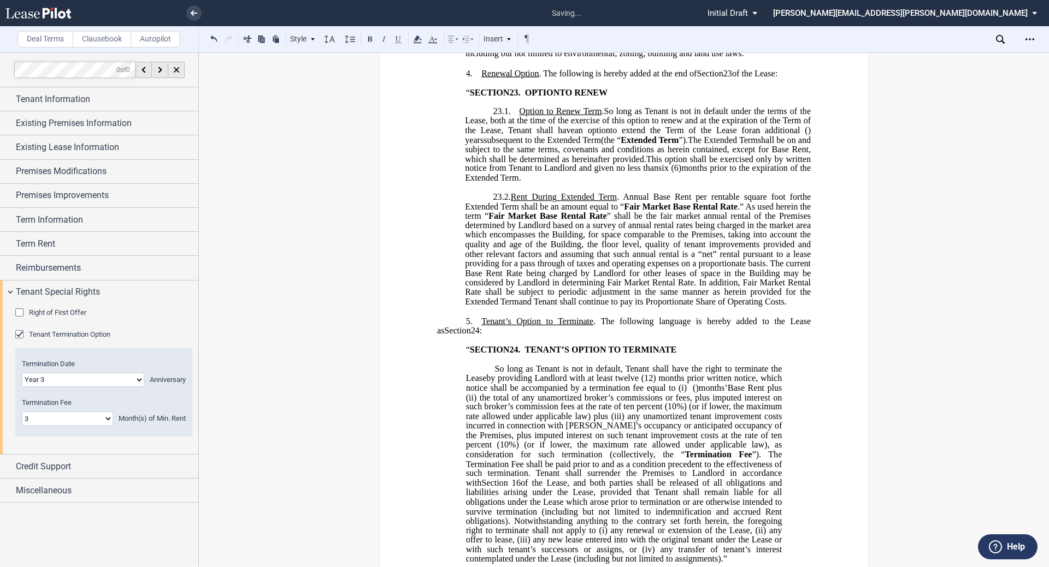
click at [98, 39] on label "Clausebook" at bounding box center [102, 39] width 58 height 16
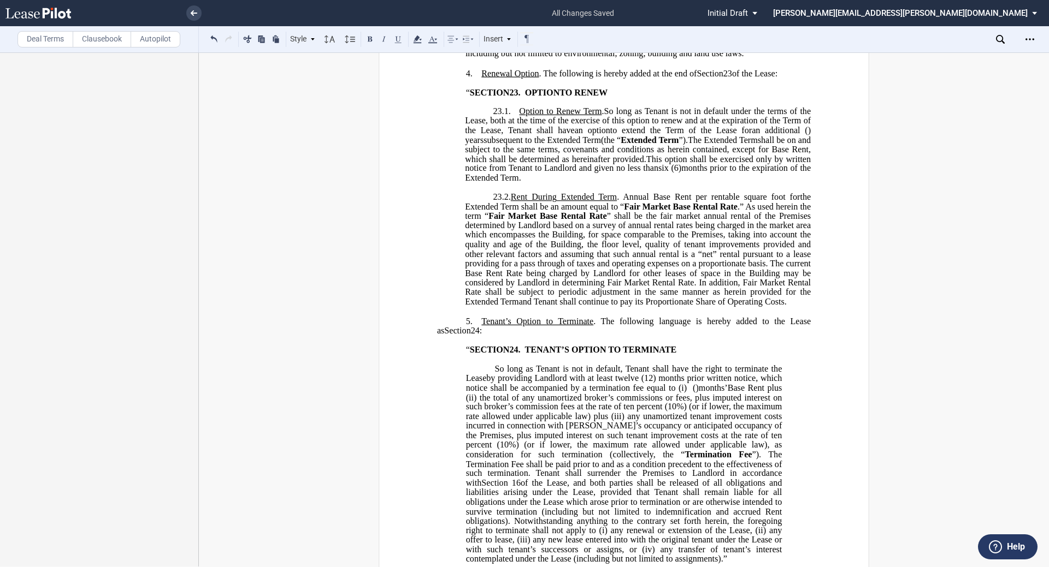
click at [486, 383] on span "by providing Landlord with at least twelve (12" at bounding box center [569, 379] width 167 height 10
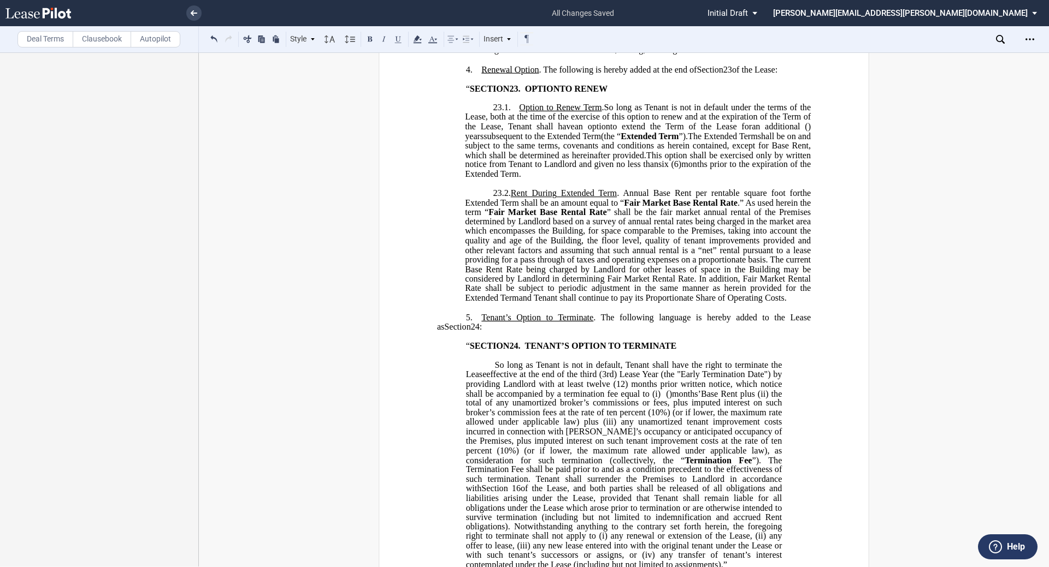
scroll to position [2163, 0]
click at [523, 388] on span "effective at the end of the third (3rd) Lease Year (the "Early Termination Date…" at bounding box center [625, 378] width 318 height 19
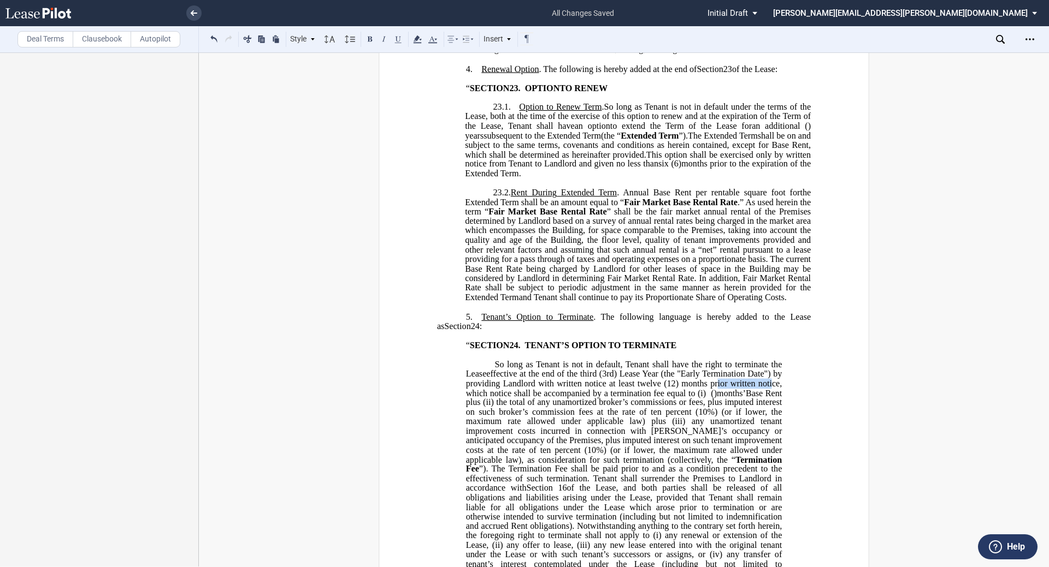
drag, startPoint x: 770, startPoint y: 411, endPoint x: 714, endPoint y: 410, distance: 55.7
click at [523, 398] on span ") months prior written notice, which notice shall be accompanied by a terminati…" at bounding box center [625, 387] width 318 height 19
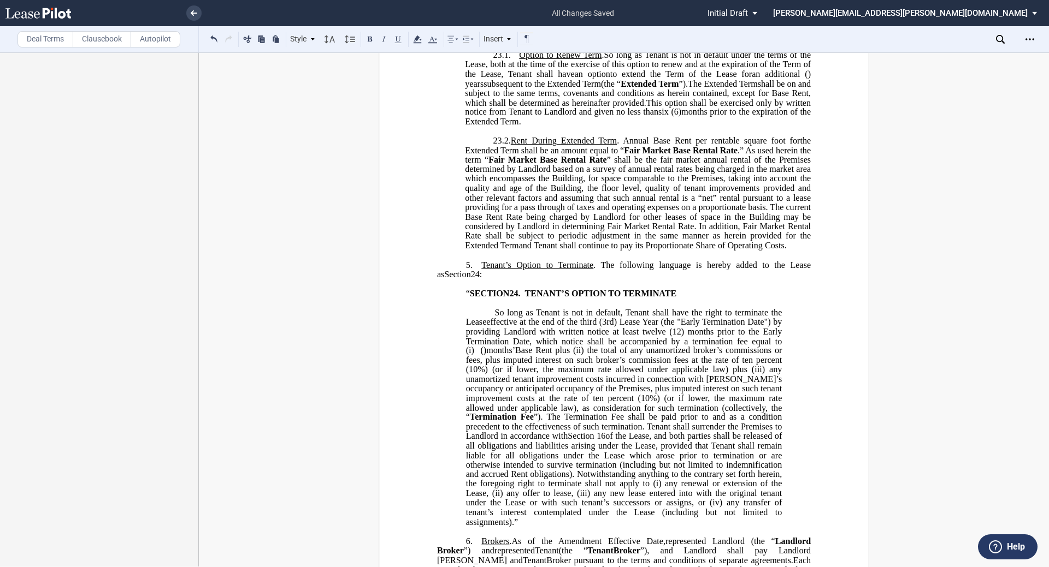
click at [523, 441] on span "”). The Termination Fee shall be paid prior to and as a condition precedent to …" at bounding box center [625, 426] width 318 height 28
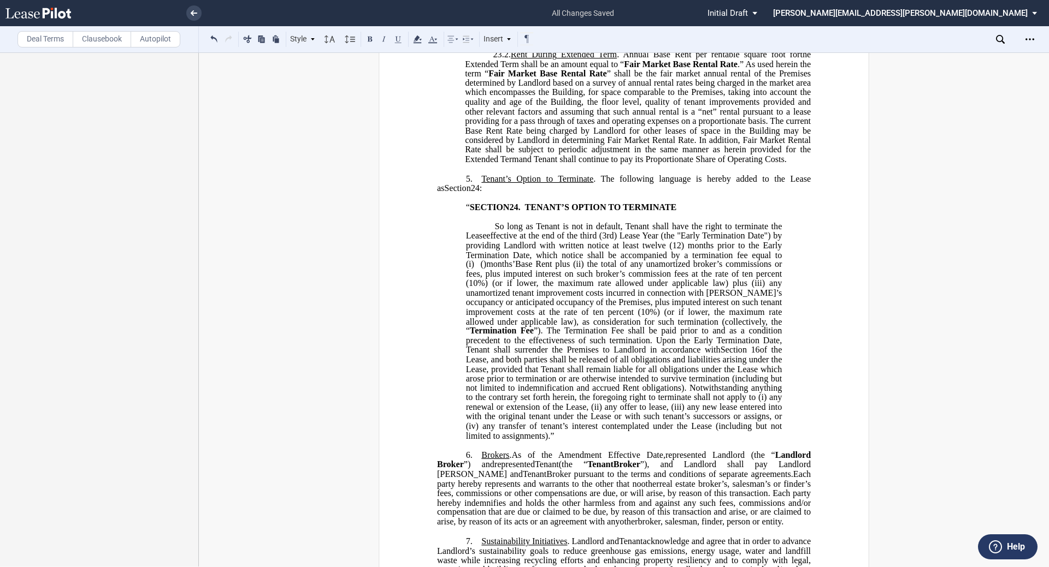
scroll to position [2302, 0]
click at [518, 163] on span "Extended Term" at bounding box center [492, 158] width 54 height 10
click at [523, 250] on span "effective at the end of the third (3rd) Lease Year (the "Early Termination Date…" at bounding box center [625, 239] width 318 height 19
click at [498, 250] on span "effective at the end of the third (3rd) Lease Year (the "Early Termination Date…" at bounding box center [625, 239] width 318 height 19
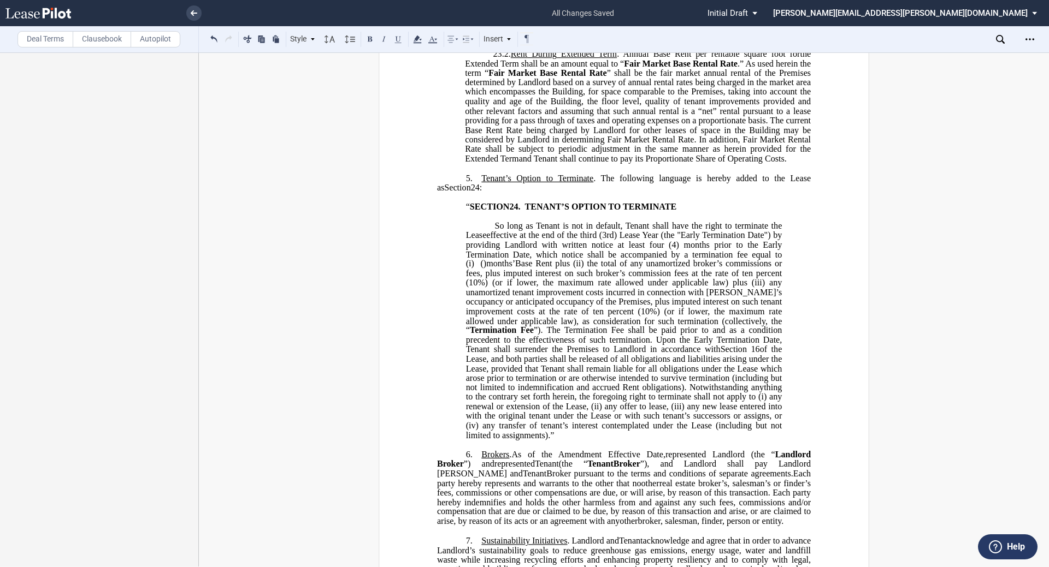
click at [497, 250] on span "effective at the end of the third (3rd) Lease Year (the "Early Termination Date…" at bounding box center [625, 239] width 318 height 19
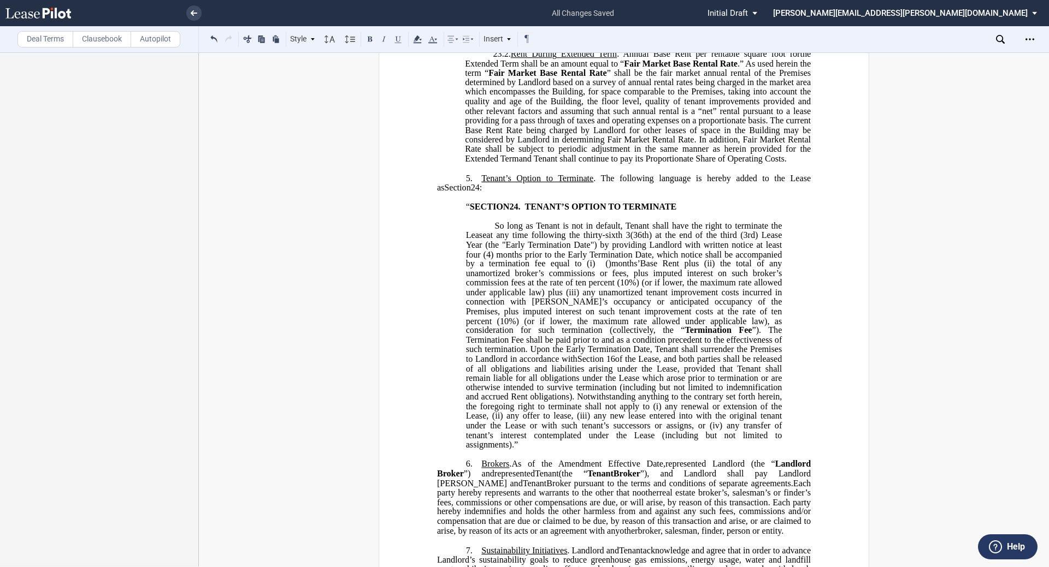
click at [523, 259] on span "at any time following the thirty-sixth 3(36th) at the end of the third (3rd) Le…" at bounding box center [625, 244] width 318 height 28
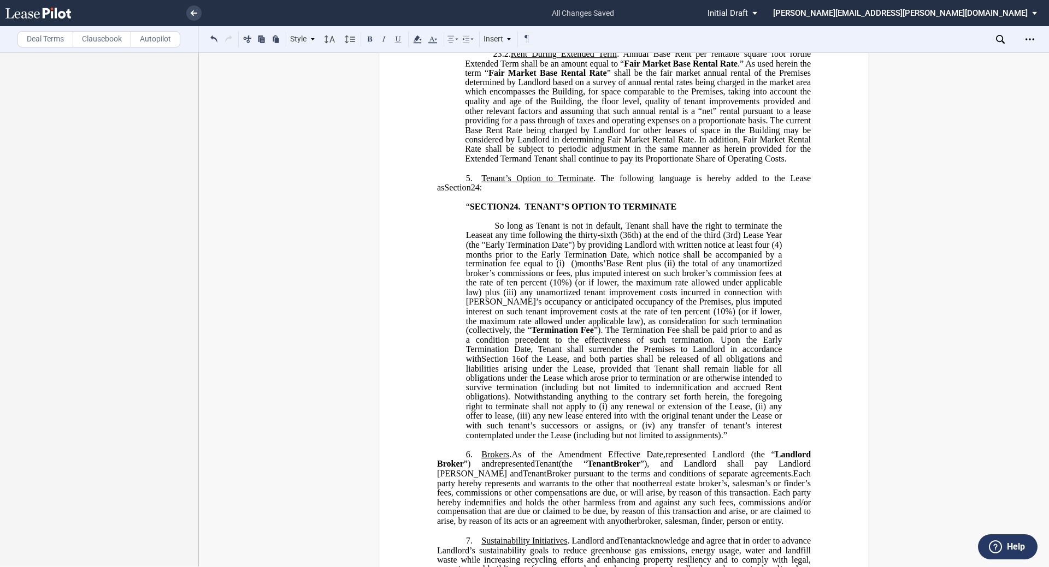
click at [523, 250] on span "at any time following the thirty-sixth (36th) at the end of the third (3rd) Lea…" at bounding box center [625, 239] width 318 height 19
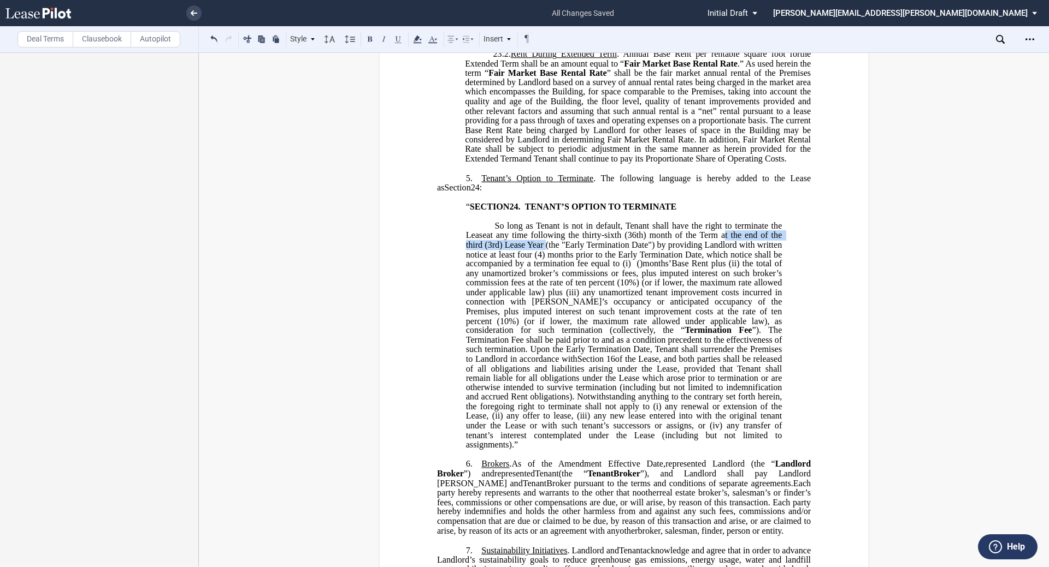
drag, startPoint x: 718, startPoint y: 264, endPoint x: 541, endPoint y: 274, distance: 177.8
click at [523, 259] on span "at any time following the thirty-sixth (36th) month of the Term at the end of t…" at bounding box center [625, 244] width 318 height 28
drag, startPoint x: 652, startPoint y: 276, endPoint x: 719, endPoint y: 261, distance: 68.2
click at [523, 259] on span "at any time following the thirty-sixth (36th) month of the Term at the end of t…" at bounding box center [625, 244] width 318 height 28
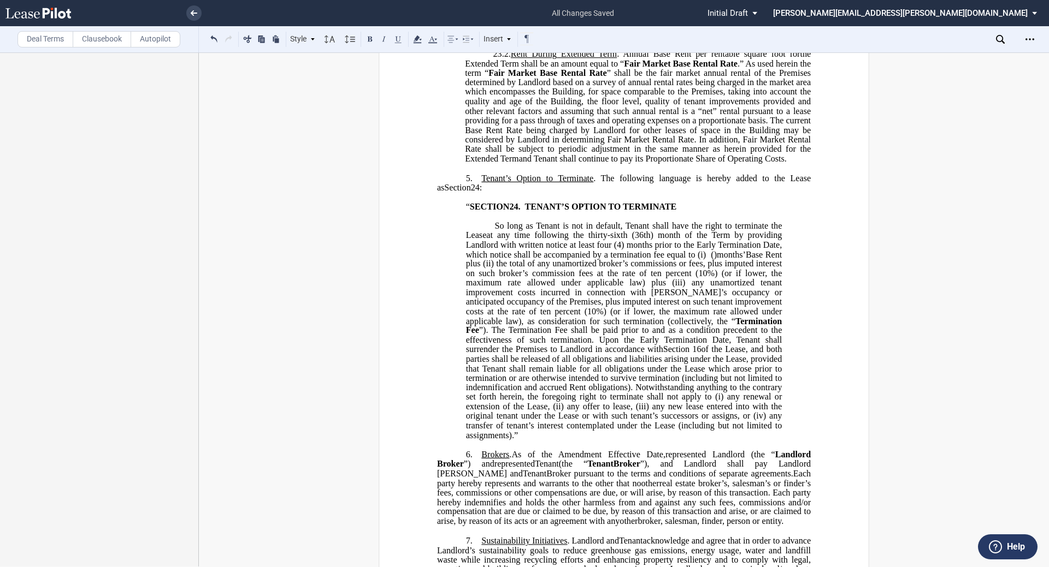
click at [516, 250] on span "at any time following the thirty-sixth (36th) month of the Term by providing La…" at bounding box center [625, 239] width 318 height 19
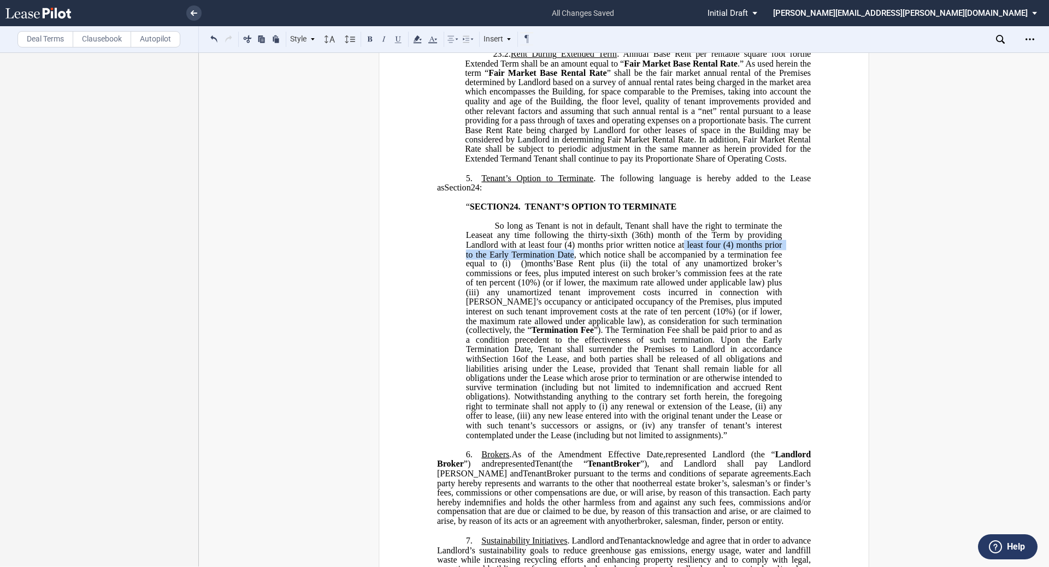
drag, startPoint x: 678, startPoint y: 273, endPoint x: 570, endPoint y: 281, distance: 108.5
click at [523, 269] on span "﻿ at any time following the thirty-sixth (36th) month of the Term by providing …" at bounding box center [625, 249] width 318 height 38
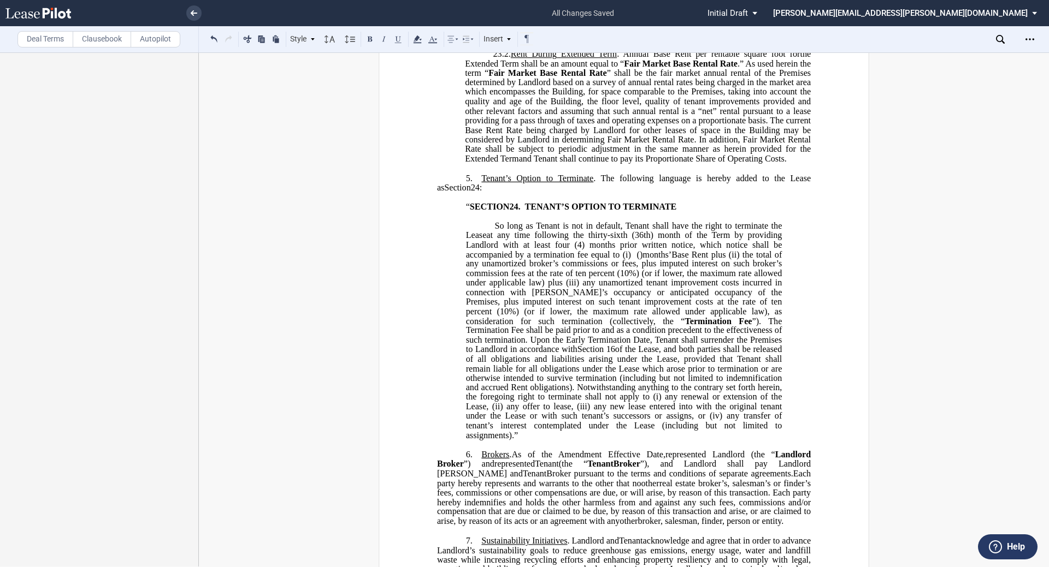
drag, startPoint x: 766, startPoint y: 283, endPoint x: 618, endPoint y: 283, distance: 148.0
click at [523, 283] on p "So long as Tenant is not in default, Tenant shall have the right to terminate t…" at bounding box center [624, 331] width 316 height 219
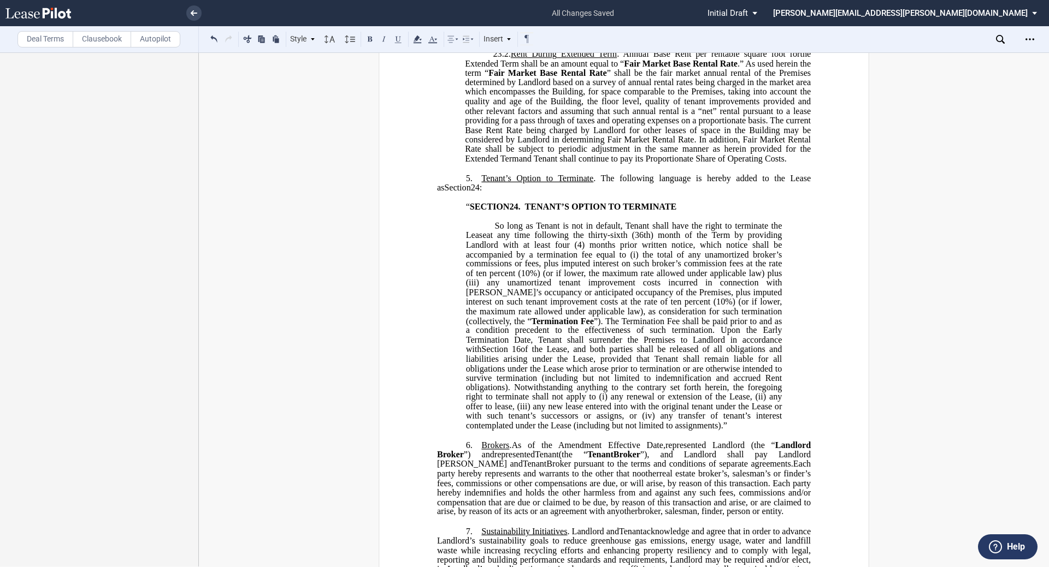
click at [472, 288] on span "the total of any unamortized broker’s commissions or fees, plus imputed interes…" at bounding box center [625, 269] width 318 height 38
drag, startPoint x: 784, startPoint y: 363, endPoint x: 653, endPoint y: 360, distance: 131.1
click at [523, 360] on div "!!SET_LEVEL_0!! !!LEASE_LEVEL_1!! 5. Tenant’s Option to Terminate . The followi…" at bounding box center [624, 297] width 374 height 267
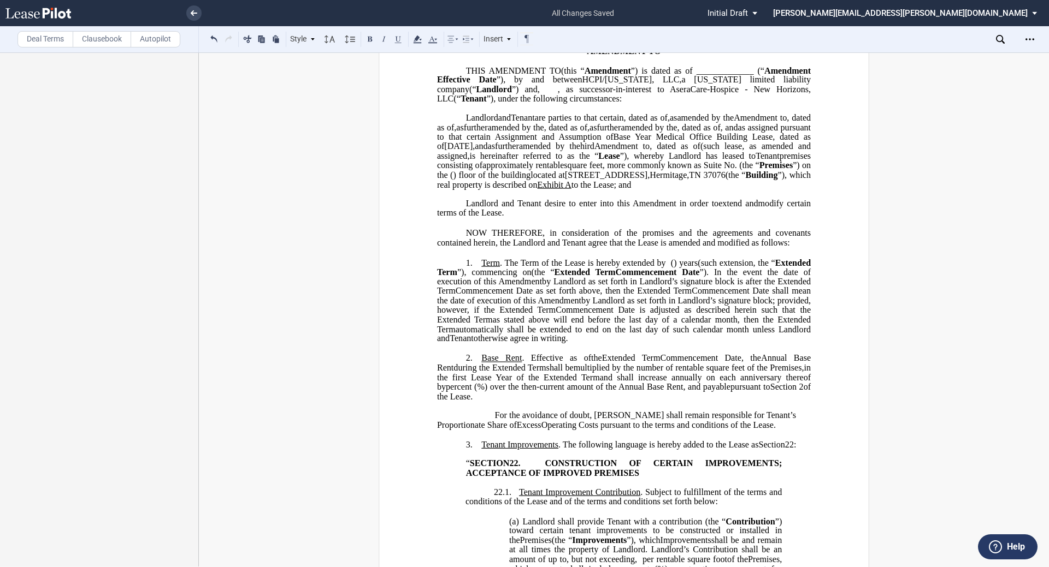
scroll to position [0, 0]
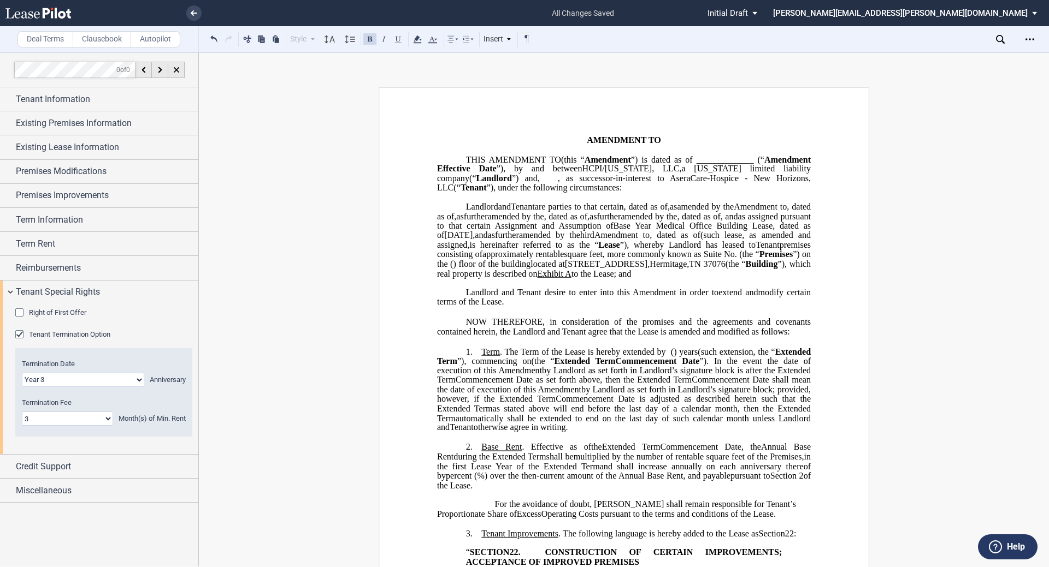
click at [523, 141] on span "AMENDMENT TO" at bounding box center [624, 140] width 74 height 10
click at [523, 164] on span "Amendment" at bounding box center [648, 160] width 46 height 10
click at [523, 38] on icon at bounding box center [1000, 39] width 9 height 9
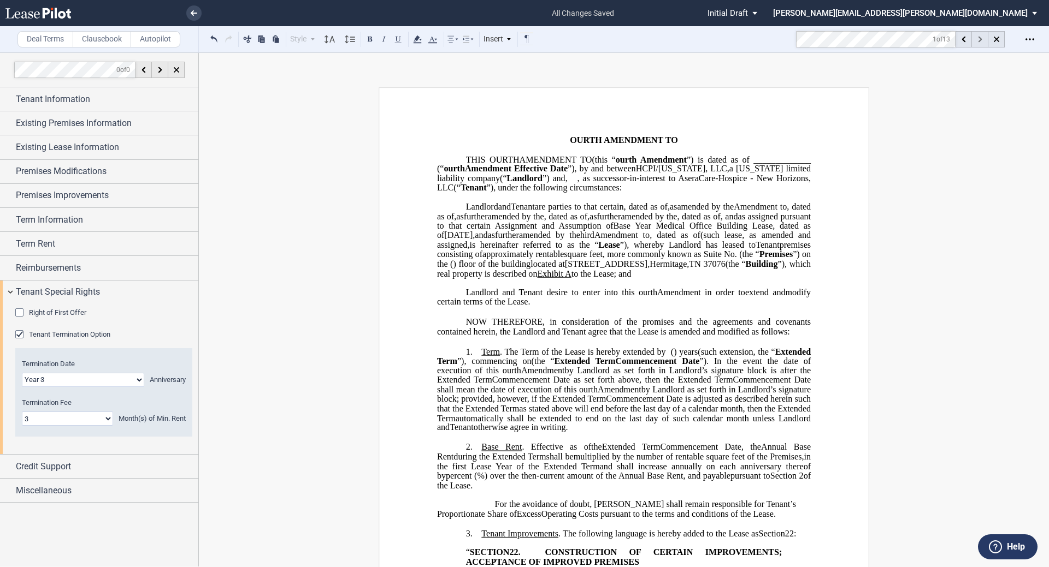
click at [523, 39] on div at bounding box center [980, 39] width 16 height 16
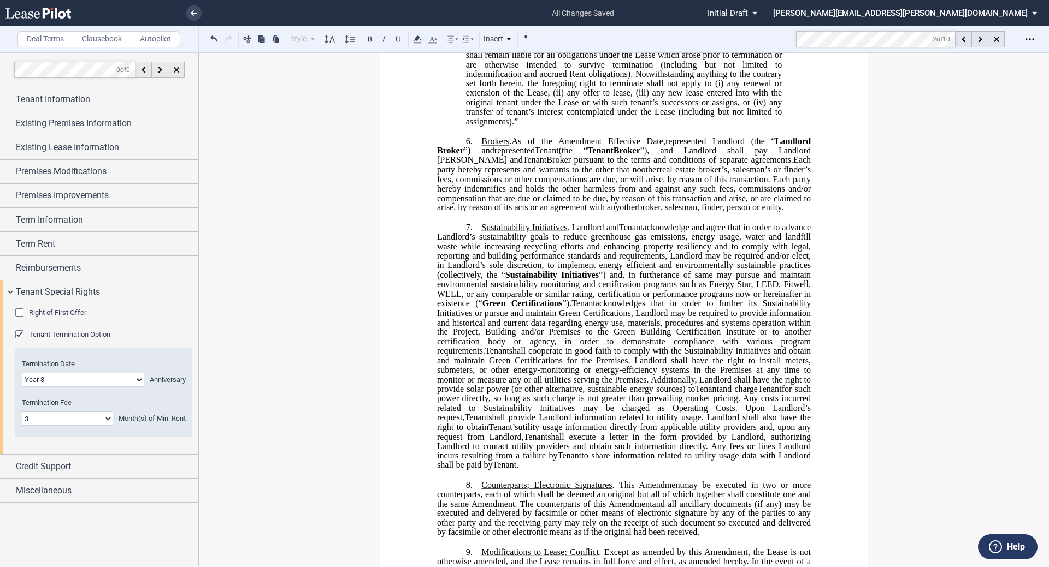
scroll to position [2606, 0]
click at [523, 40] on use at bounding box center [980, 40] width 4 height 6
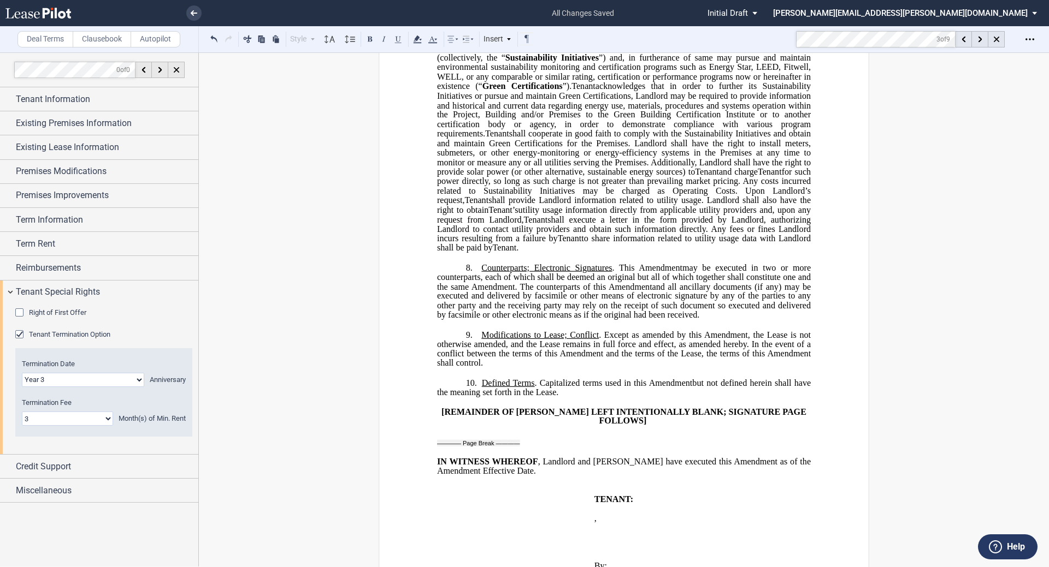
scroll to position [2873, 0]
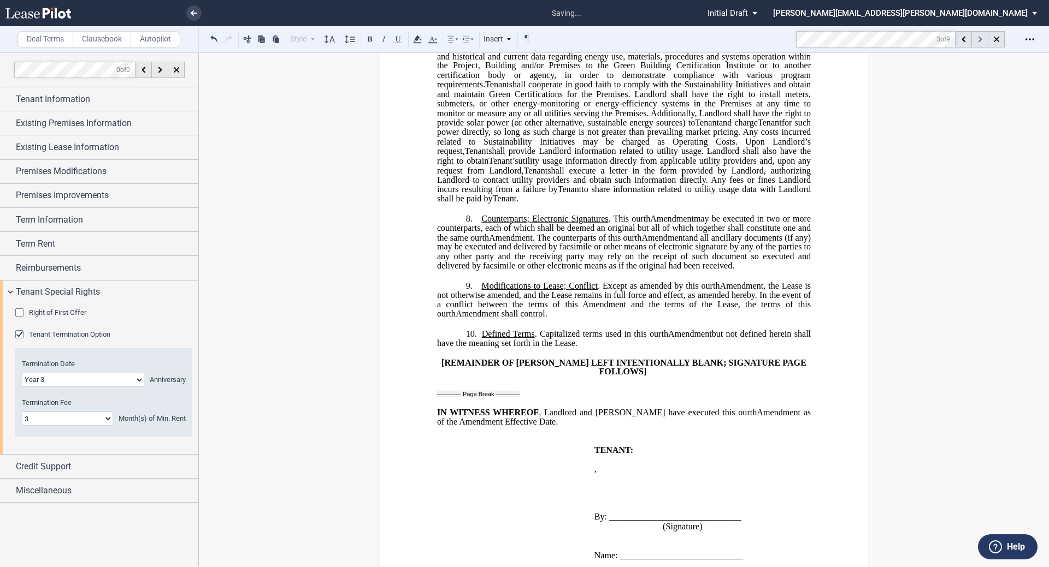
click at [523, 42] on div at bounding box center [980, 39] width 16 height 16
click at [523, 427] on span "Amendment Effective Date." at bounding box center [508, 422] width 99 height 10
click at [523, 40] on icon at bounding box center [980, 40] width 4 height 6
click at [523, 42] on div at bounding box center [996, 39] width 16 height 16
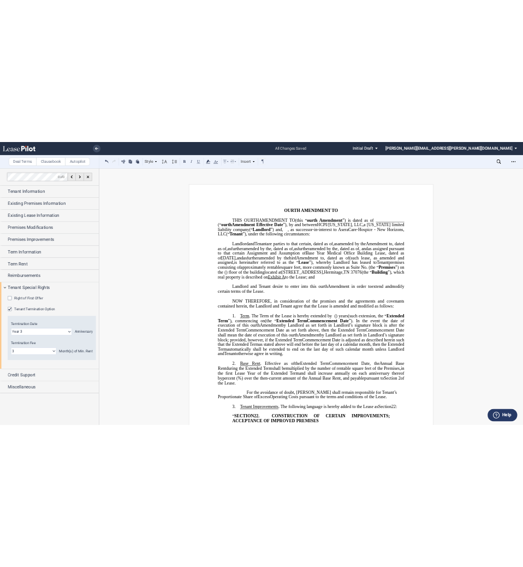
scroll to position [0, 0]
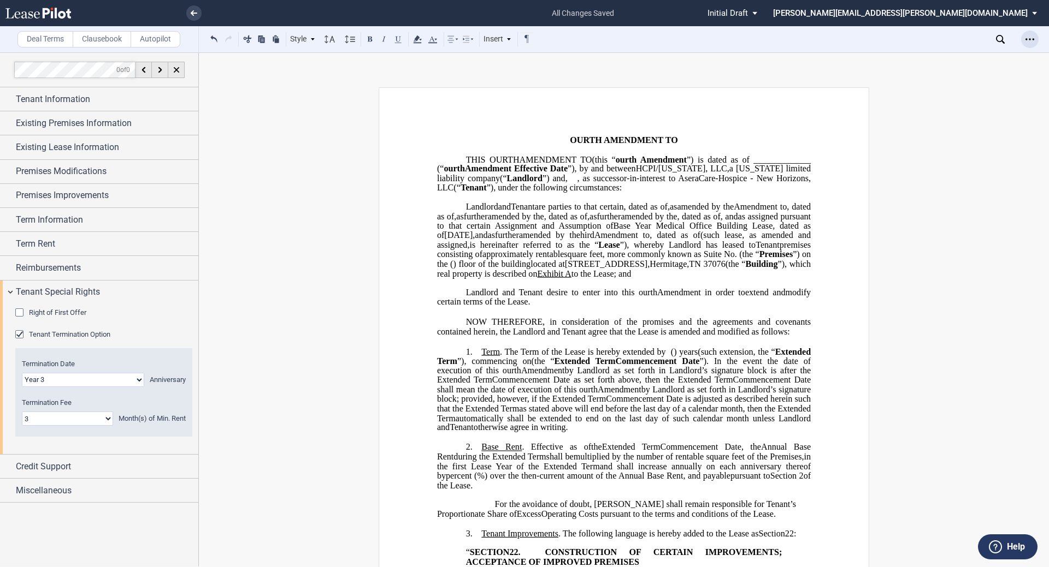
click at [523, 45] on div "Open Lease options menu" at bounding box center [1029, 39] width 17 height 17
click at [523, 56] on div "Download" at bounding box center [965, 58] width 133 height 9
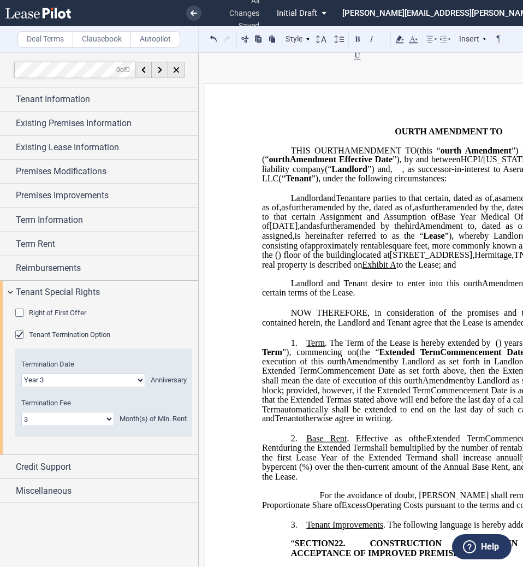
click at [370, 347] on span ". The Term of the Lease is hereby extended by" at bounding box center [408, 343] width 166 height 10
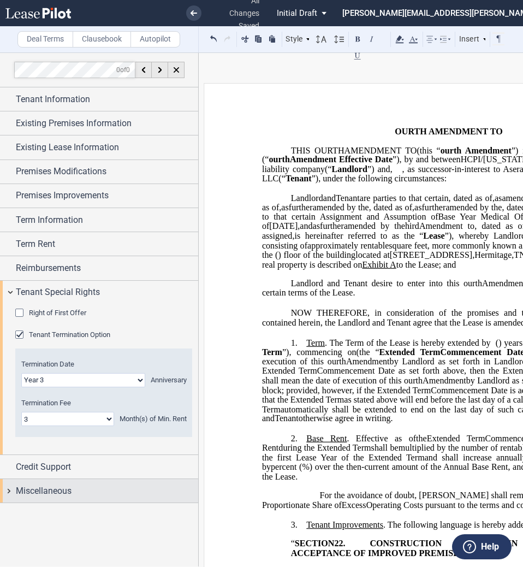
click at [73, 486] on div "Miscellaneous" at bounding box center [107, 490] width 182 height 13
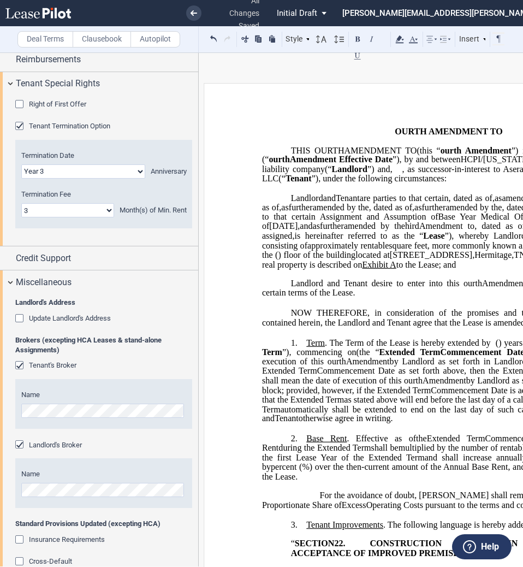
scroll to position [175, 0]
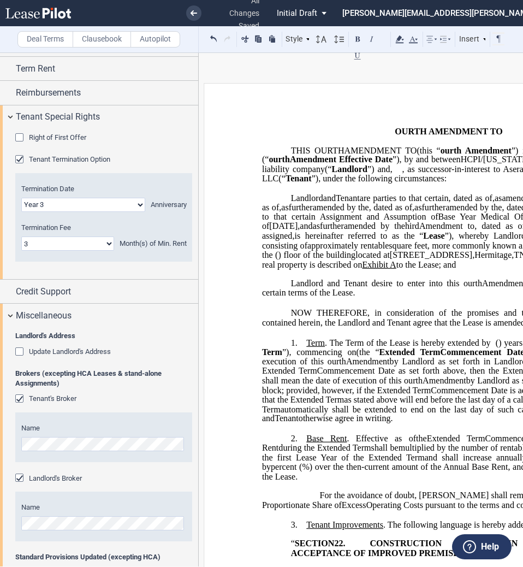
click at [100, 42] on label "Clausebook" at bounding box center [102, 39] width 58 height 16
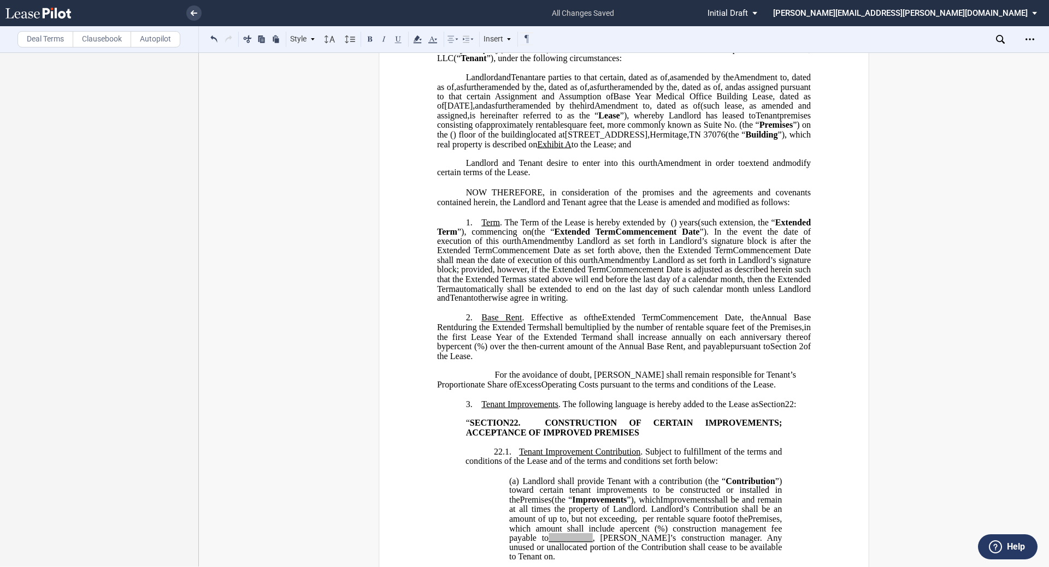
scroll to position [130, 0]
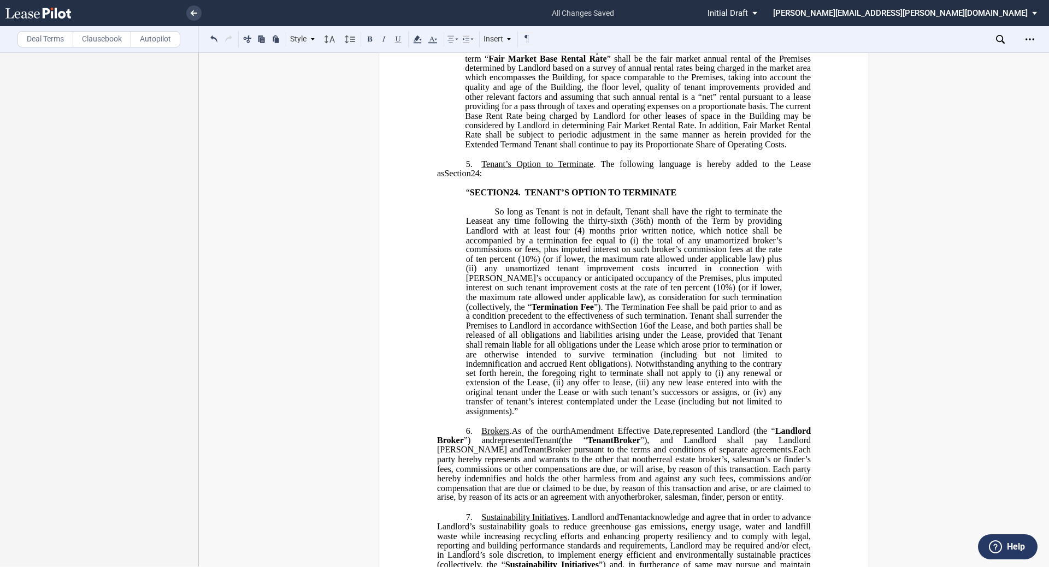
scroll to position [2317, 0]
